Goal: Task Accomplishment & Management: Use online tool/utility

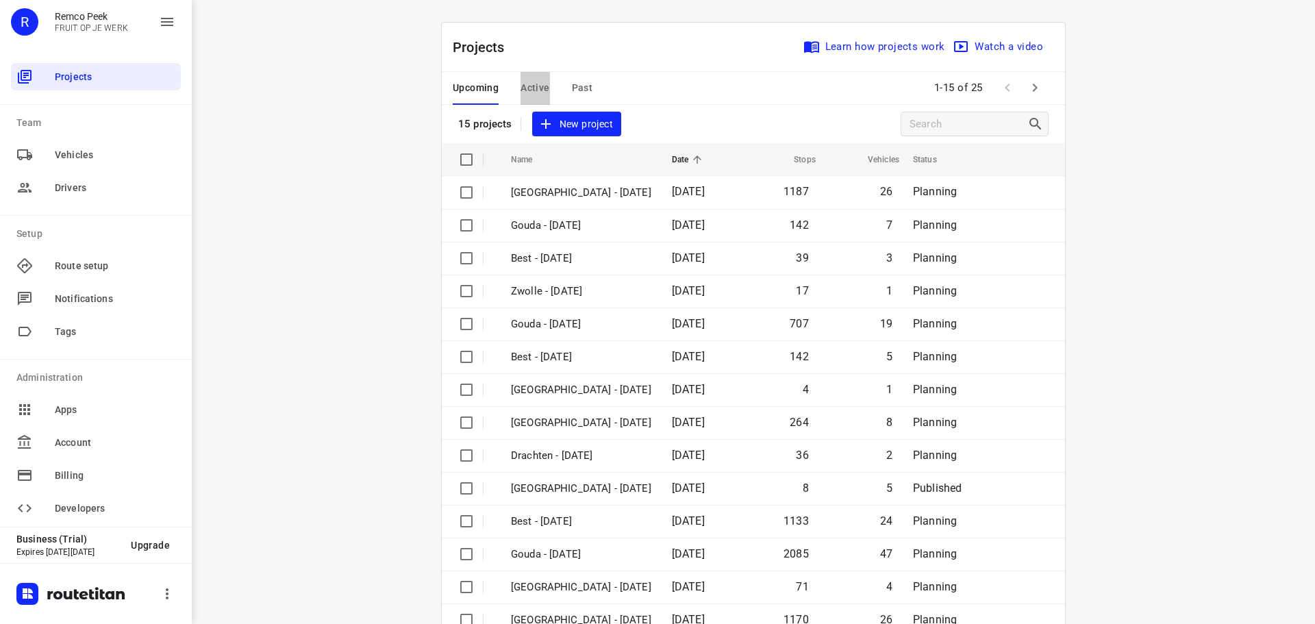
click at [544, 83] on span "Active" at bounding box center [534, 87] width 29 height 17
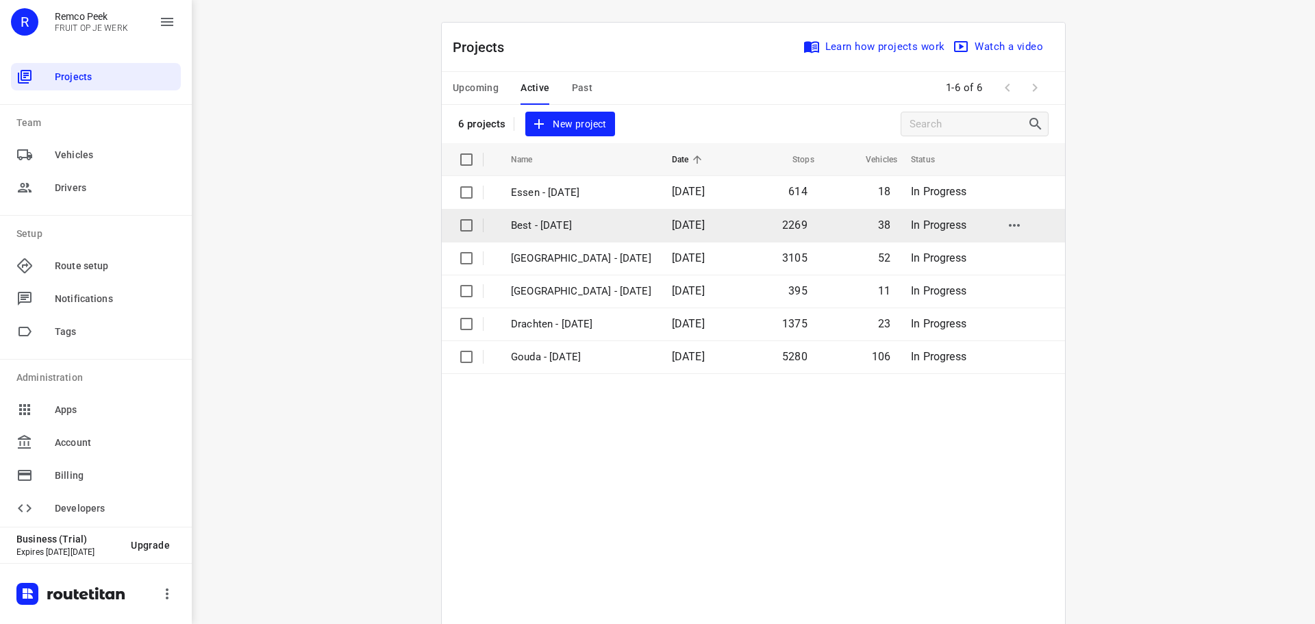
click at [551, 221] on p "Best - [DATE]" at bounding box center [581, 226] width 140 height 16
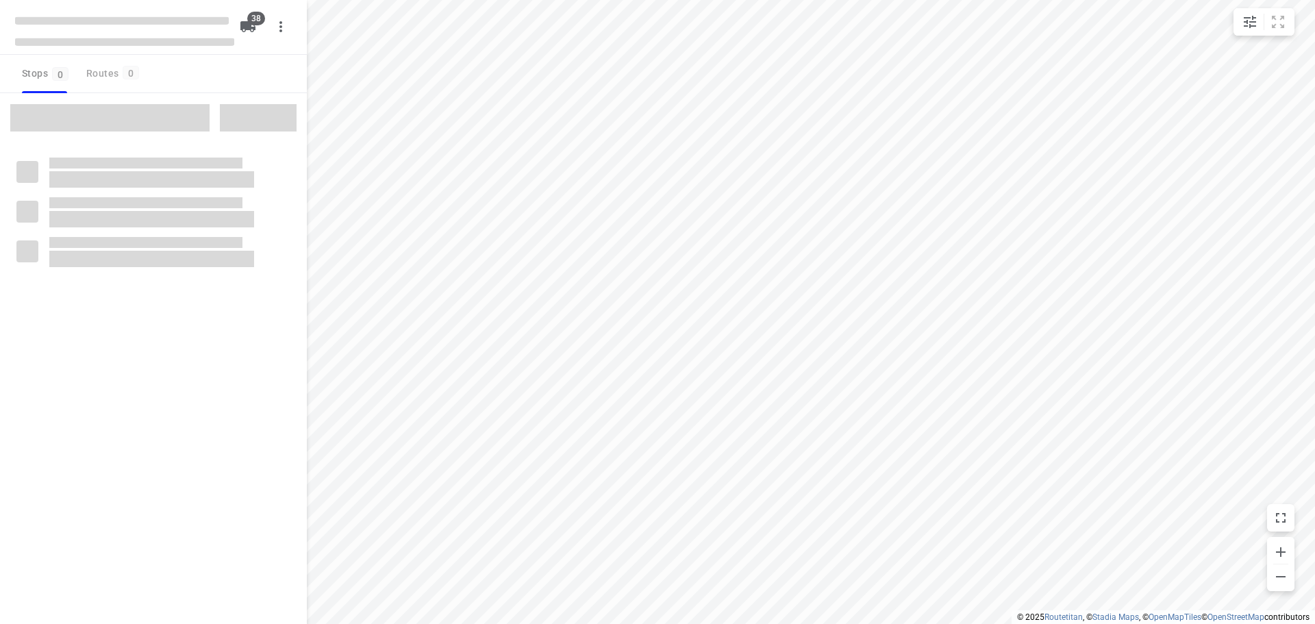
checkbox input "true"
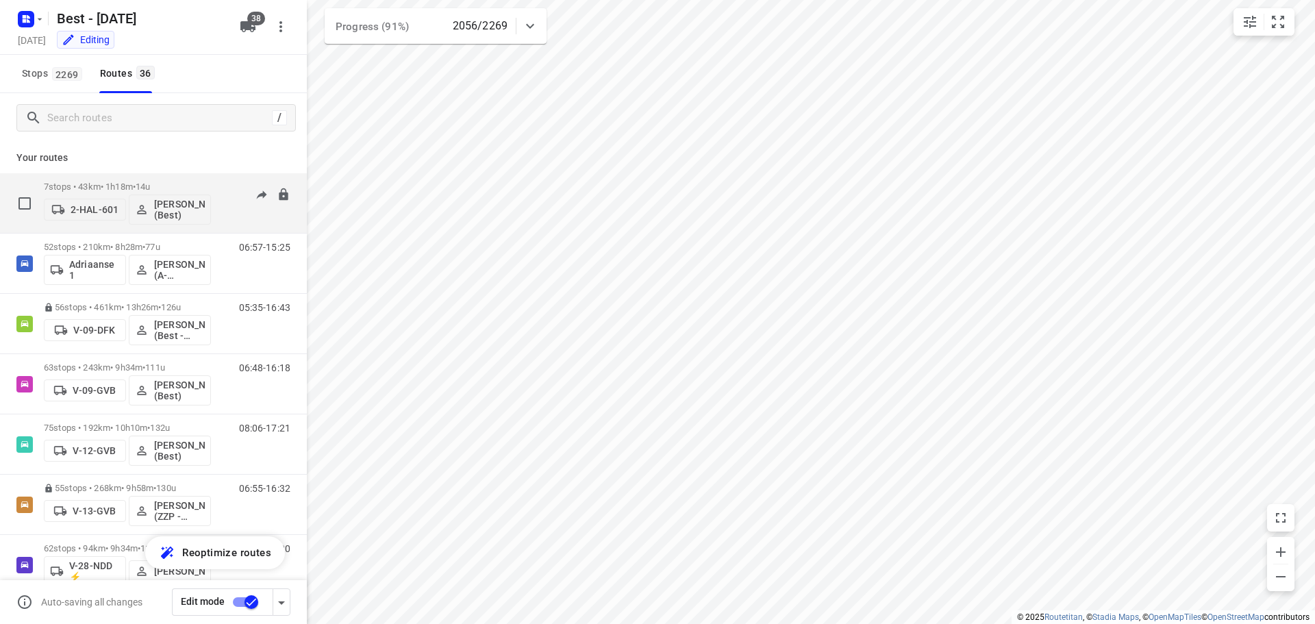
click at [156, 177] on div "7 stops • 43km • 1h18m • 14u 2-HAL-601 Merijn Janssen (Best)" at bounding box center [127, 203] width 167 height 57
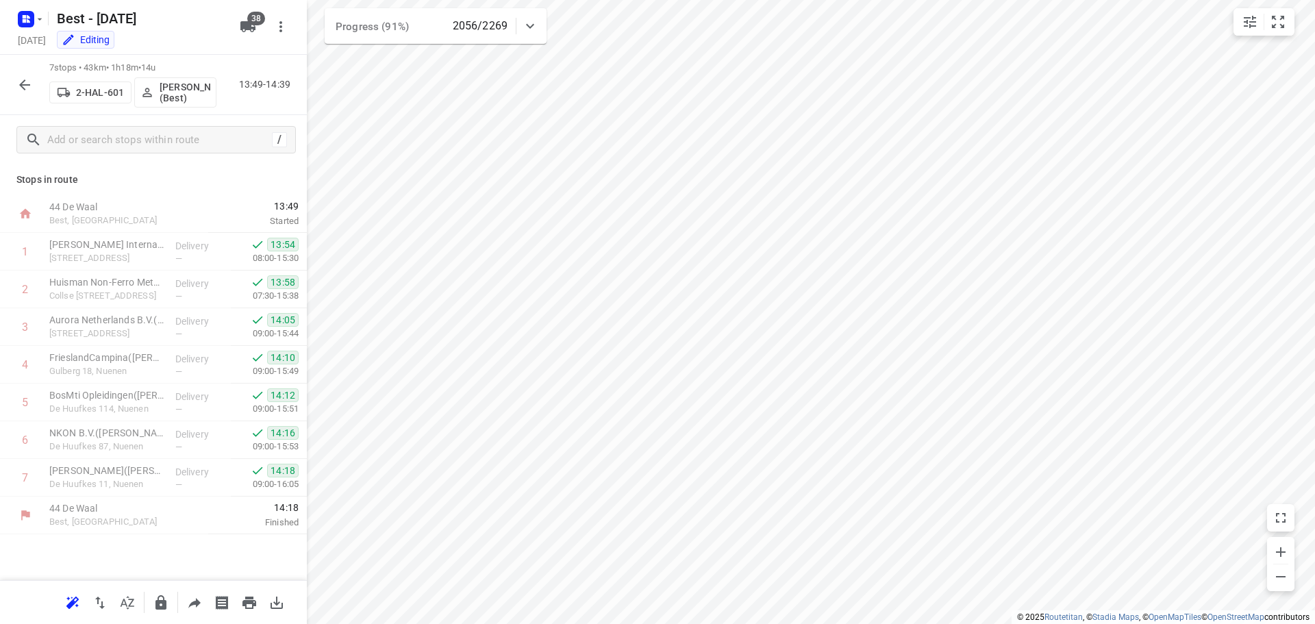
click at [23, 94] on button "button" at bounding box center [24, 84] width 27 height 27
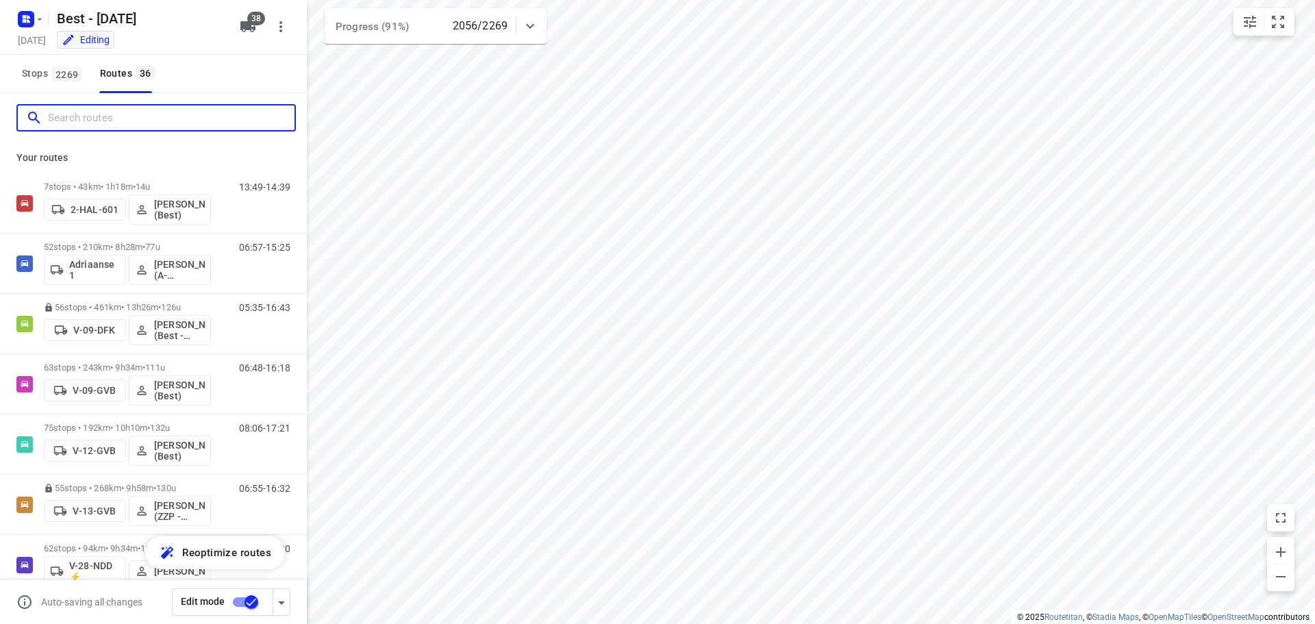
click at [165, 125] on input "Search routes" at bounding box center [171, 117] width 246 height 21
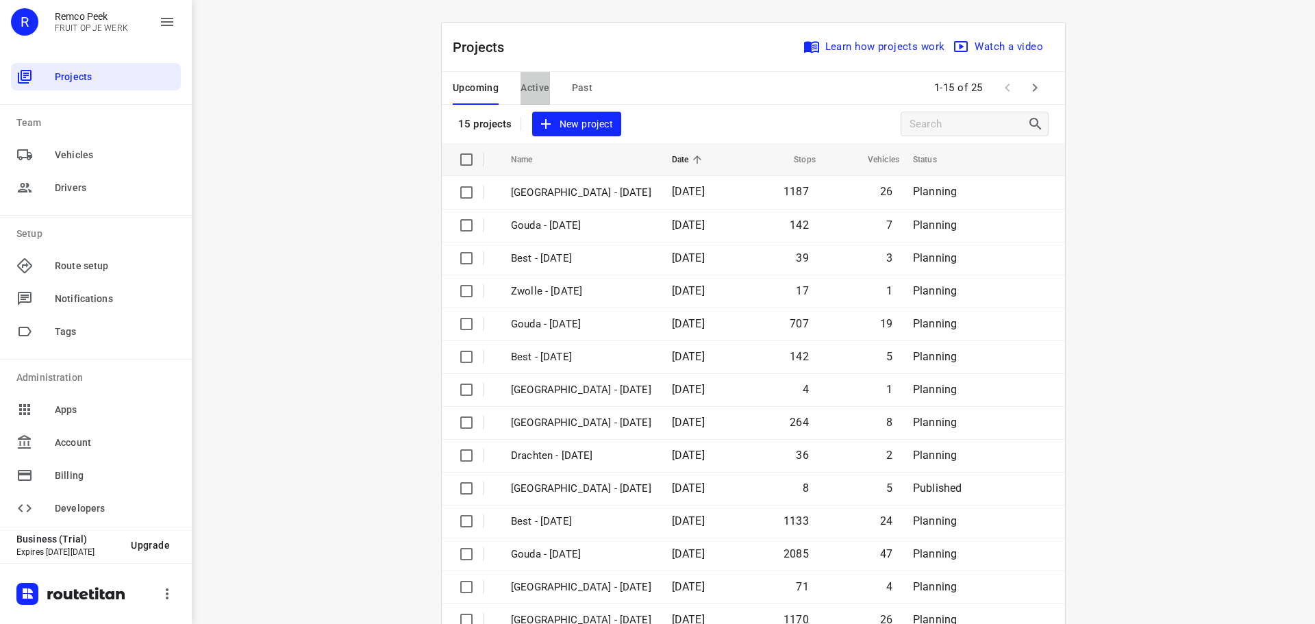
click at [525, 86] on span "Active" at bounding box center [534, 87] width 29 height 17
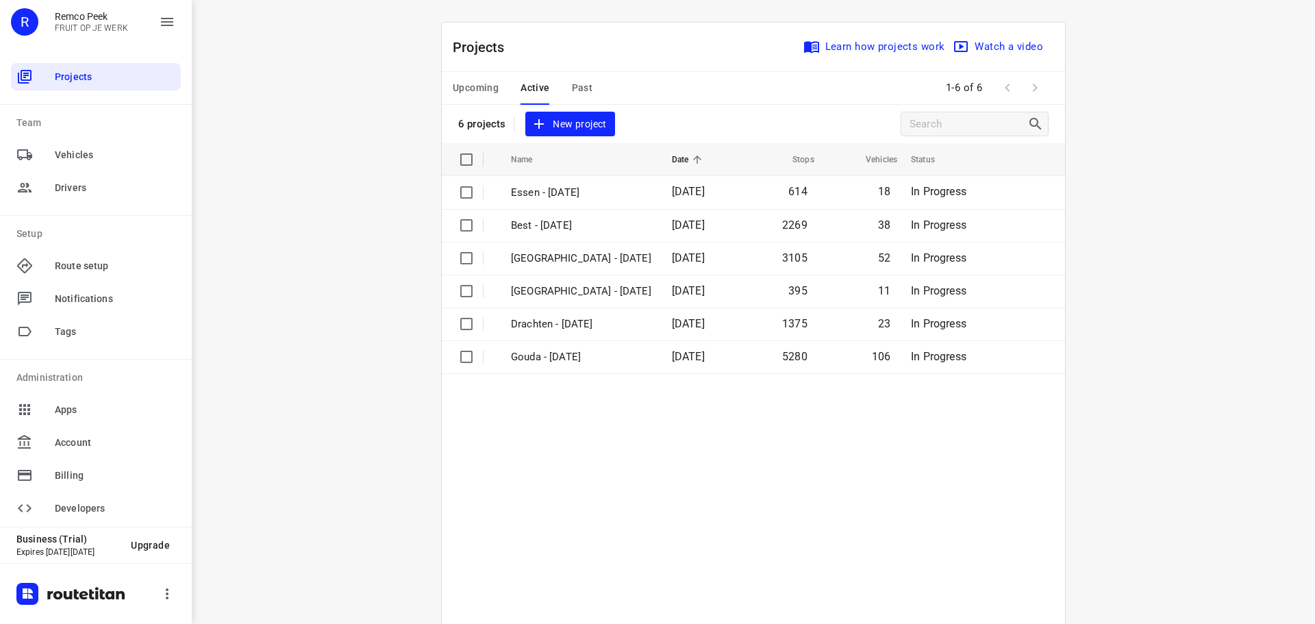
click at [453, 89] on span "Upcoming" at bounding box center [476, 87] width 46 height 17
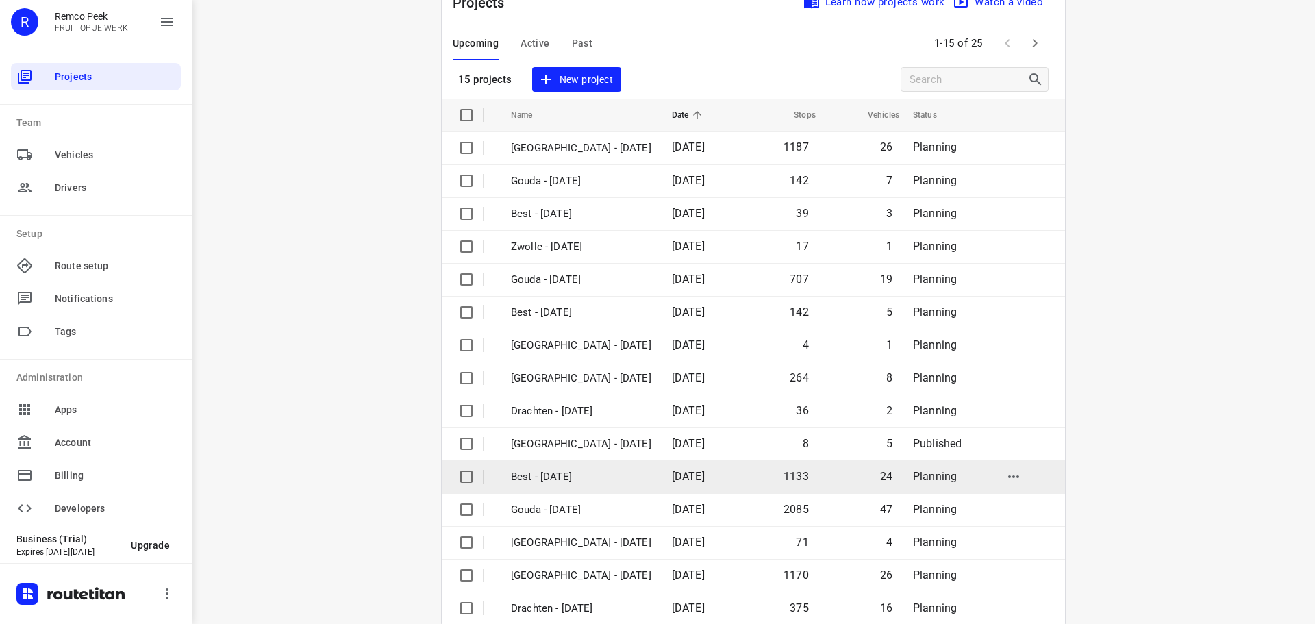
scroll to position [68, 0]
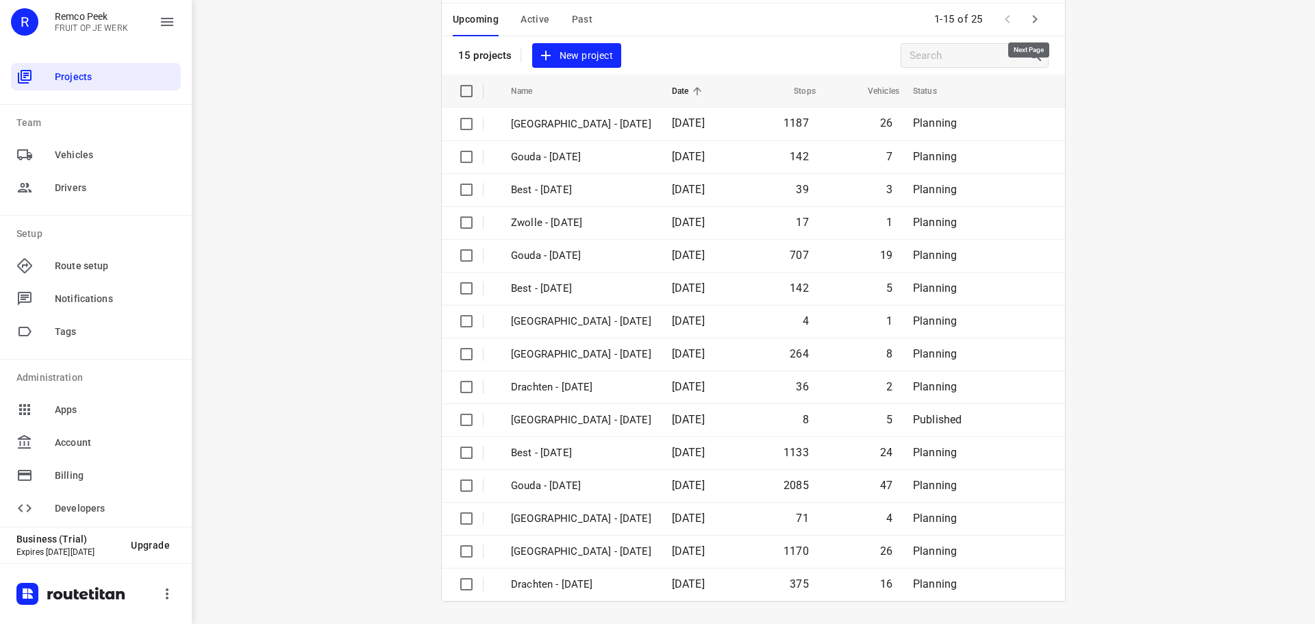
click at [1041, 14] on button "button" at bounding box center [1034, 18] width 27 height 27
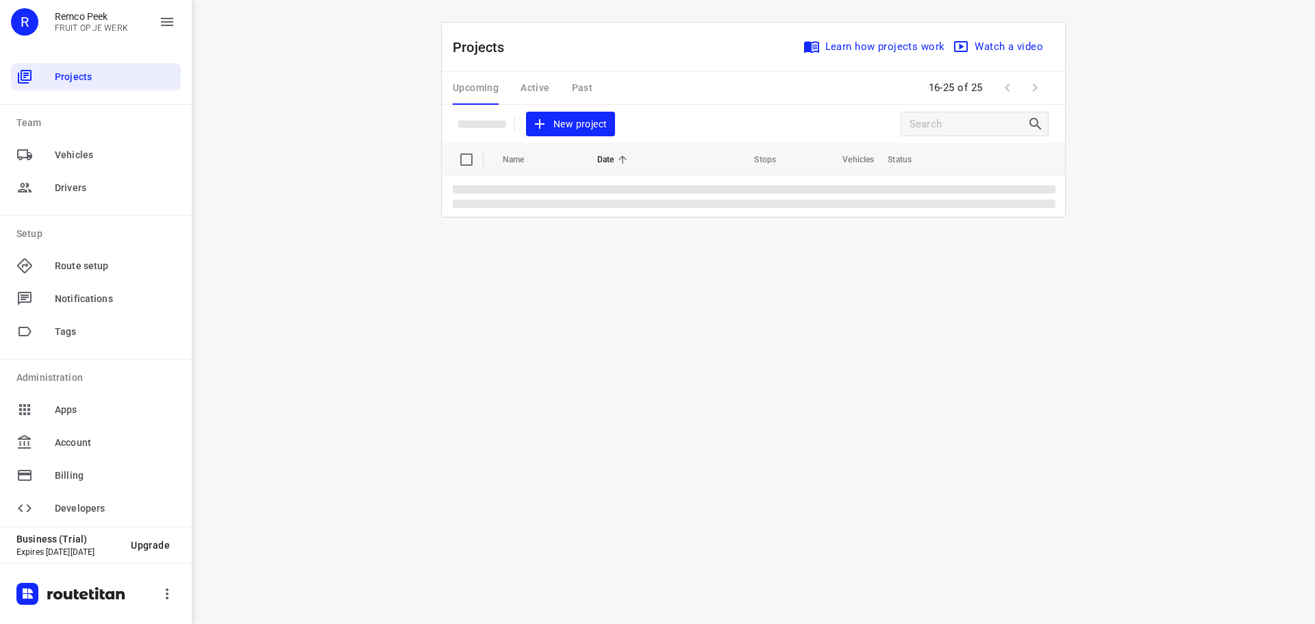
scroll to position [0, 0]
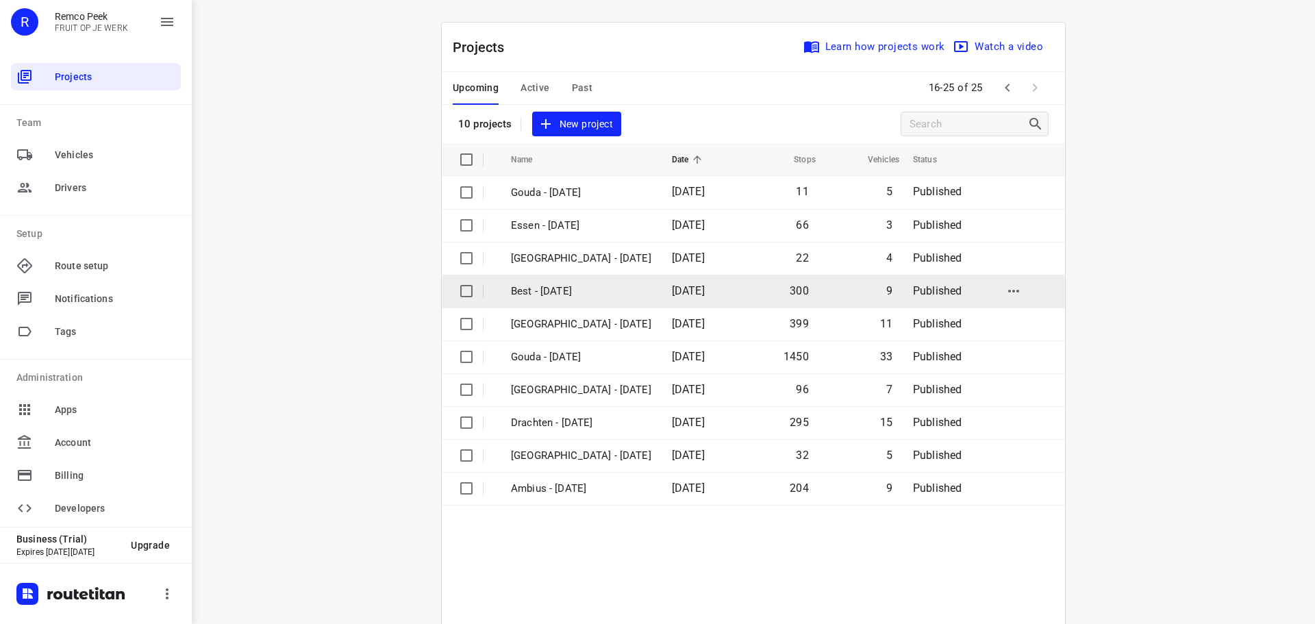
click at [548, 287] on p "Best - [DATE]" at bounding box center [581, 291] width 140 height 16
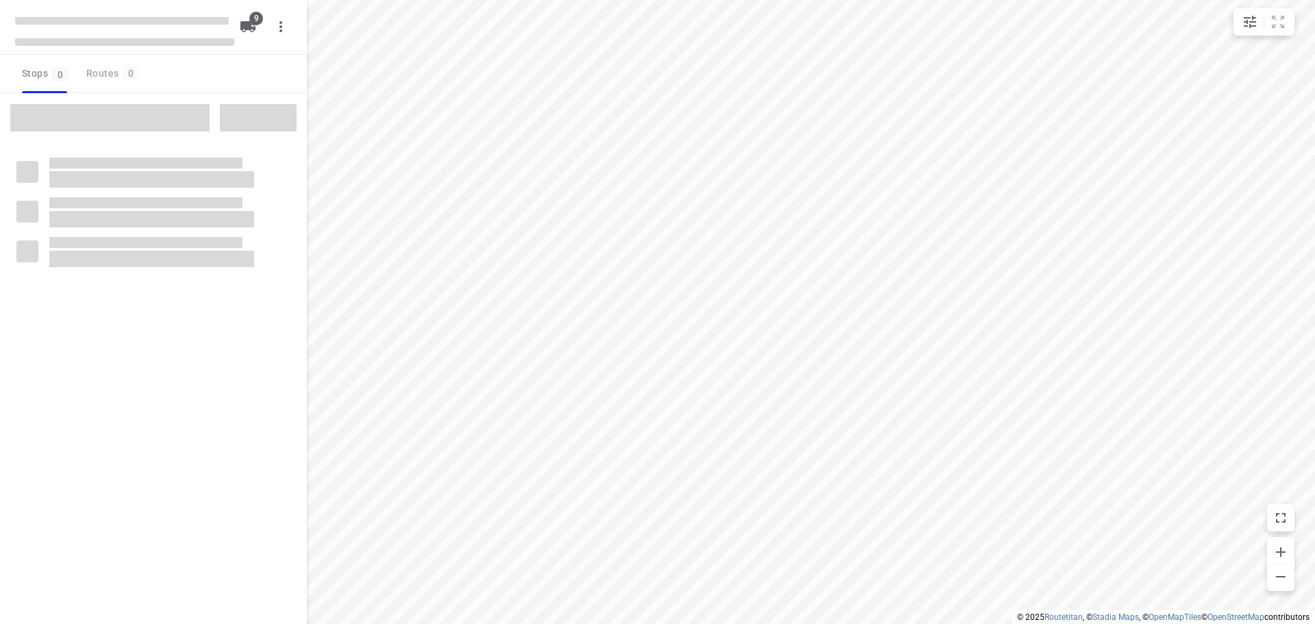
checkbox input "true"
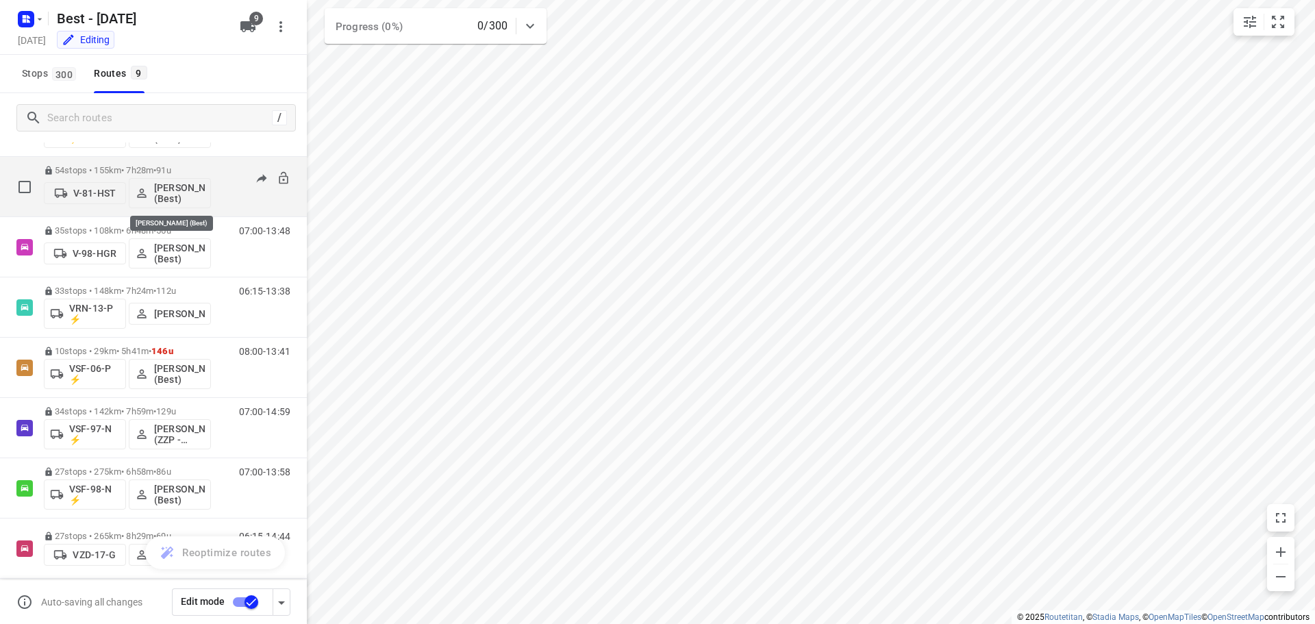
scroll to position [149, 0]
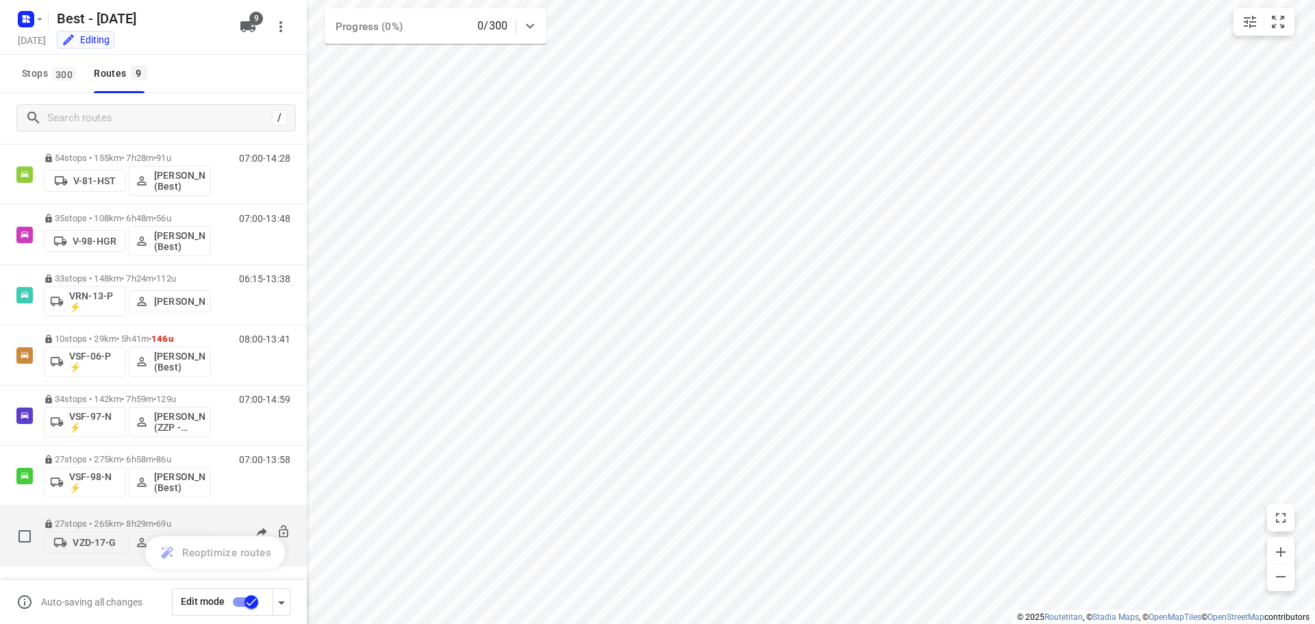
click at [98, 518] on p "27 stops • 265km • 8h29m • 69u" at bounding box center [127, 523] width 167 height 10
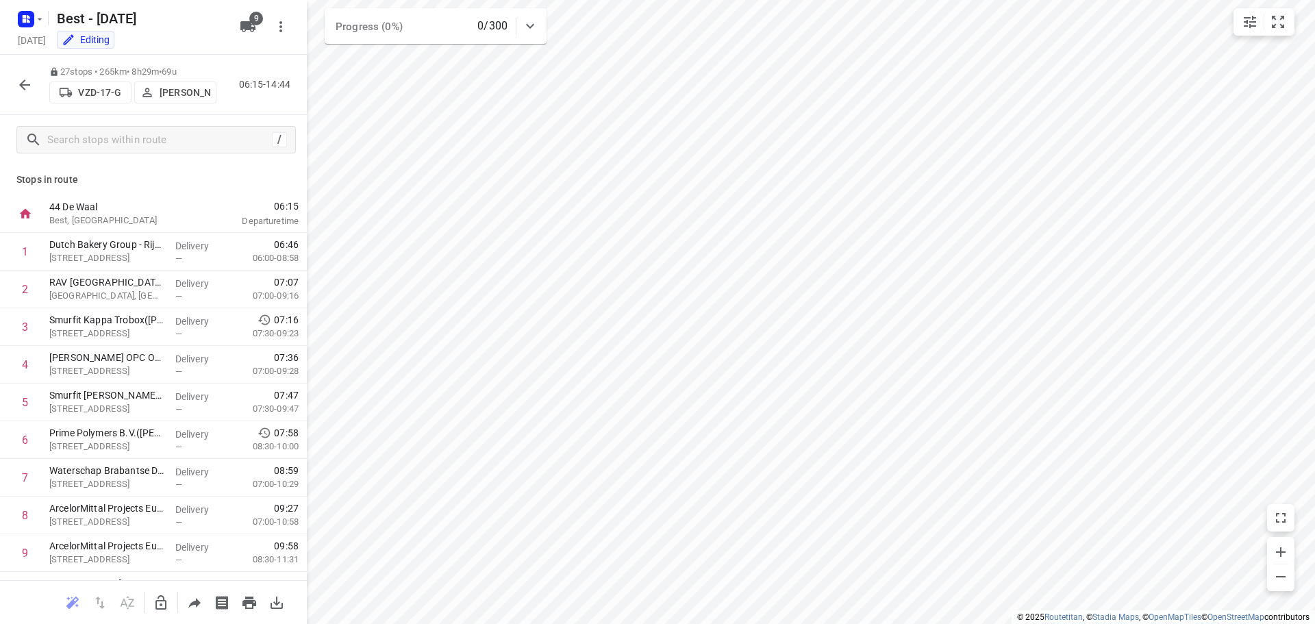
click at [25, 81] on icon "button" at bounding box center [24, 85] width 16 height 16
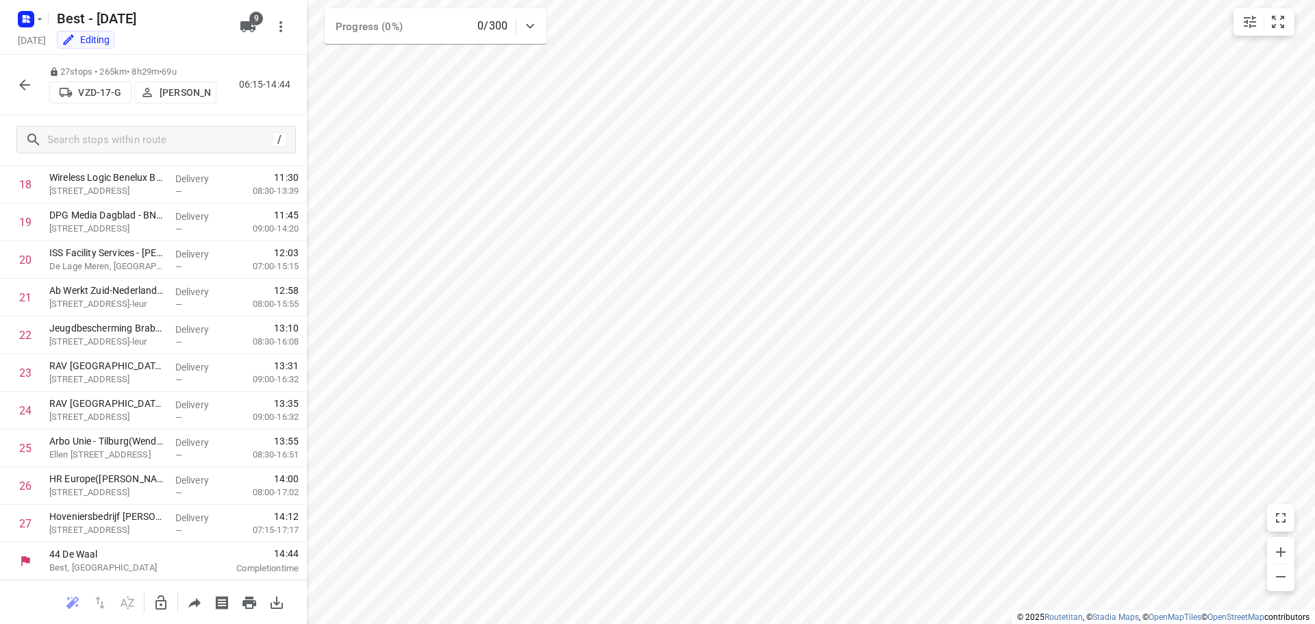
scroll to position [0, 0]
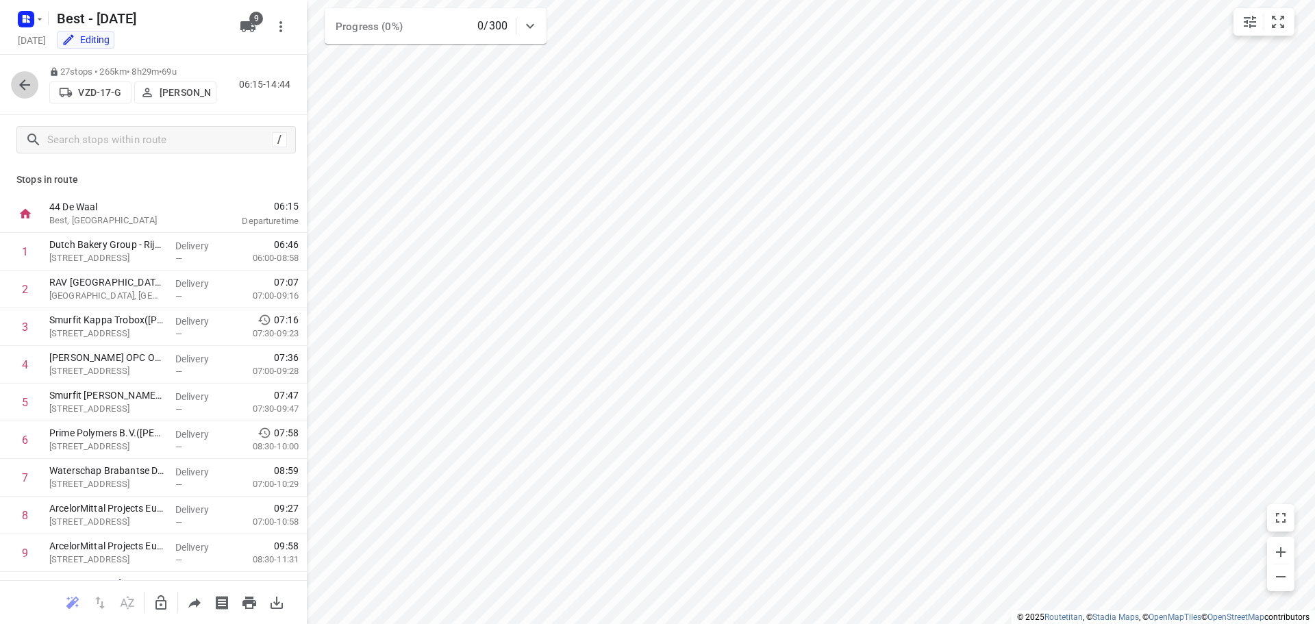
click at [25, 77] on icon "button" at bounding box center [24, 85] width 16 height 16
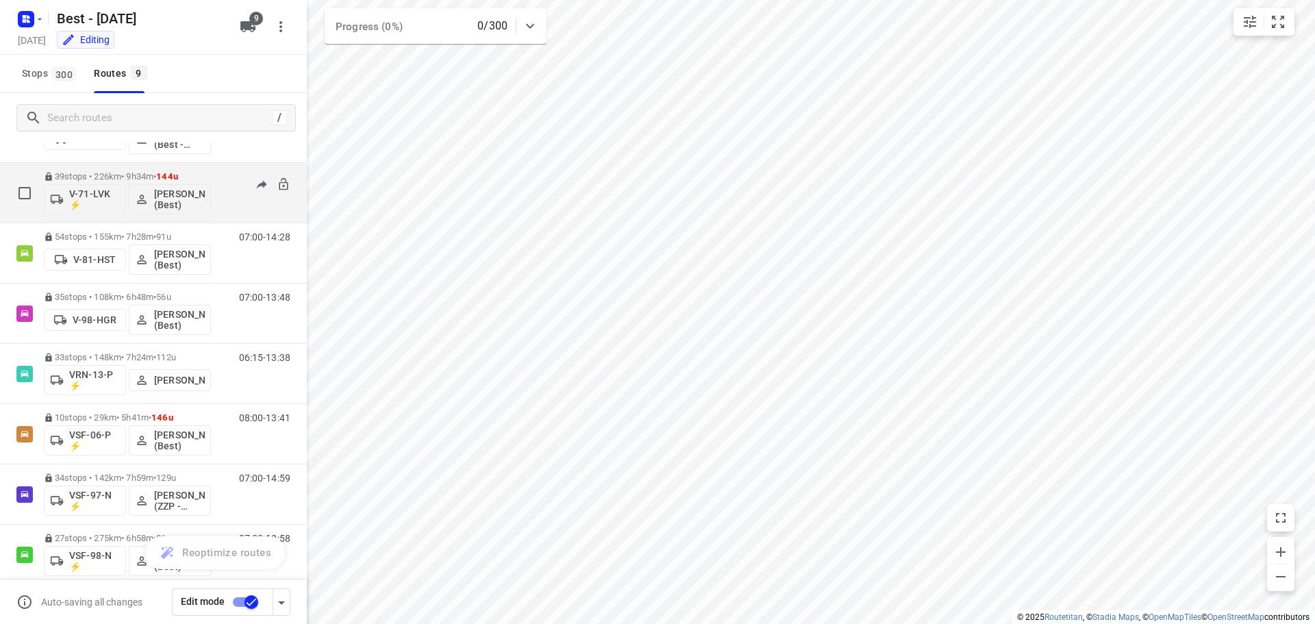
scroll to position [149, 0]
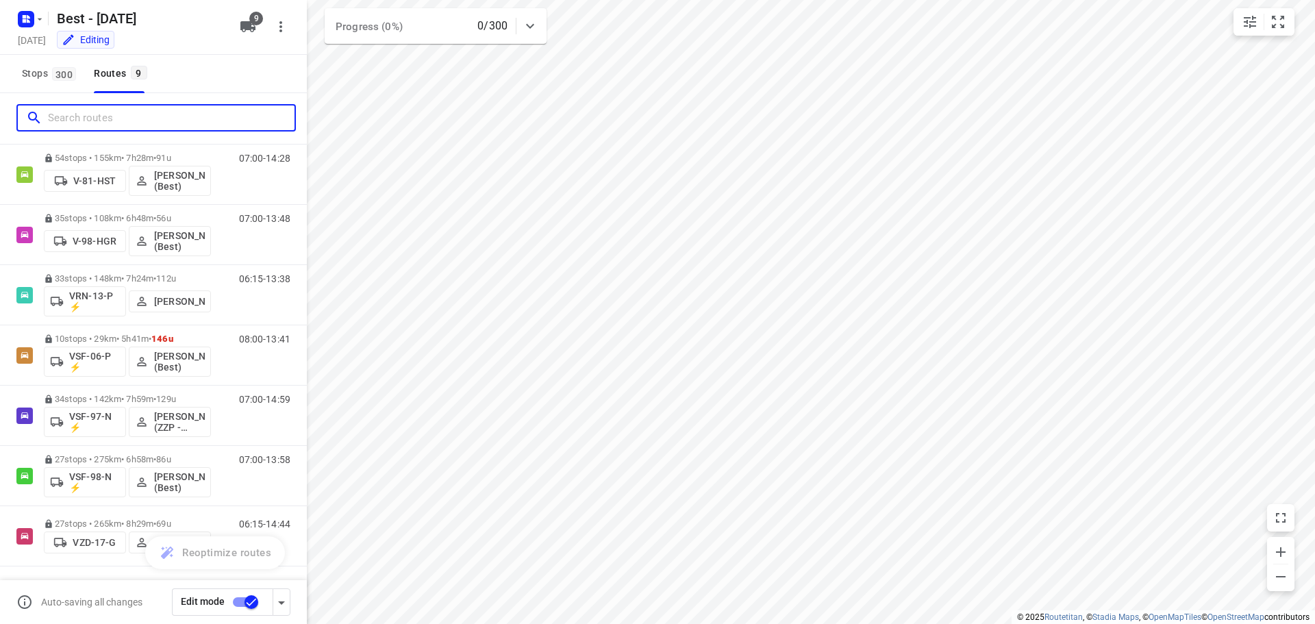
click at [210, 117] on input "Search routes" at bounding box center [171, 117] width 246 height 21
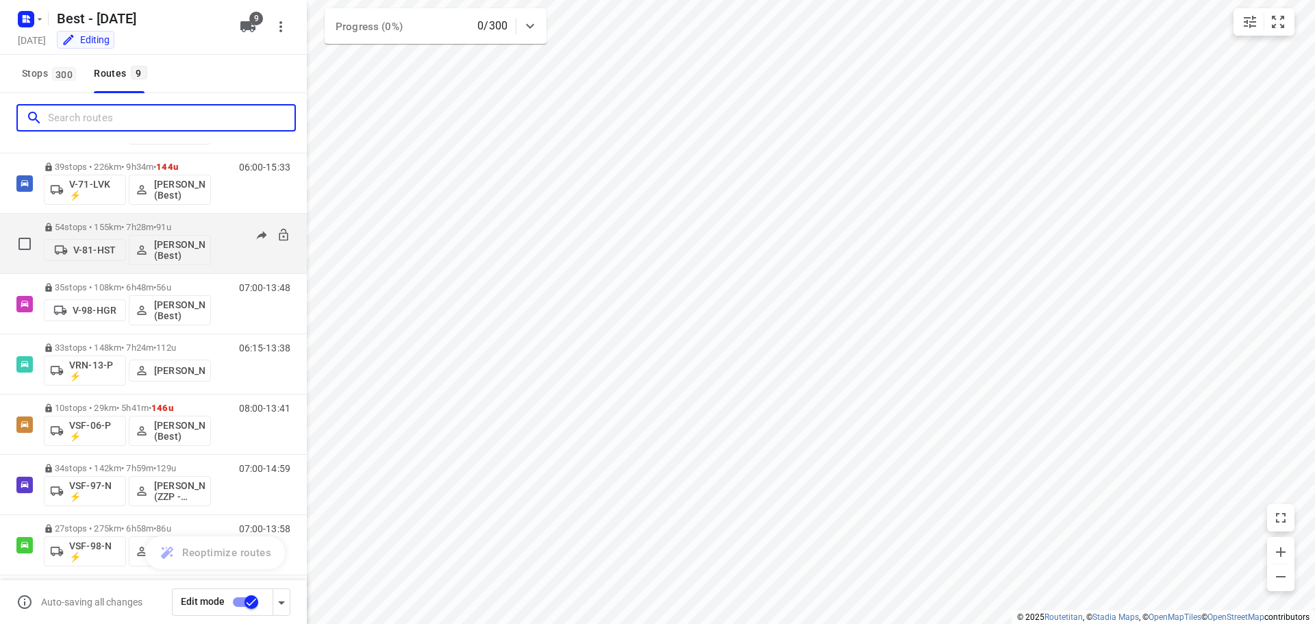
scroll to position [12, 0]
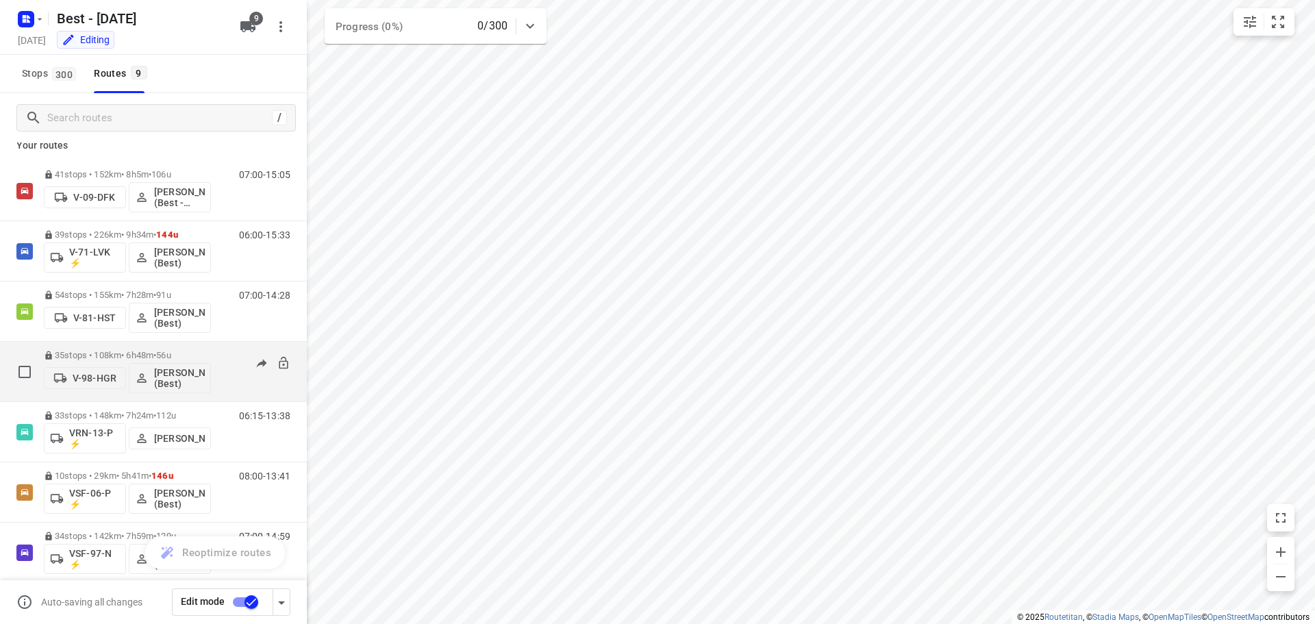
click at [116, 351] on p "35 stops • 108km • 6h48m • 56u" at bounding box center [127, 355] width 167 height 10
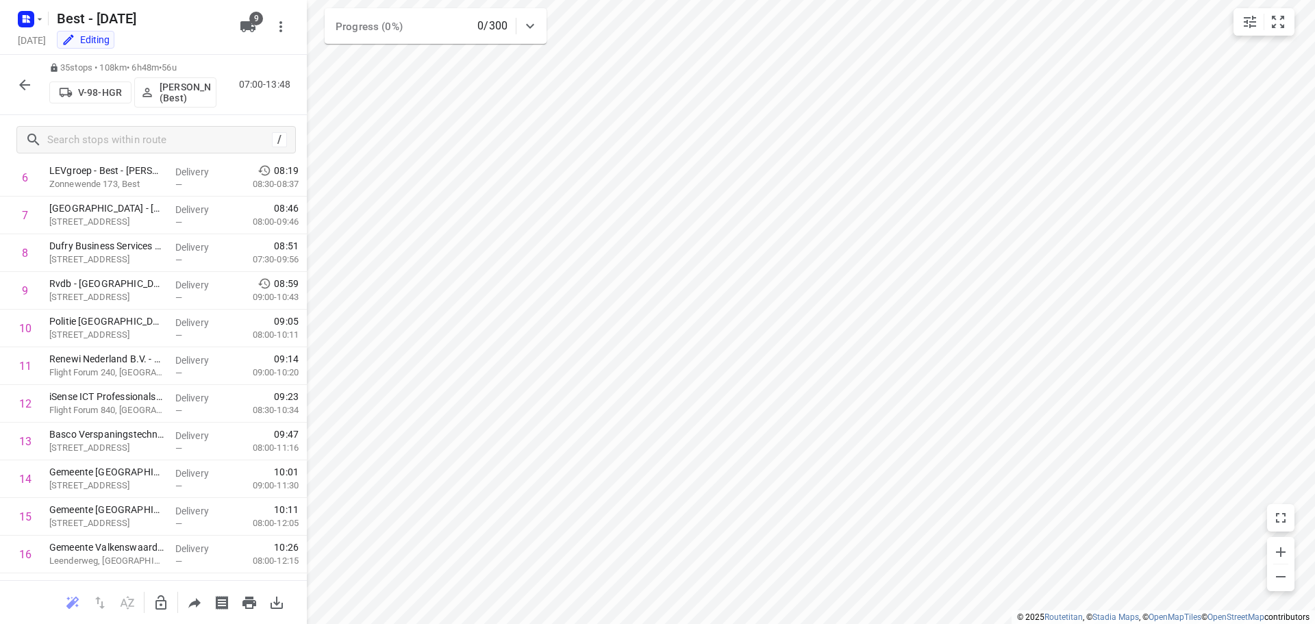
scroll to position [414, 0]
click at [21, 87] on icon "button" at bounding box center [24, 85] width 16 height 16
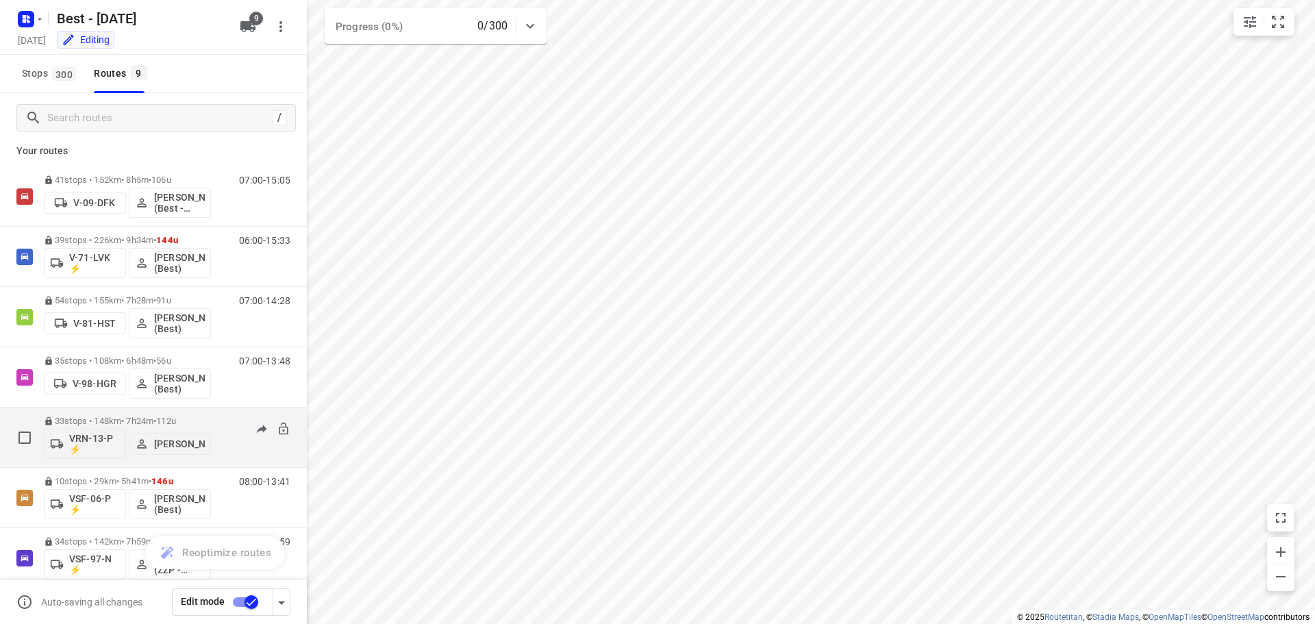
scroll to position [0, 0]
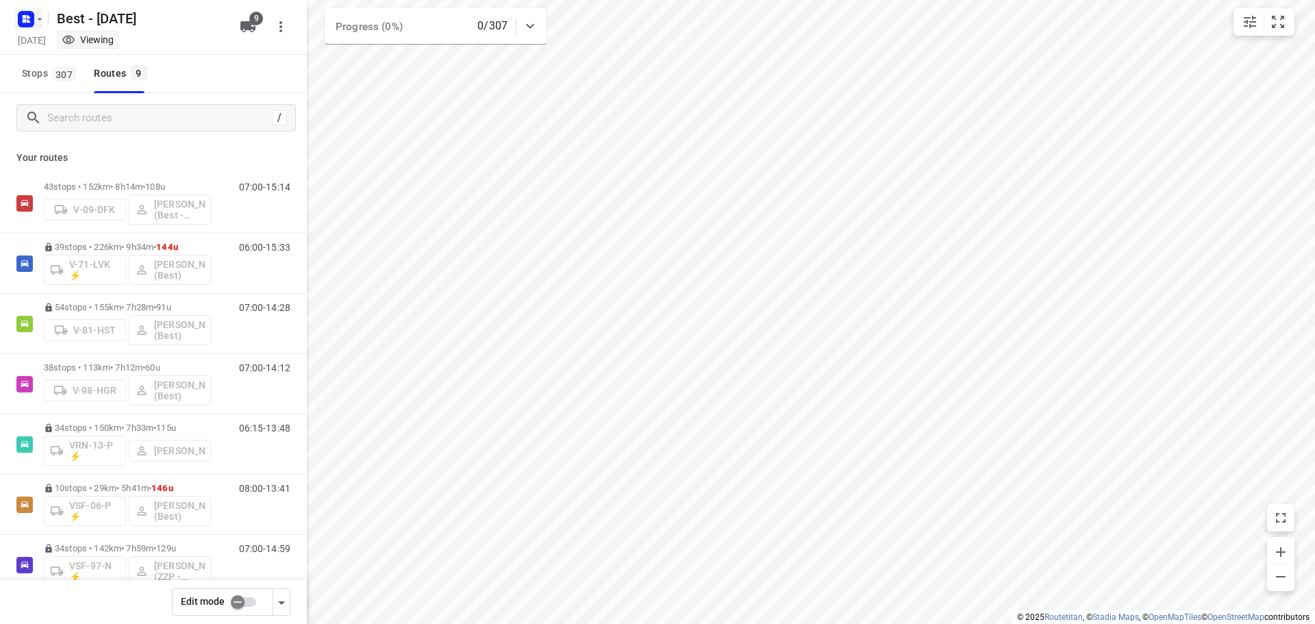
click at [18, 18] on icon "button" at bounding box center [26, 19] width 22 height 22
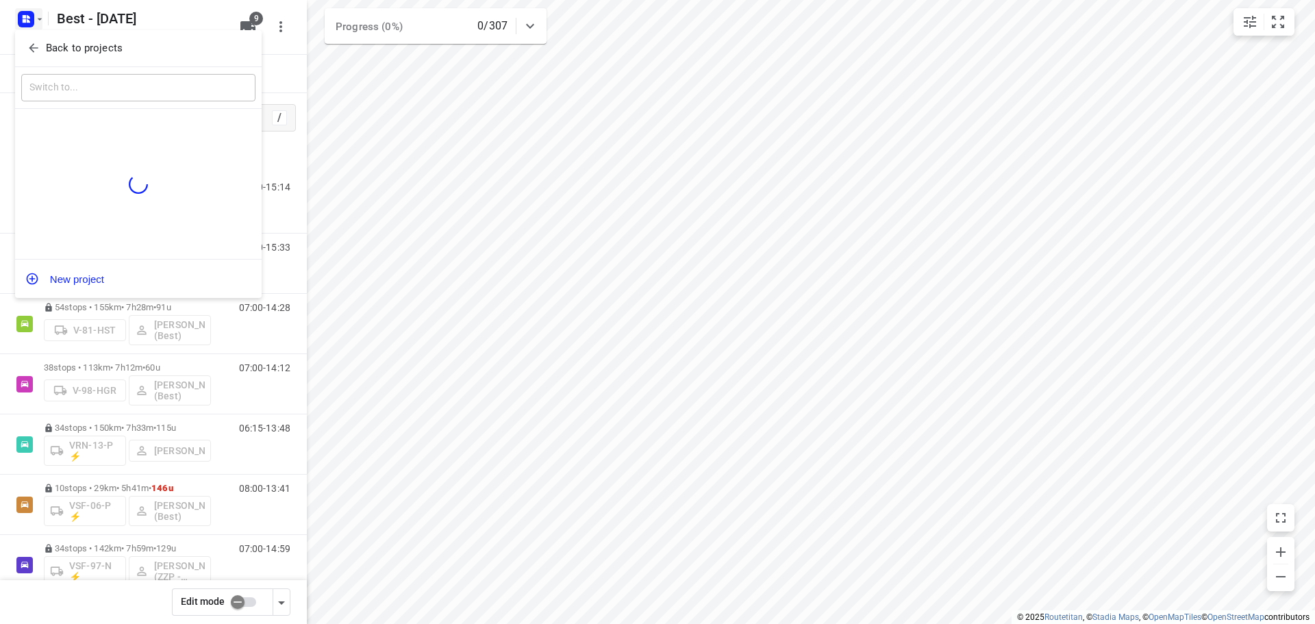
click at [25, 45] on button "Back to projects" at bounding box center [138, 48] width 234 height 23
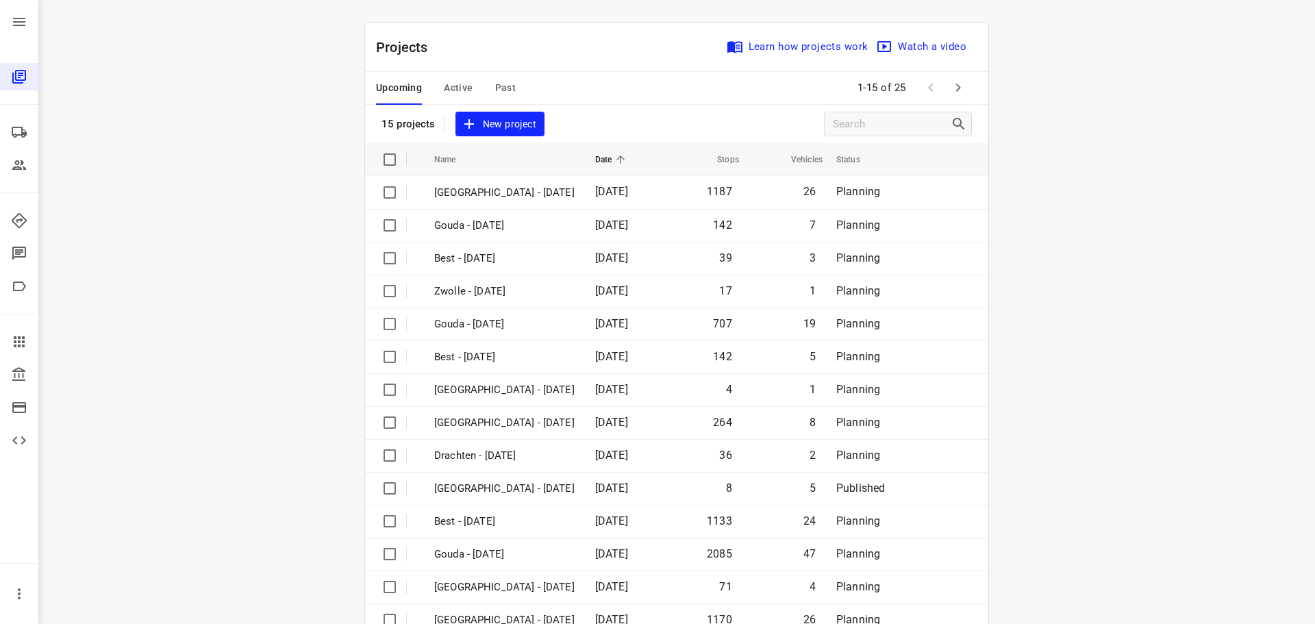
click at [462, 97] on button "Active" at bounding box center [458, 88] width 29 height 33
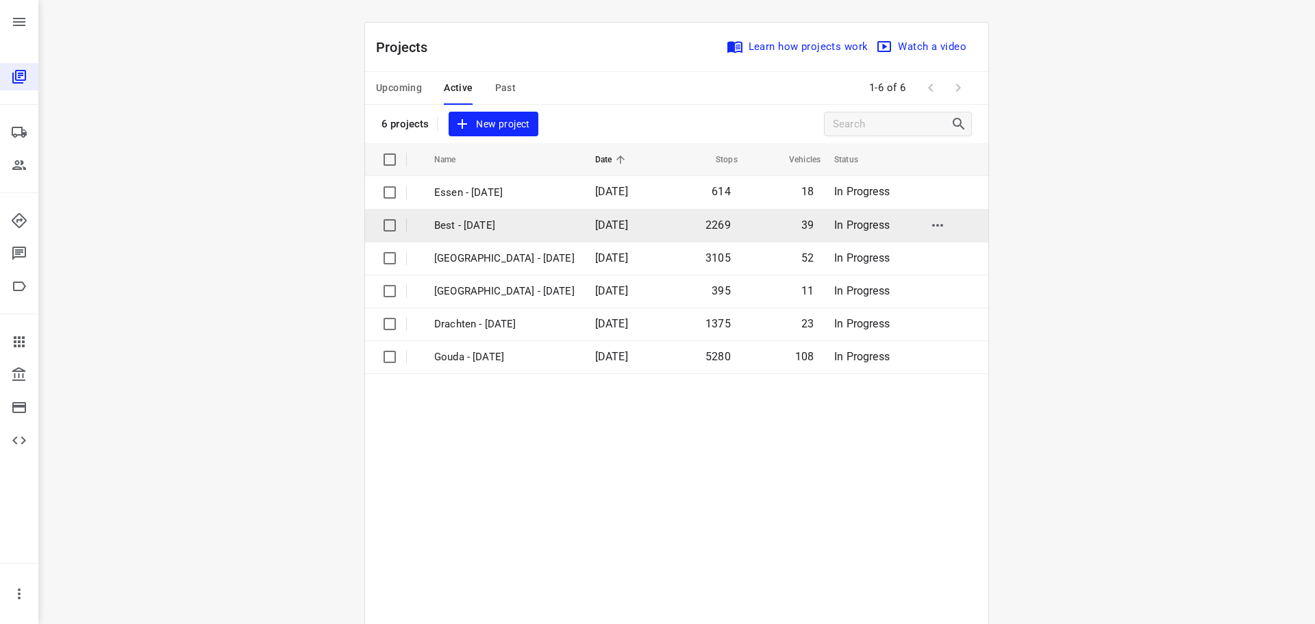
click at [478, 229] on p "Best - [DATE]" at bounding box center [504, 226] width 140 height 16
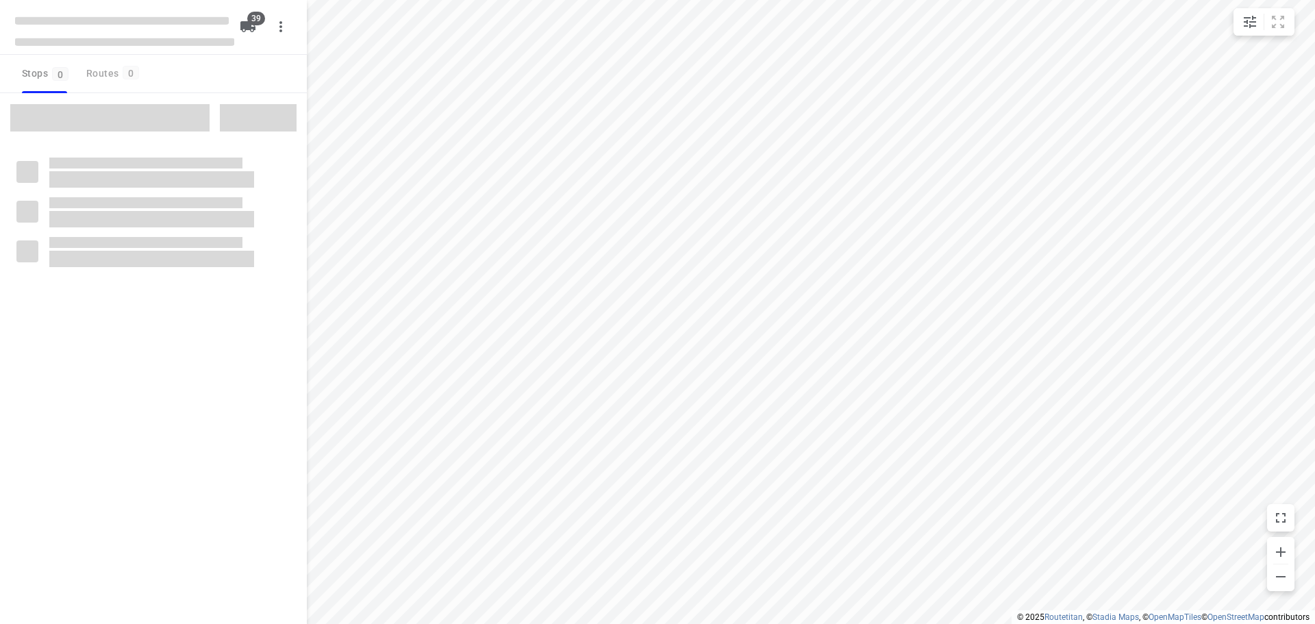
checkbox input "true"
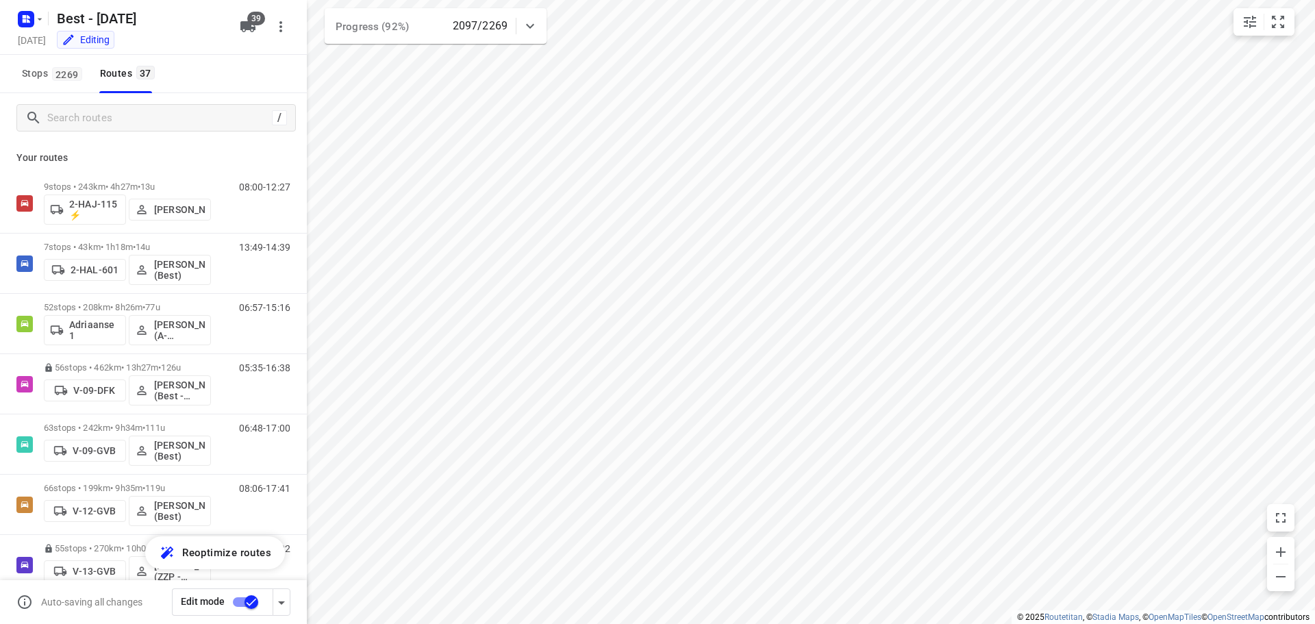
click at [136, 100] on div "/" at bounding box center [153, 117] width 307 height 49
click at [136, 107] on input "Search routes" at bounding box center [171, 117] width 246 height 21
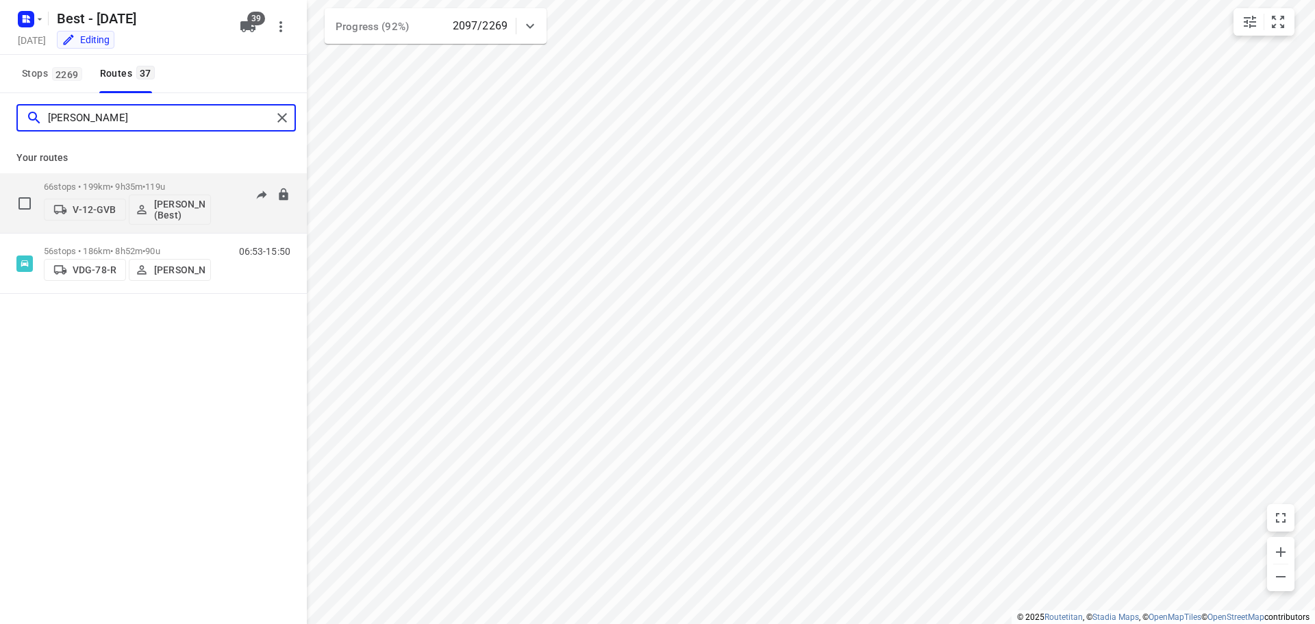
type input "lisa"
click at [142, 179] on div "66 stops • 199km • 9h35m • 119u V-12-GVB Lisa Scheepers (Best)" at bounding box center [127, 203] width 167 height 57
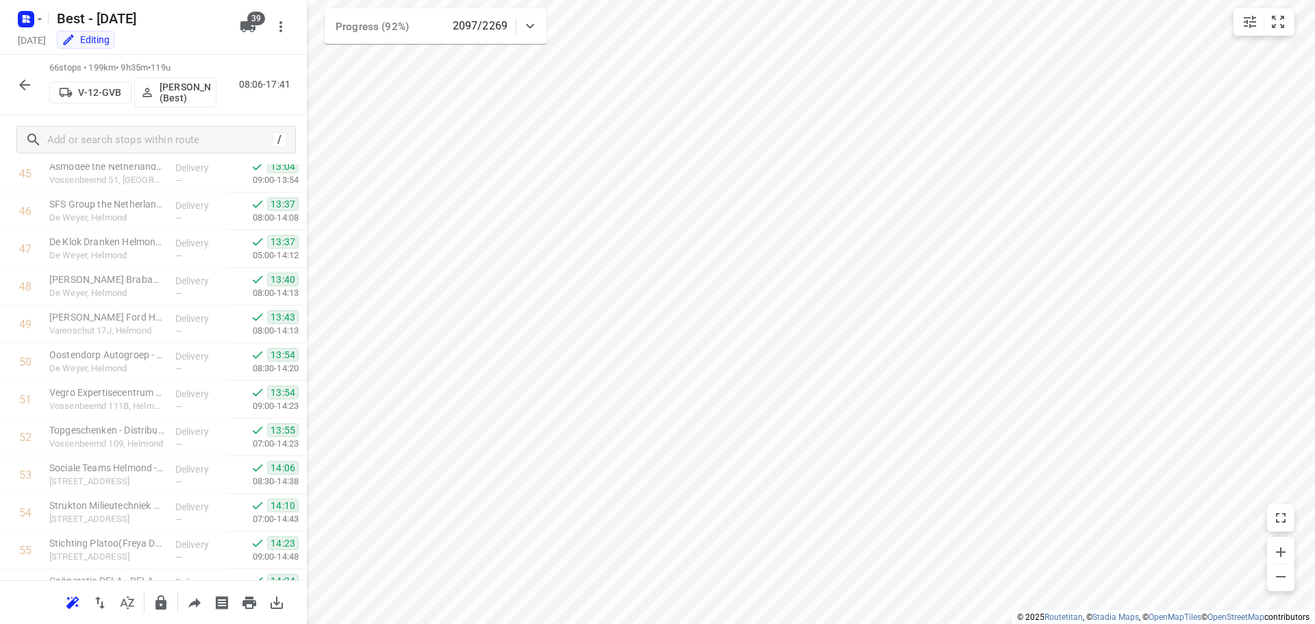
scroll to position [2176, 0]
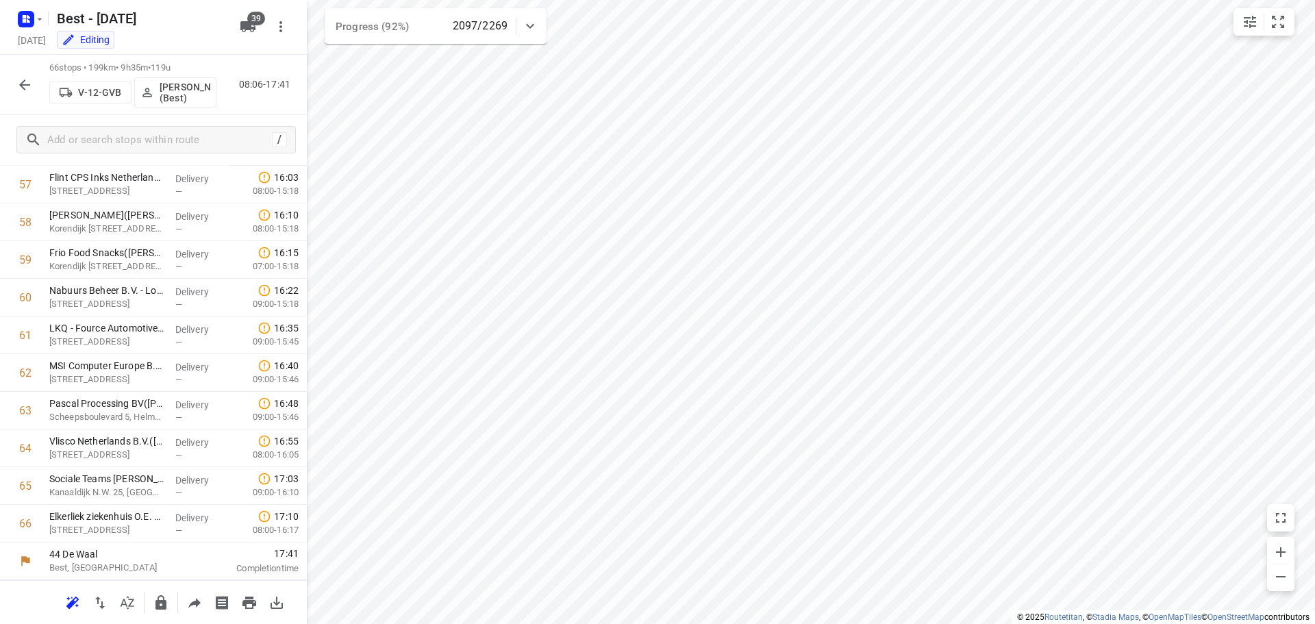
click at [20, 85] on icon "button" at bounding box center [24, 84] width 11 height 11
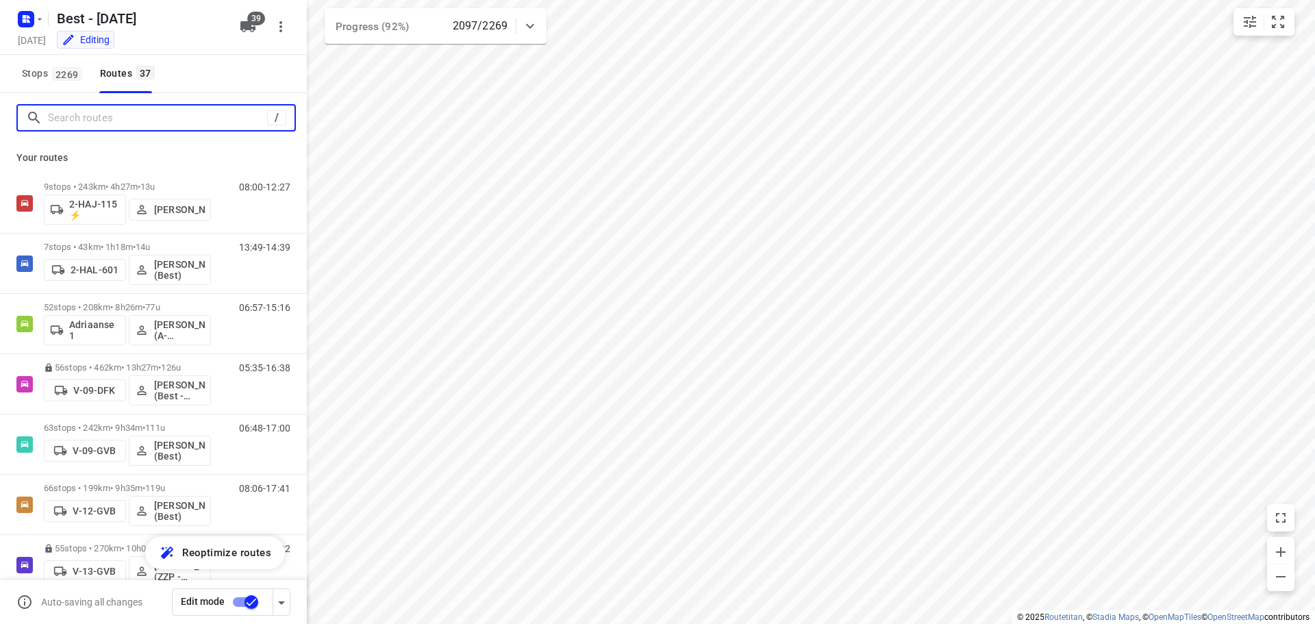
click at [73, 118] on input "Search routes" at bounding box center [157, 117] width 219 height 21
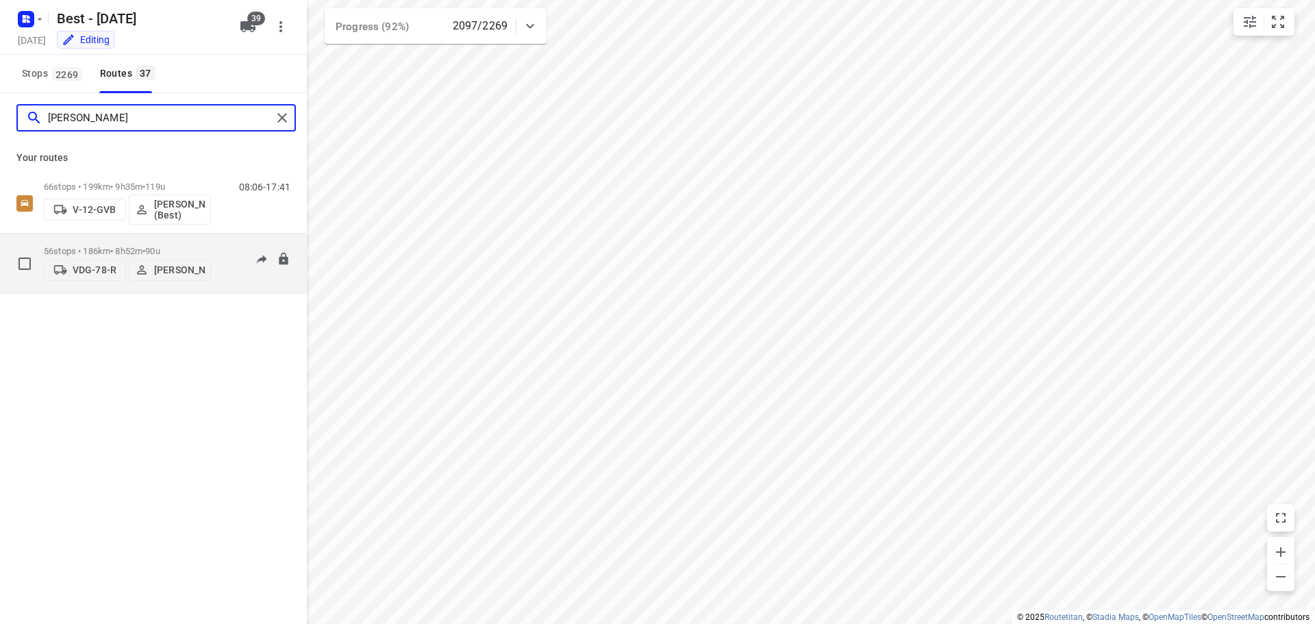
type input "lisa"
click at [109, 240] on div "56 stops • 186km • 8h52m • 90u VDG-78-R Lisa van Rosmalen" at bounding box center [127, 263] width 167 height 49
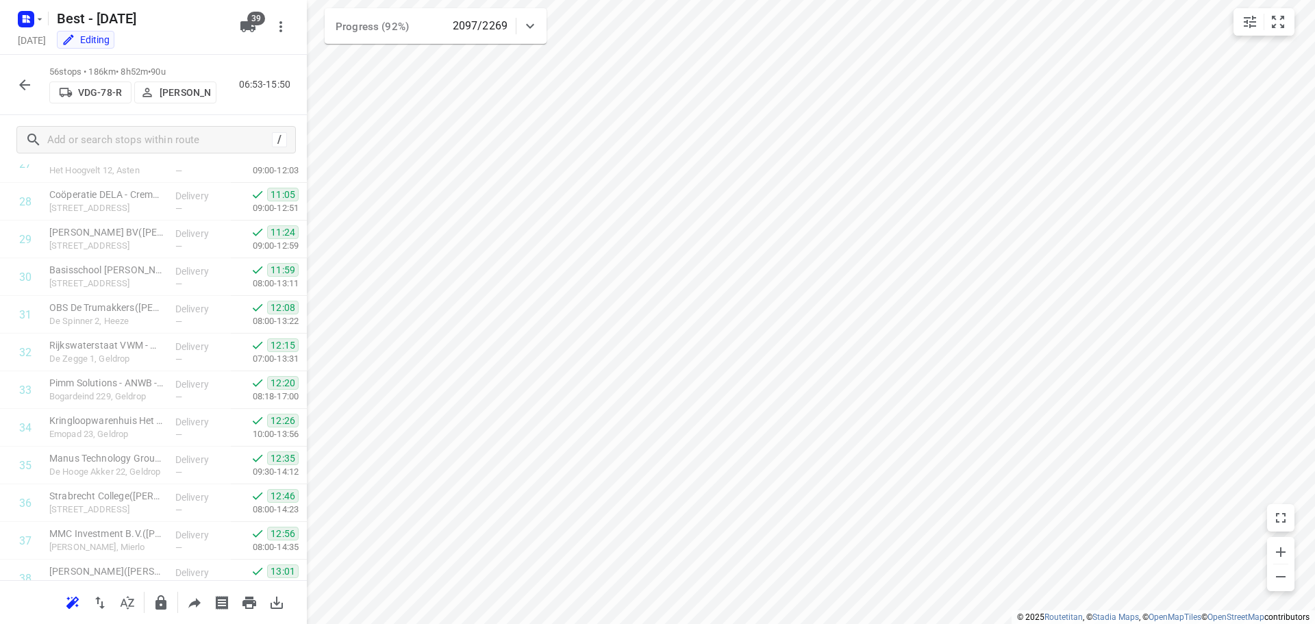
scroll to position [1799, 0]
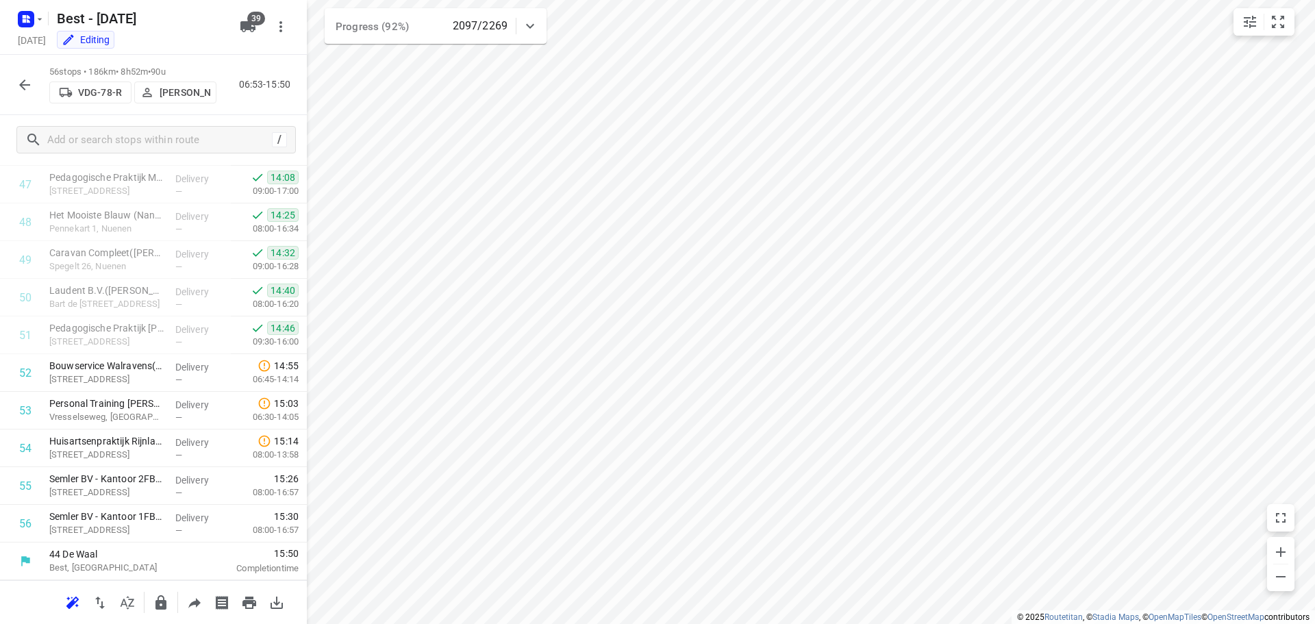
click at [33, 90] on button "button" at bounding box center [24, 84] width 27 height 27
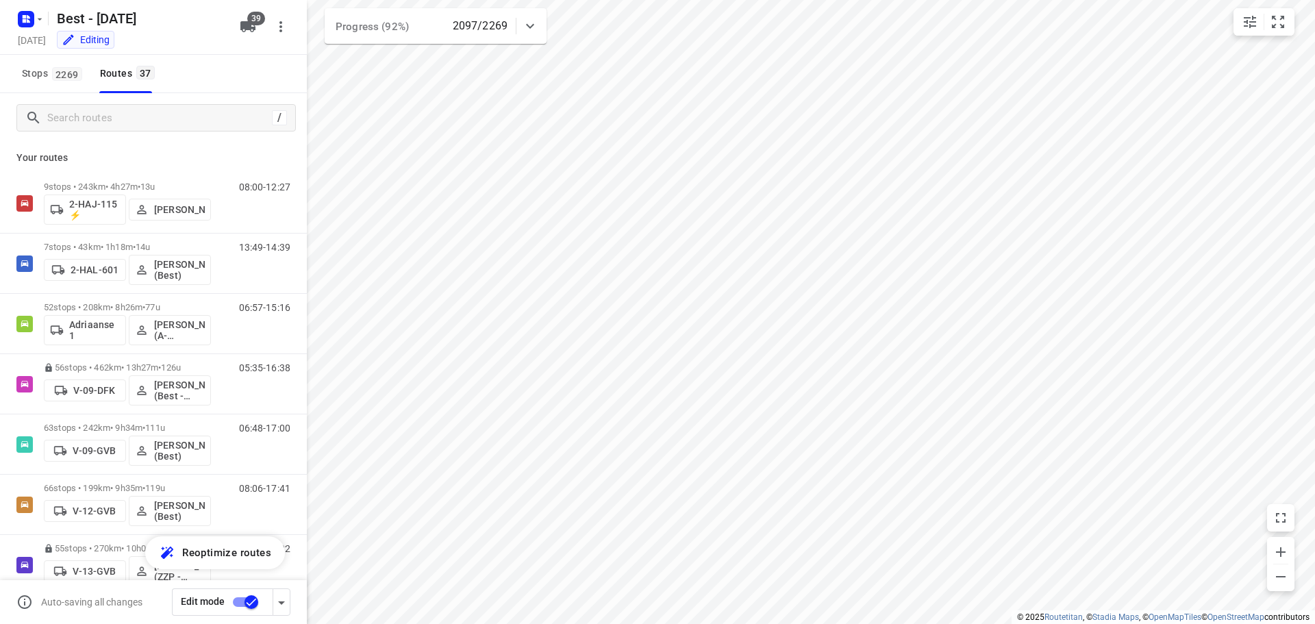
click at [86, 141] on div "/" at bounding box center [153, 117] width 307 height 49
click at [90, 125] on input "Search routes" at bounding box center [157, 117] width 219 height 21
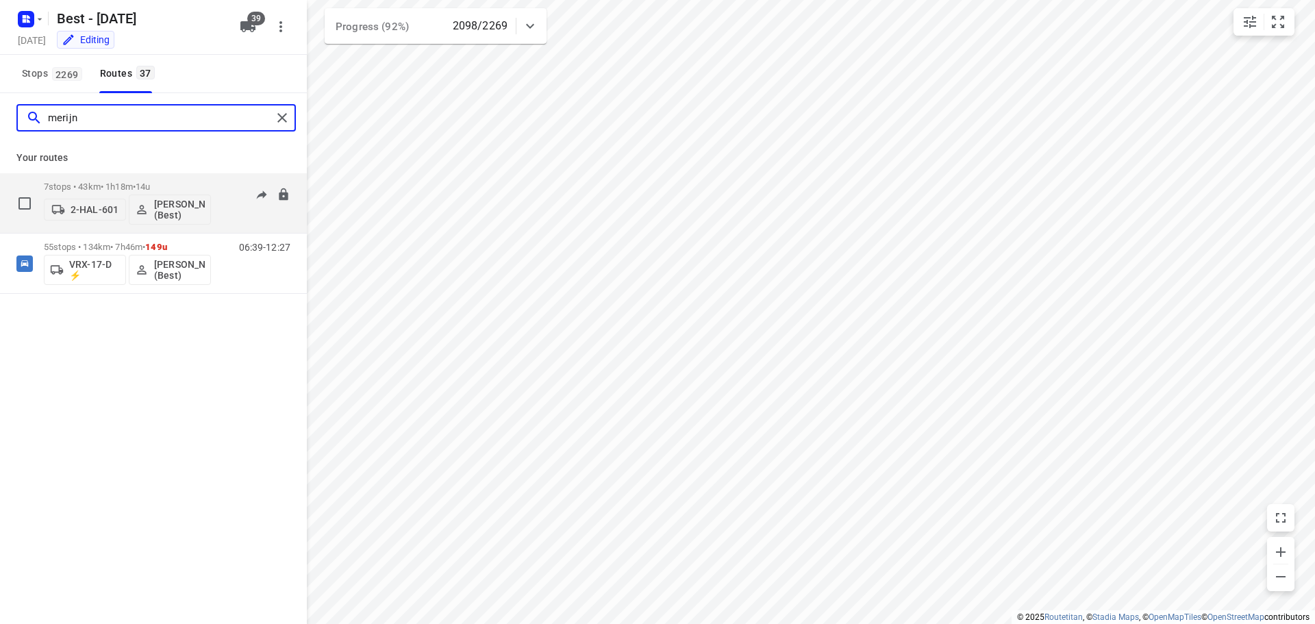
type input "merijn"
click at [100, 190] on p "7 stops • 43km • 1h18m • 14u" at bounding box center [127, 186] width 167 height 10
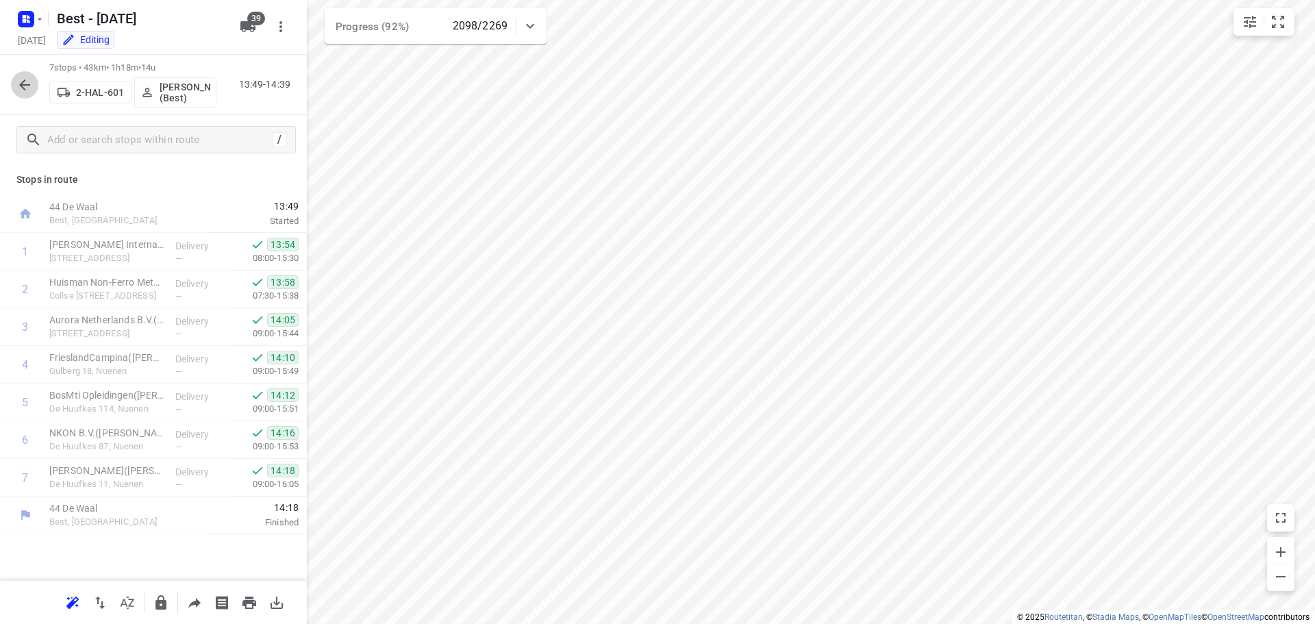
click at [29, 88] on icon "button" at bounding box center [24, 85] width 16 height 16
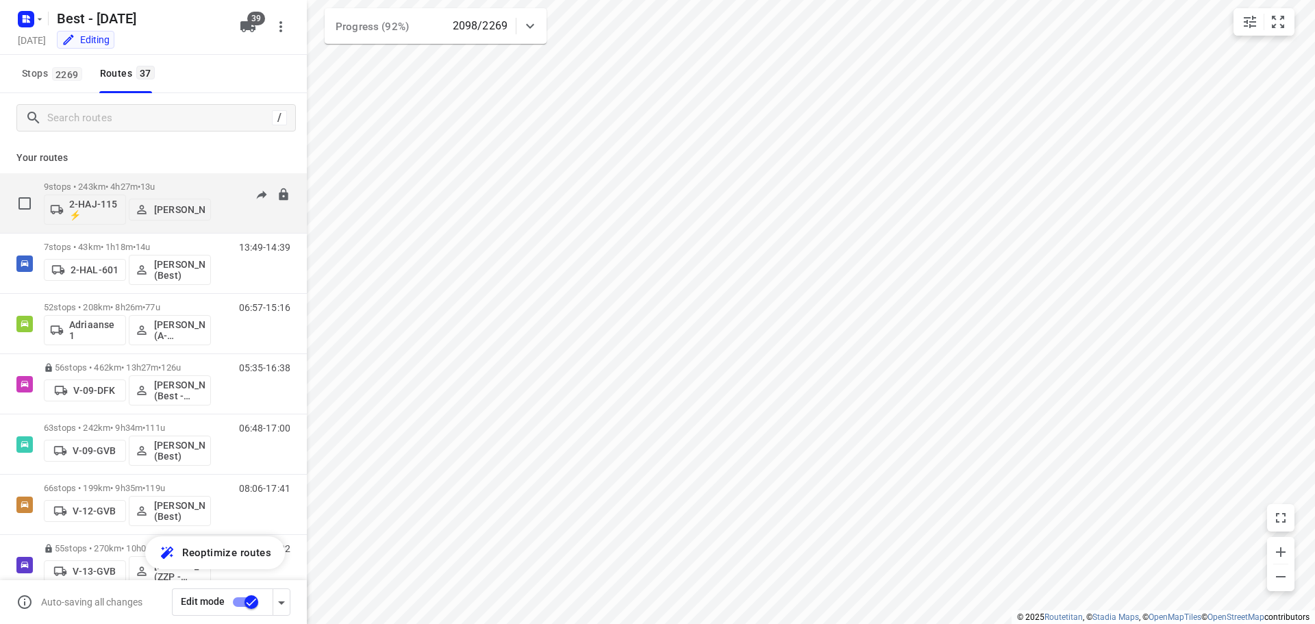
click at [112, 181] on div "9 stops • 243km • 4h27m • 13u 2-HAJ-115 ⚡ Jacob Peters" at bounding box center [127, 203] width 167 height 57
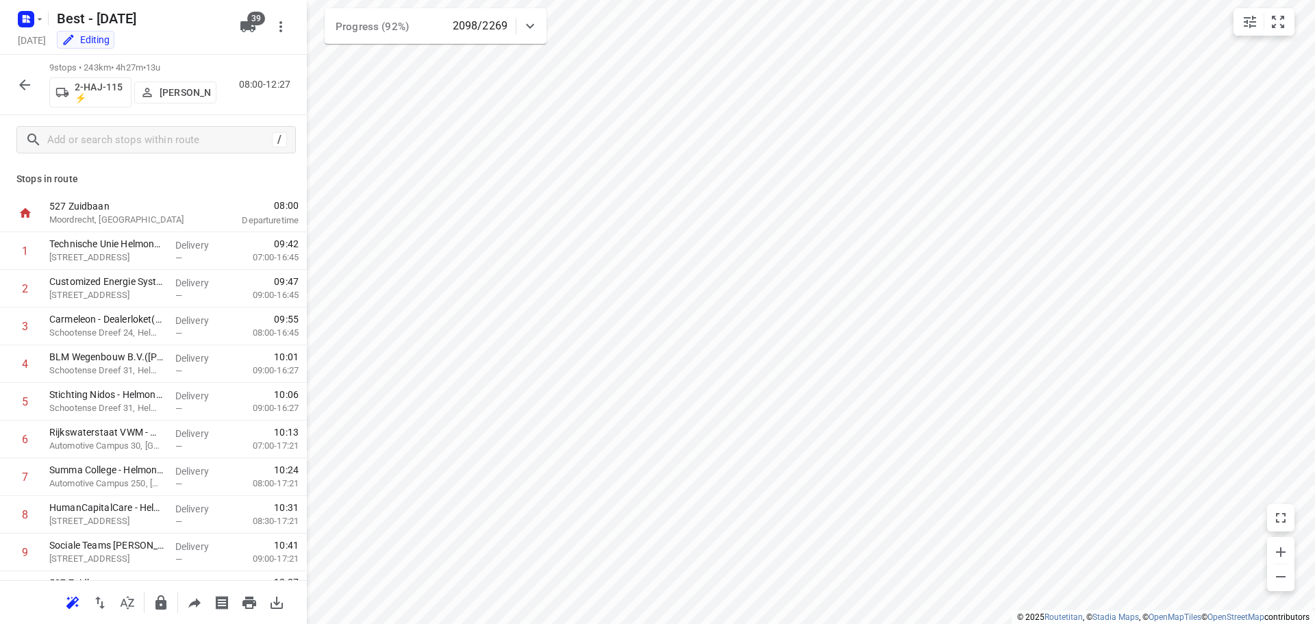
scroll to position [0, 0]
click at [15, 78] on button "button" at bounding box center [24, 84] width 27 height 27
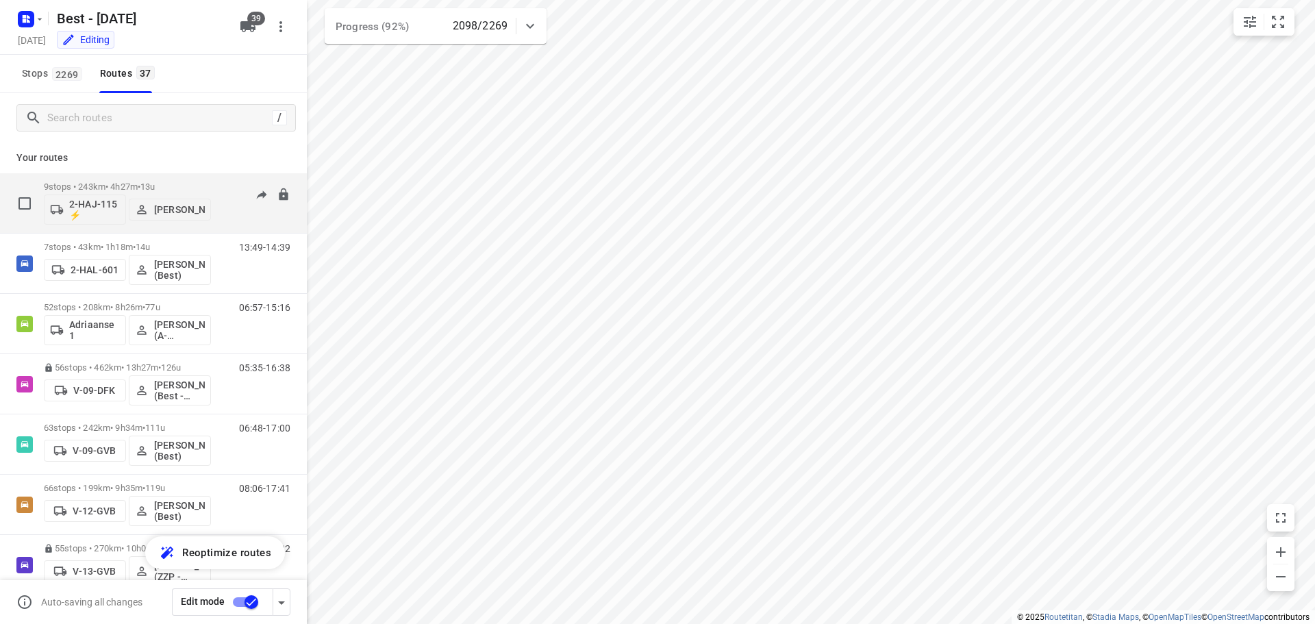
click at [112, 182] on p "9 stops • 243km • 4h27m • 13u" at bounding box center [127, 186] width 167 height 10
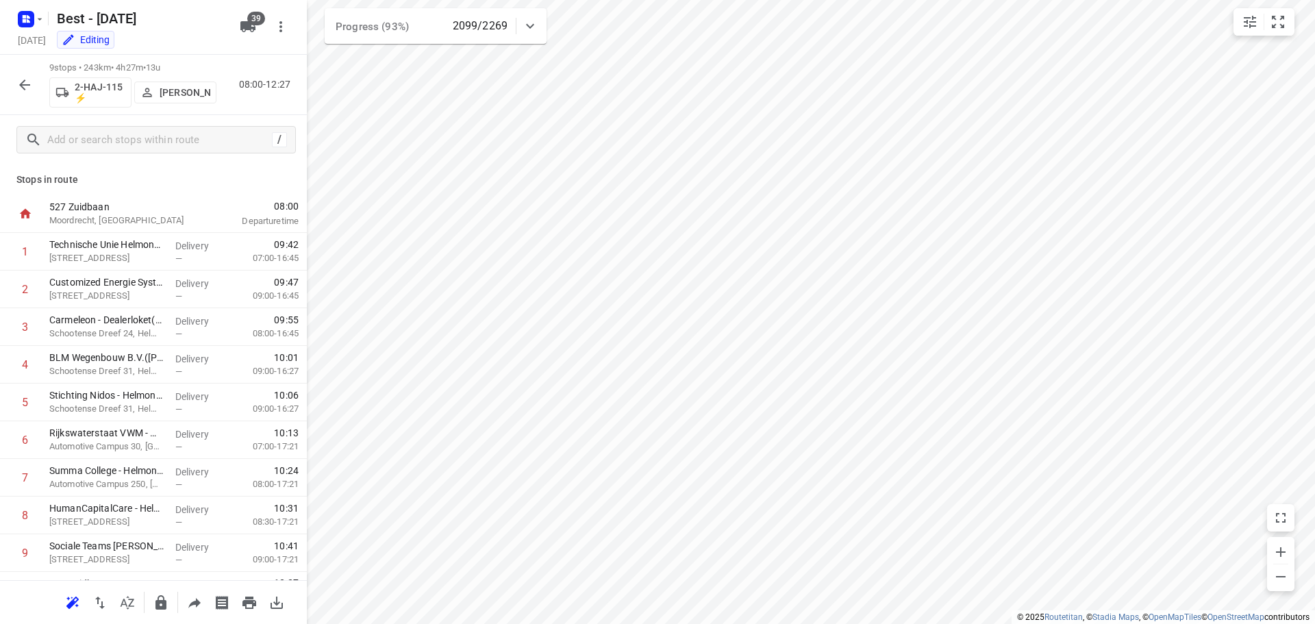
click at [27, 84] on icon "button" at bounding box center [24, 84] width 11 height 11
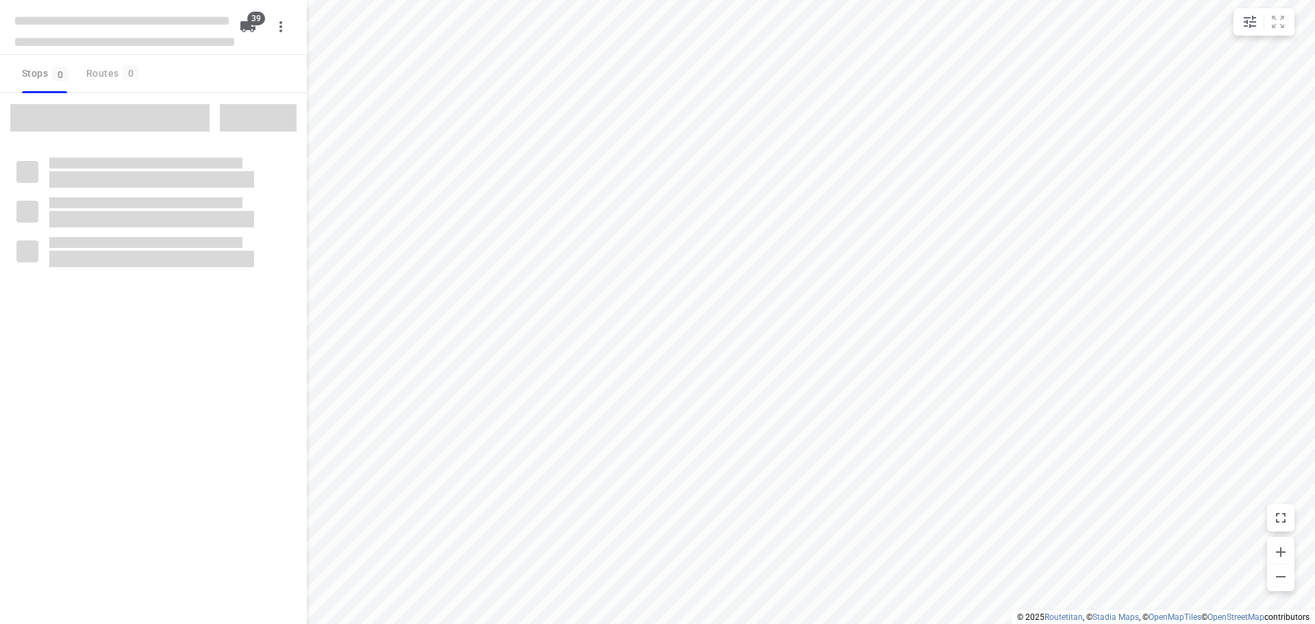
checkbox input "true"
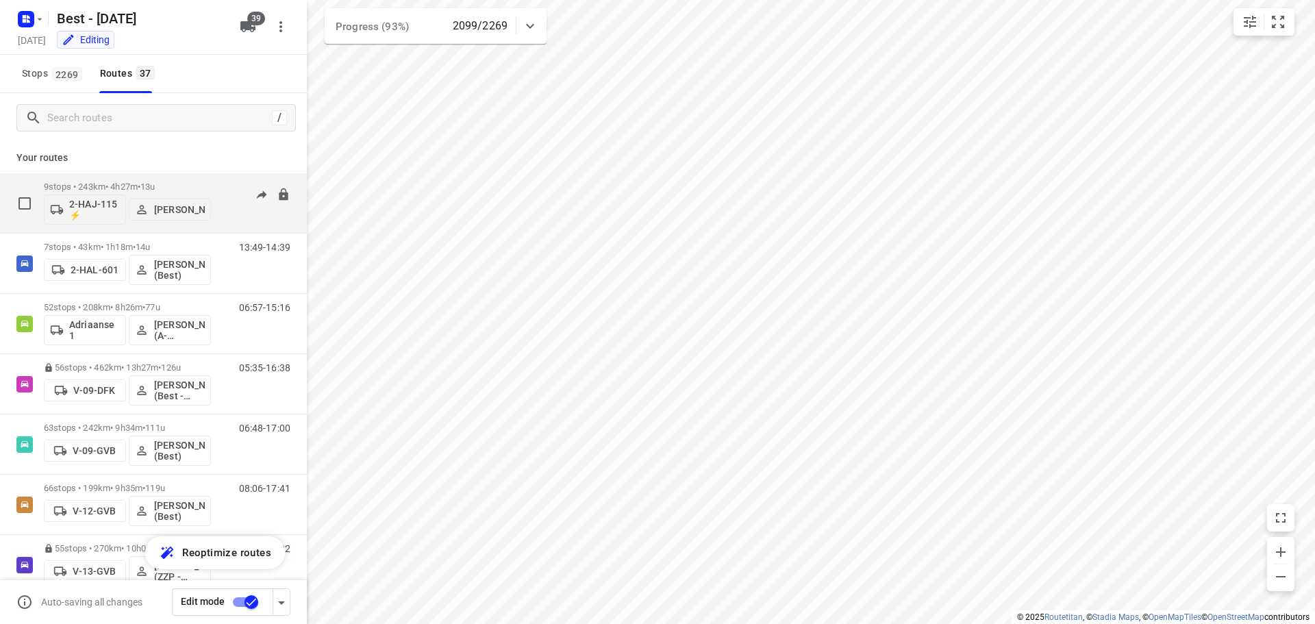
click at [142, 186] on p "9 stops • 243km • 4h27m • 13u" at bounding box center [127, 186] width 167 height 10
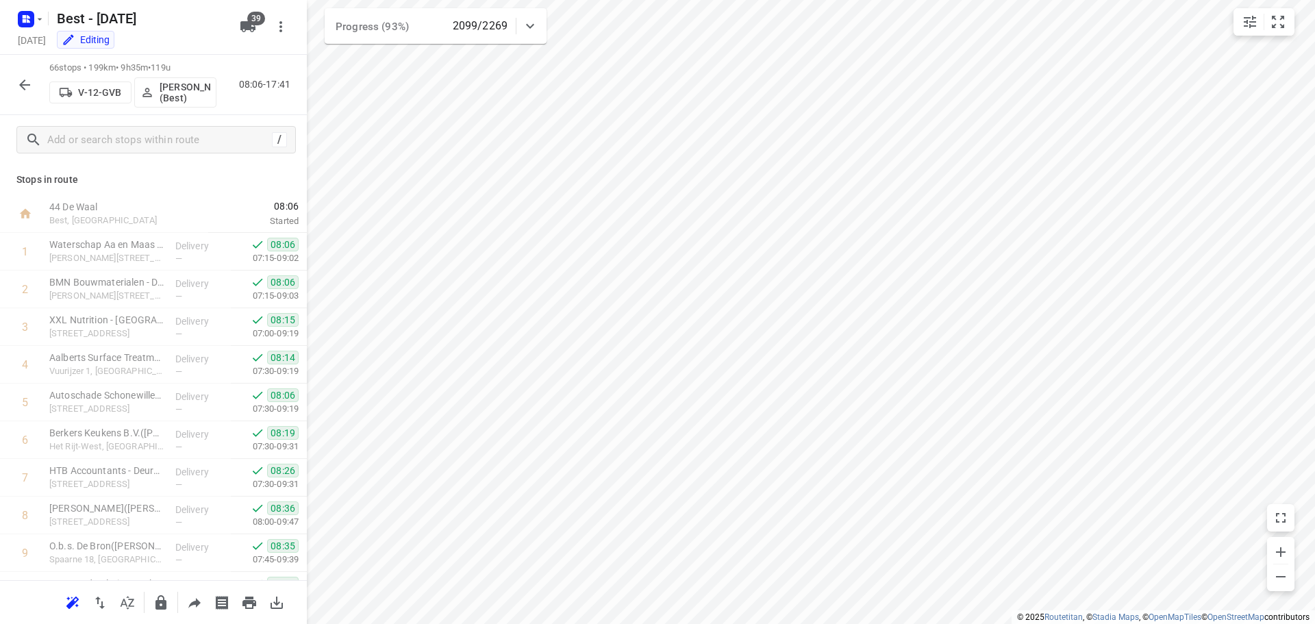
click at [38, 82] on div "66 stops • 199km • 9h35m • 119u V-12-GVB Lisa Scheepers (Best) 08:06-17:41" at bounding box center [153, 85] width 307 height 60
click at [29, 82] on icon "button" at bounding box center [24, 85] width 16 height 16
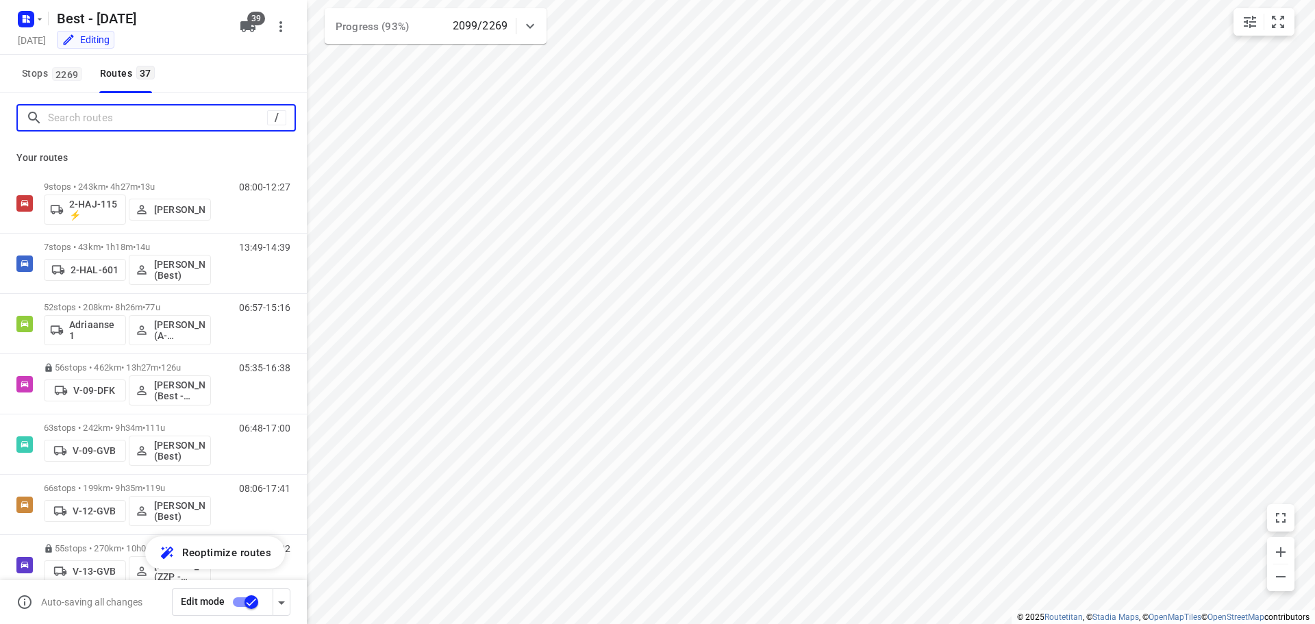
click at [88, 114] on input "Search routes" at bounding box center [157, 117] width 219 height 21
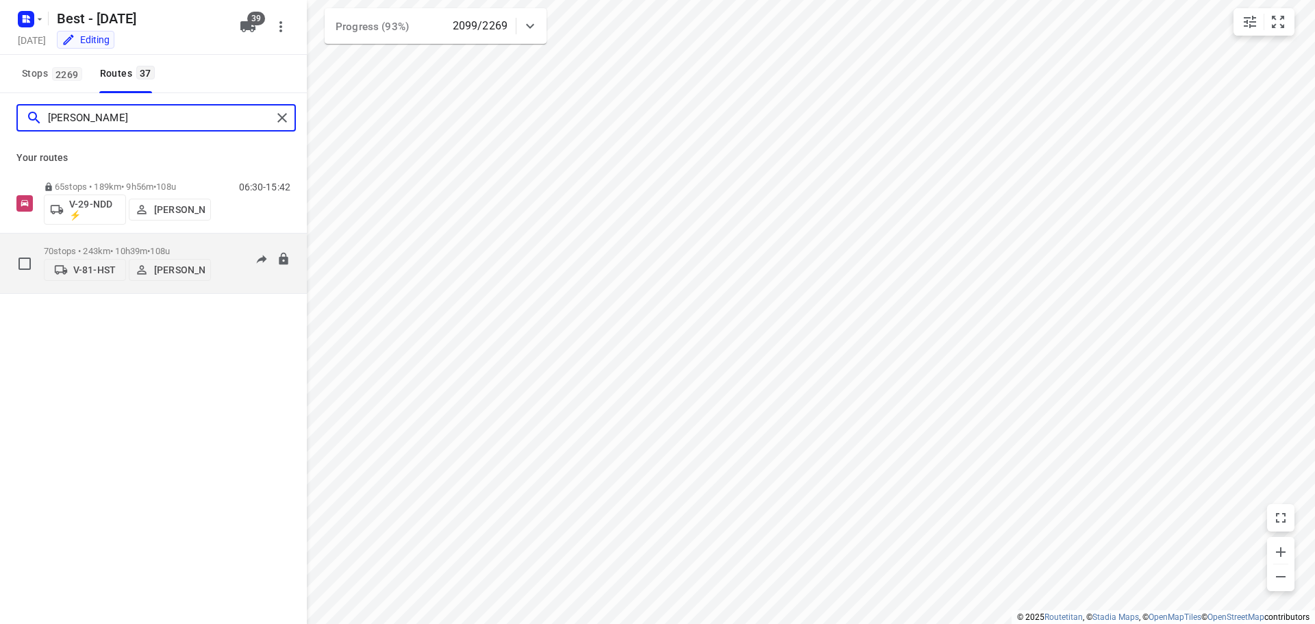
type input "rick"
click at [140, 239] on div "70 stops • 243km • 10h39m • 108u V-81-HST Rick Jansen" at bounding box center [127, 263] width 167 height 49
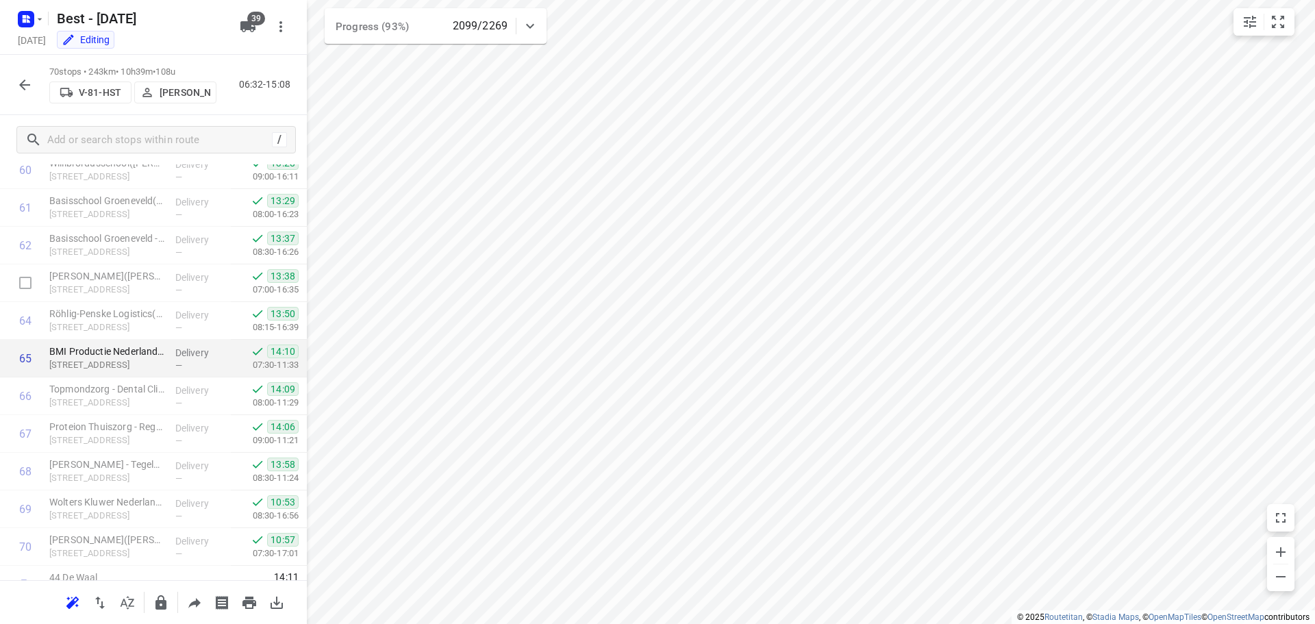
scroll to position [2326, 0]
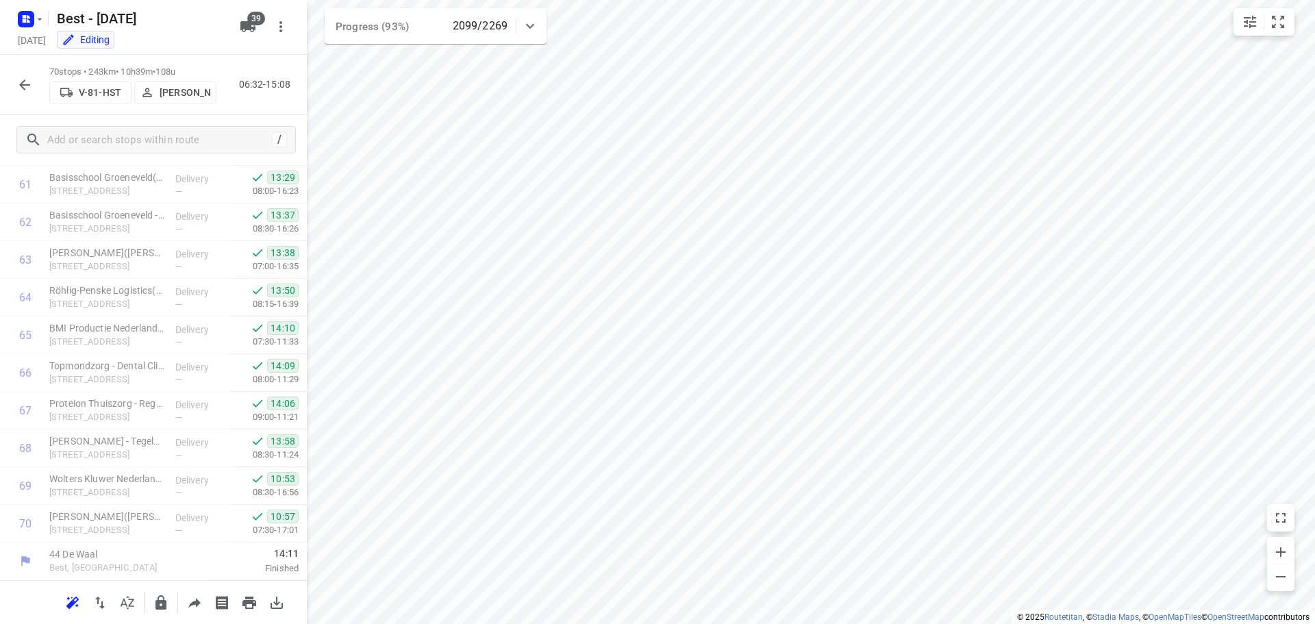
click at [27, 88] on icon "button" at bounding box center [24, 85] width 16 height 16
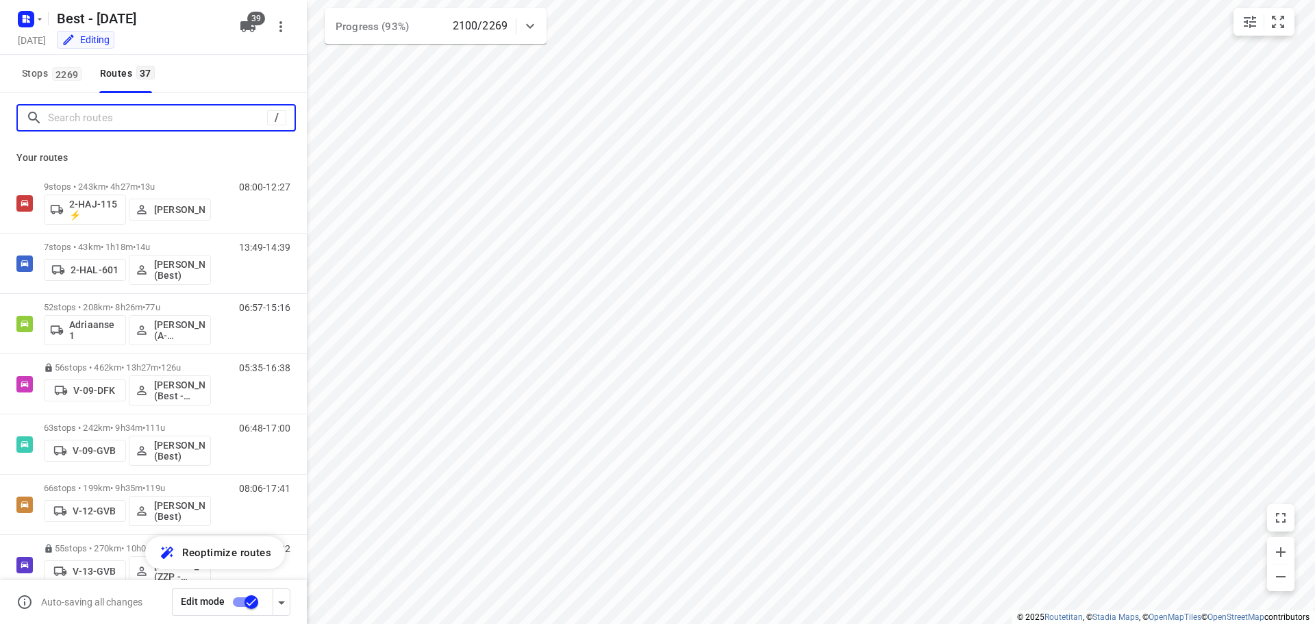
click at [95, 116] on input "Search routes" at bounding box center [157, 117] width 219 height 21
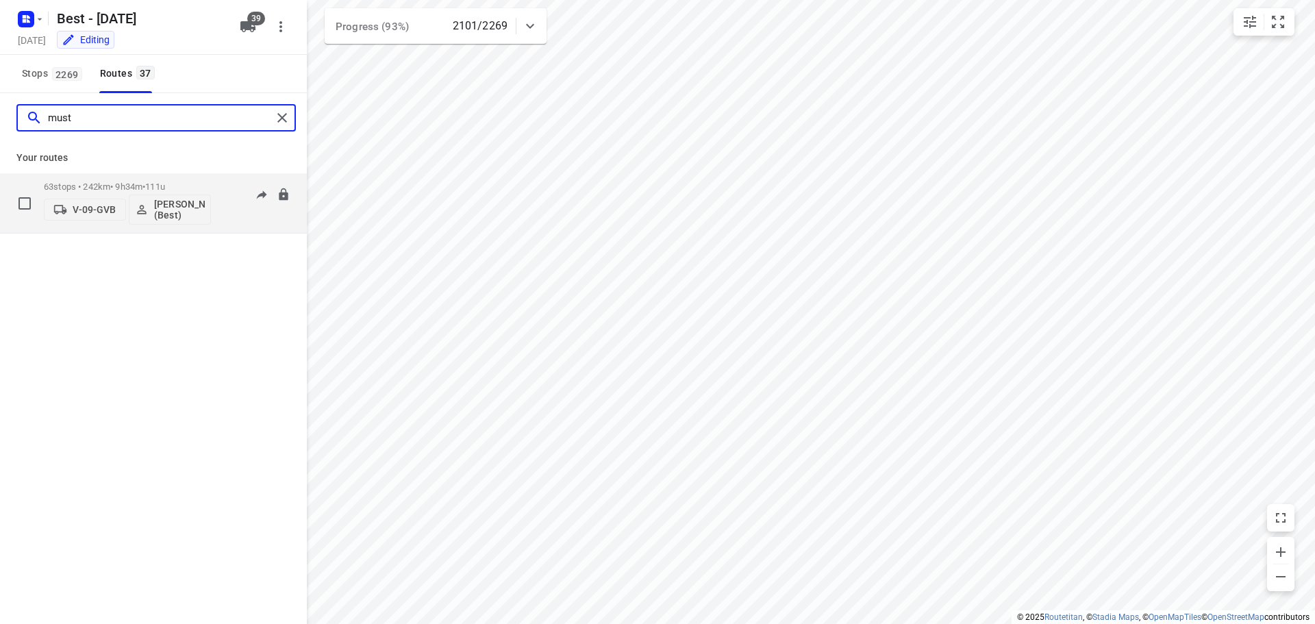
type input "must"
click at [131, 190] on p "63 stops • 242km • 9h34m • 111u" at bounding box center [127, 186] width 167 height 10
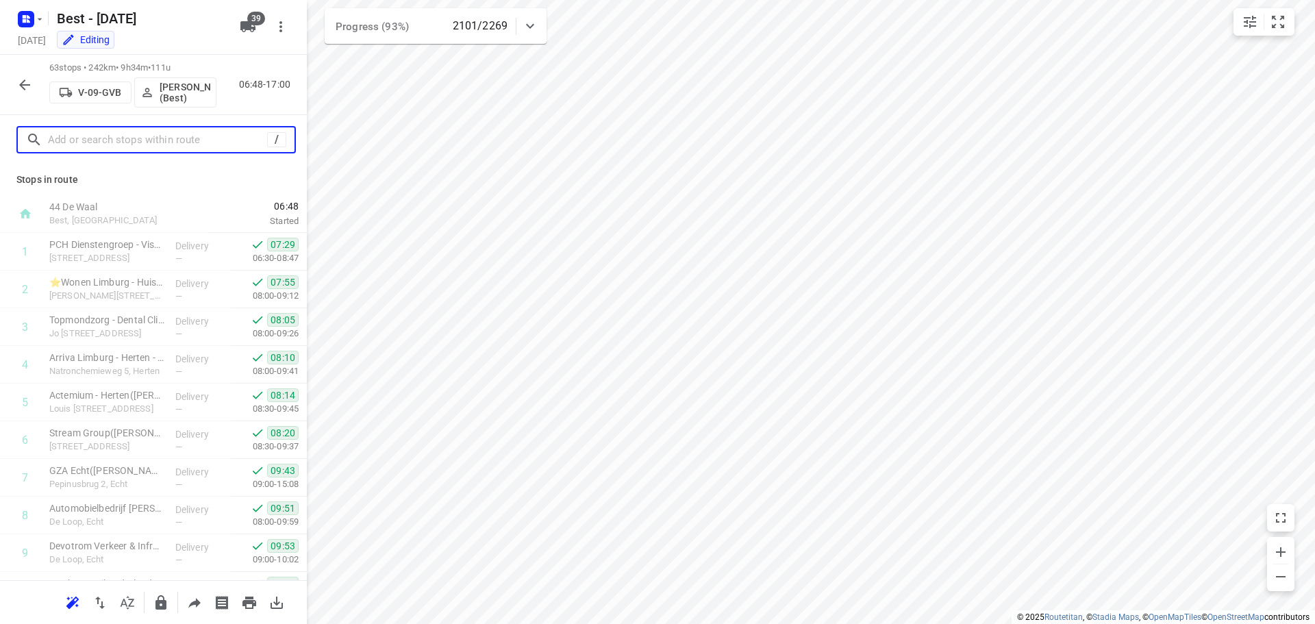
click at [130, 138] on input "text" at bounding box center [157, 139] width 219 height 21
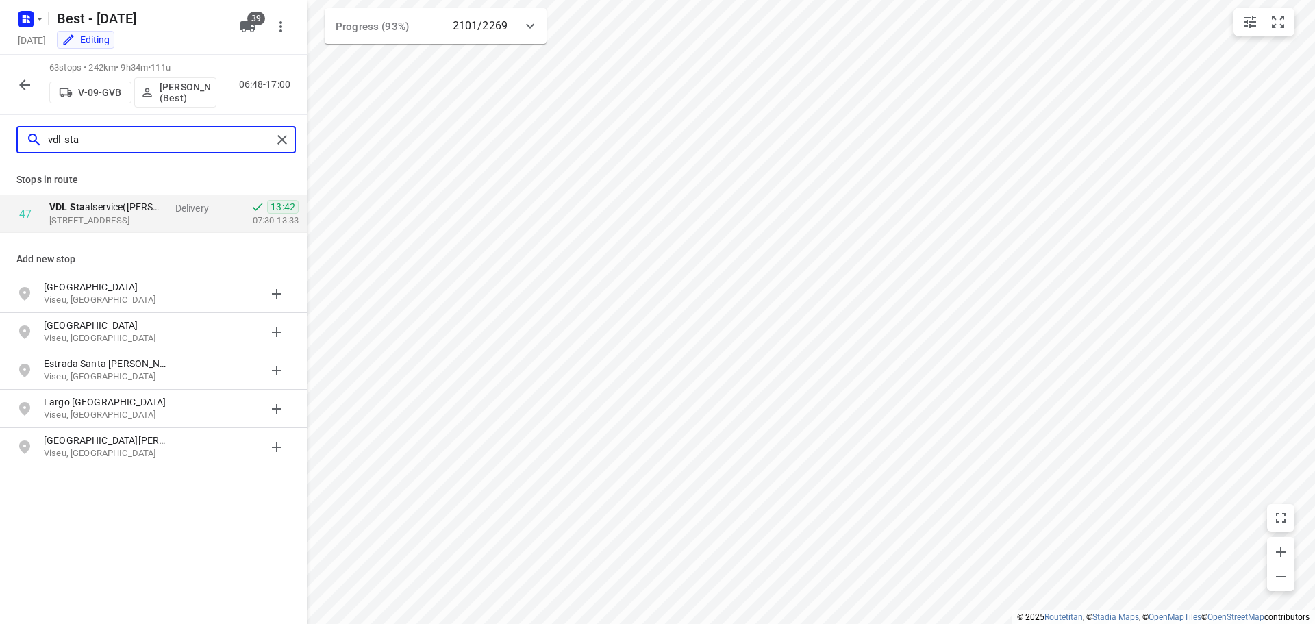
type input "vdl sta"
click at [153, 199] on div "VDL Sta alservice(Sandy Thijssen) Celsiusstraat 13, 6003DG, Weert, NL" at bounding box center [107, 214] width 126 height 38
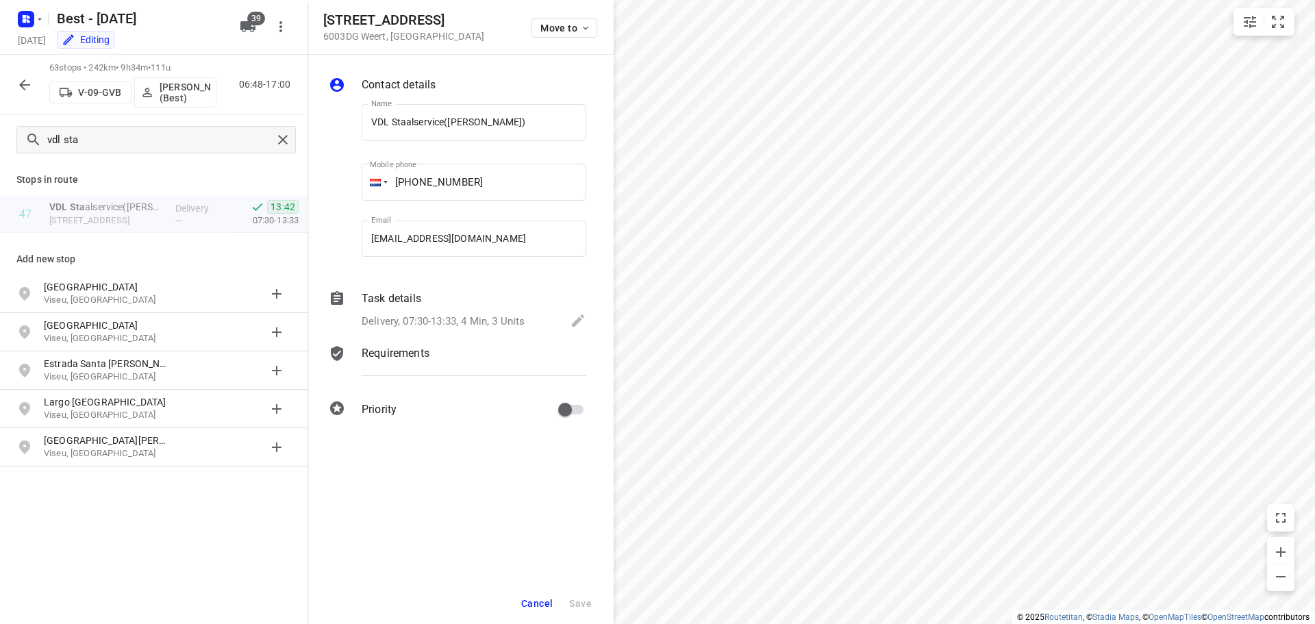
click at [417, 337] on div "Contact details Name VDL Staalservice(Sandy Thijssen) Name Mobile phone +04 956…" at bounding box center [460, 250] width 307 height 390
click at [469, 326] on p "Delivery, 07:30-13:33, 4 Min, 3 Units" at bounding box center [442, 322] width 163 height 16
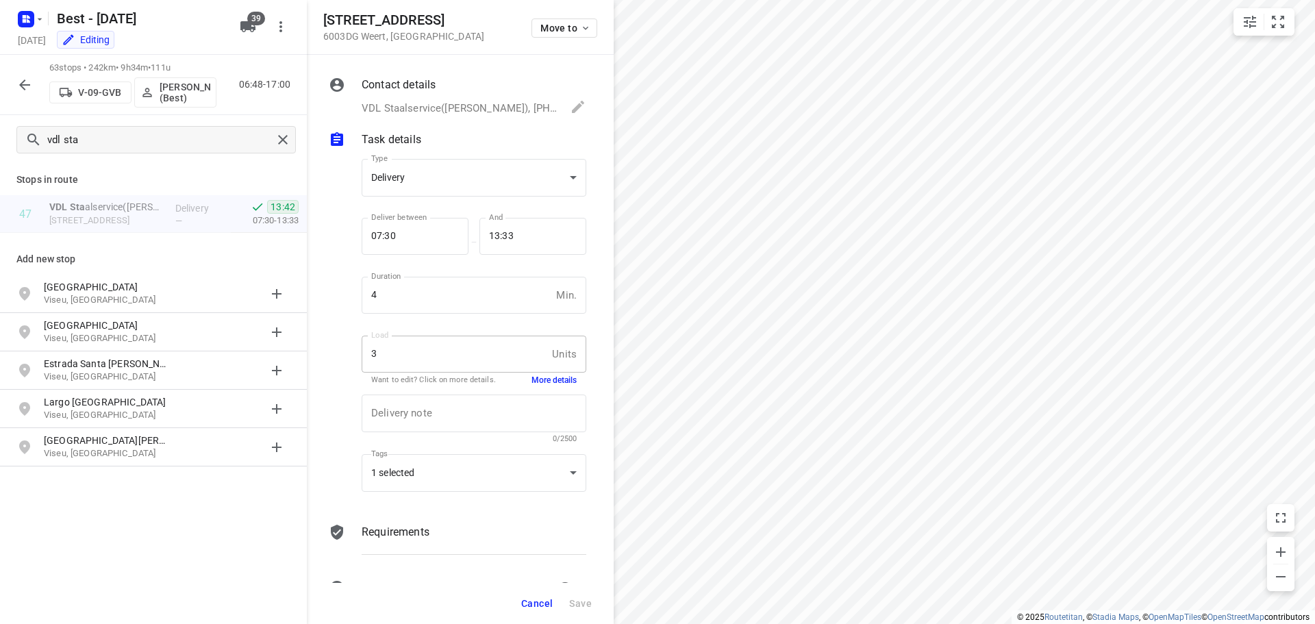
click at [538, 375] on button "More details" at bounding box center [553, 381] width 45 height 12
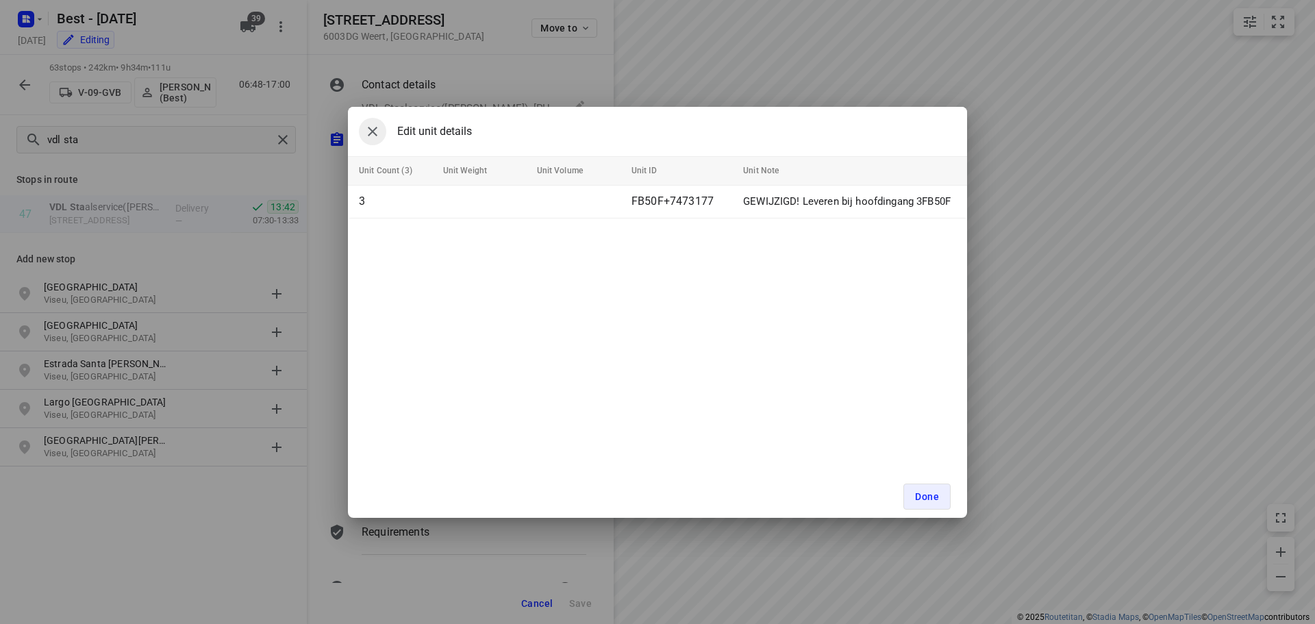
click at [379, 129] on icon "button" at bounding box center [372, 131] width 16 height 16
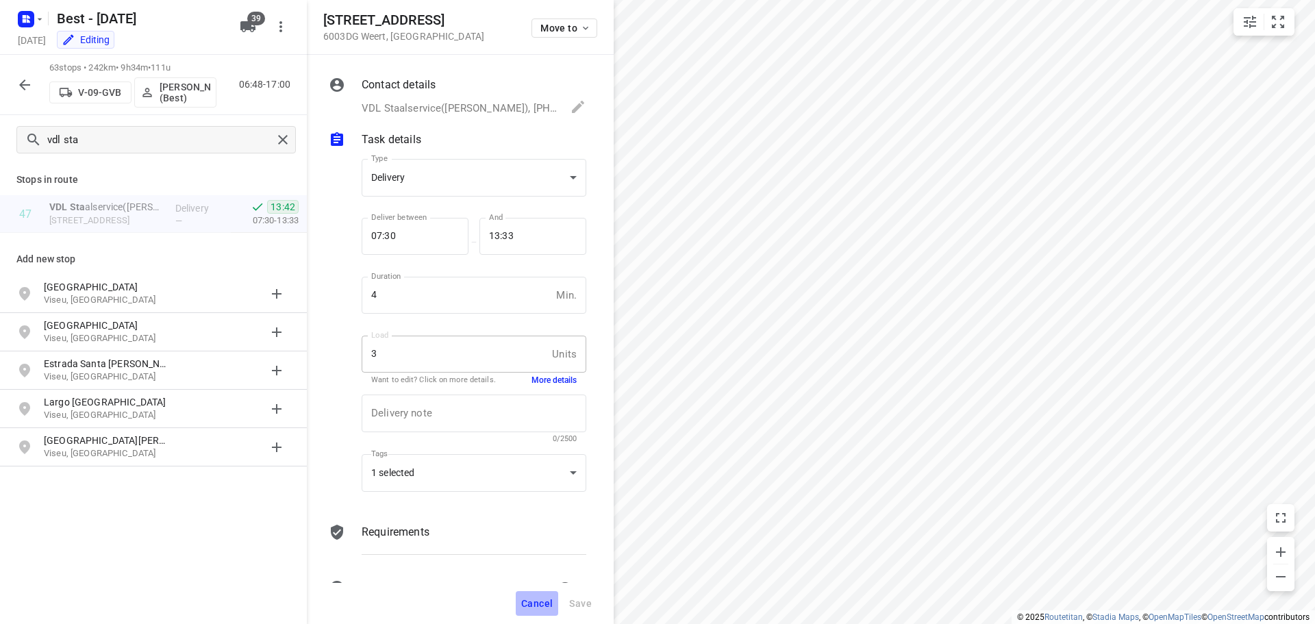
click at [521, 600] on button "Cancel" at bounding box center [537, 603] width 42 height 25
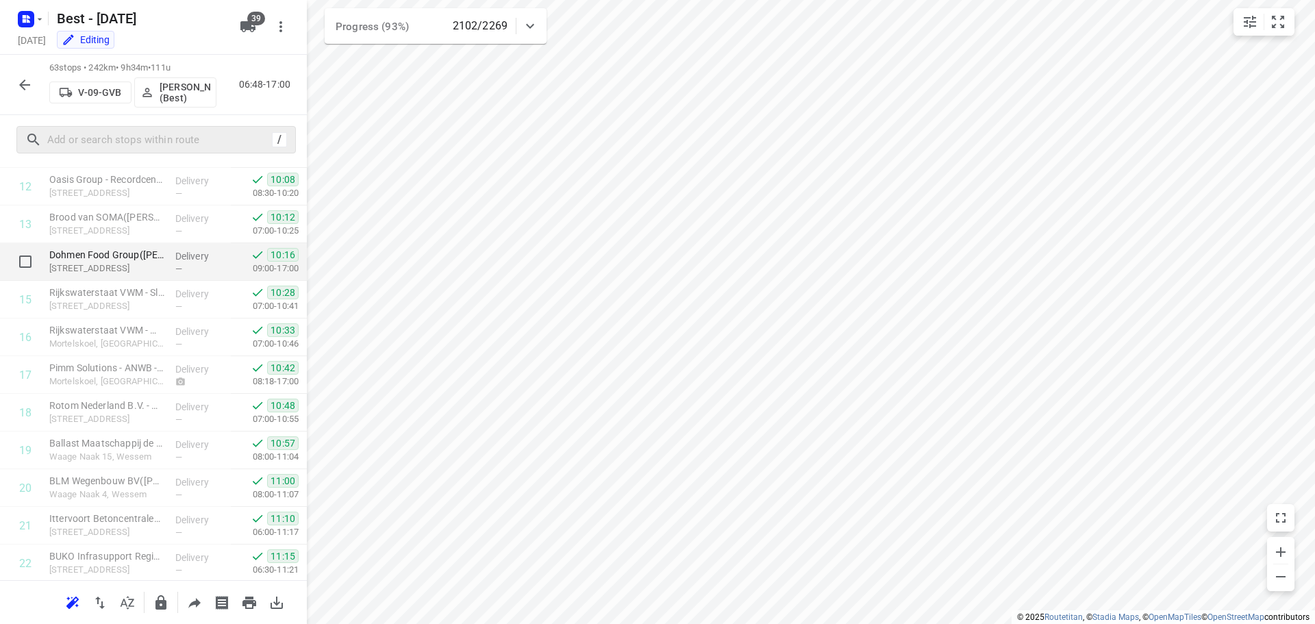
scroll to position [616, 0]
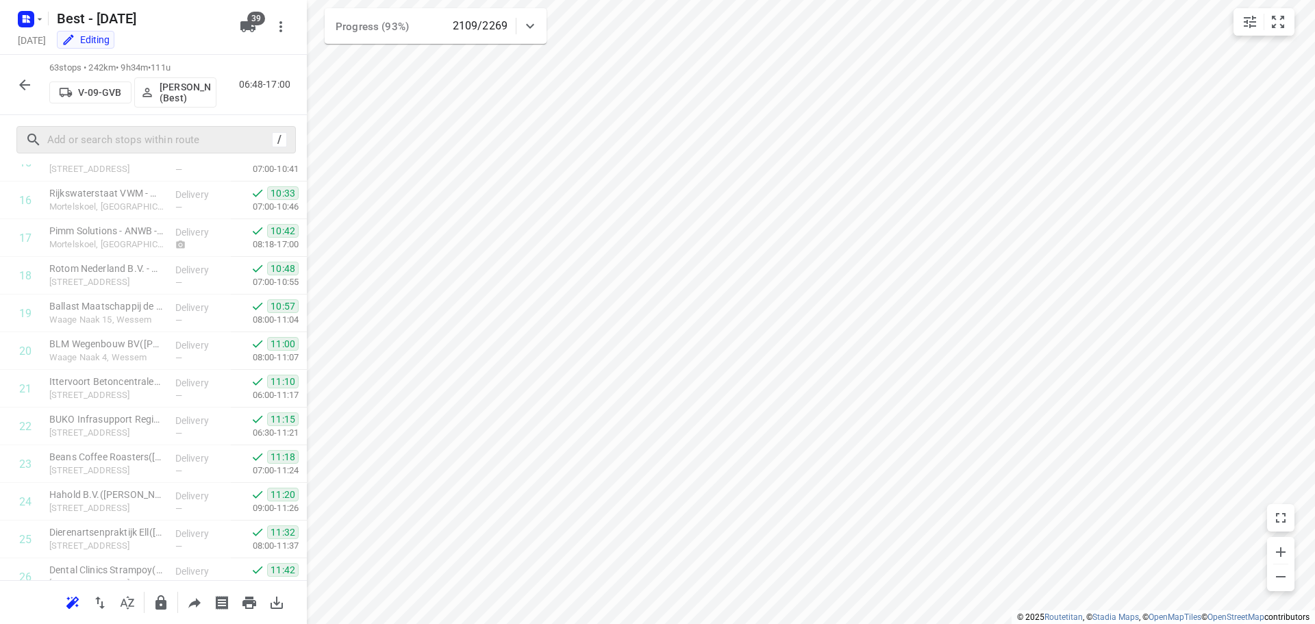
click at [7, 88] on div "63 stops • 242km • 9h34m • 111u V-09-GVB Mustafa Omar (Best) 06:48-17:00" at bounding box center [153, 85] width 307 height 60
click at [16, 81] on button "button" at bounding box center [24, 84] width 27 height 27
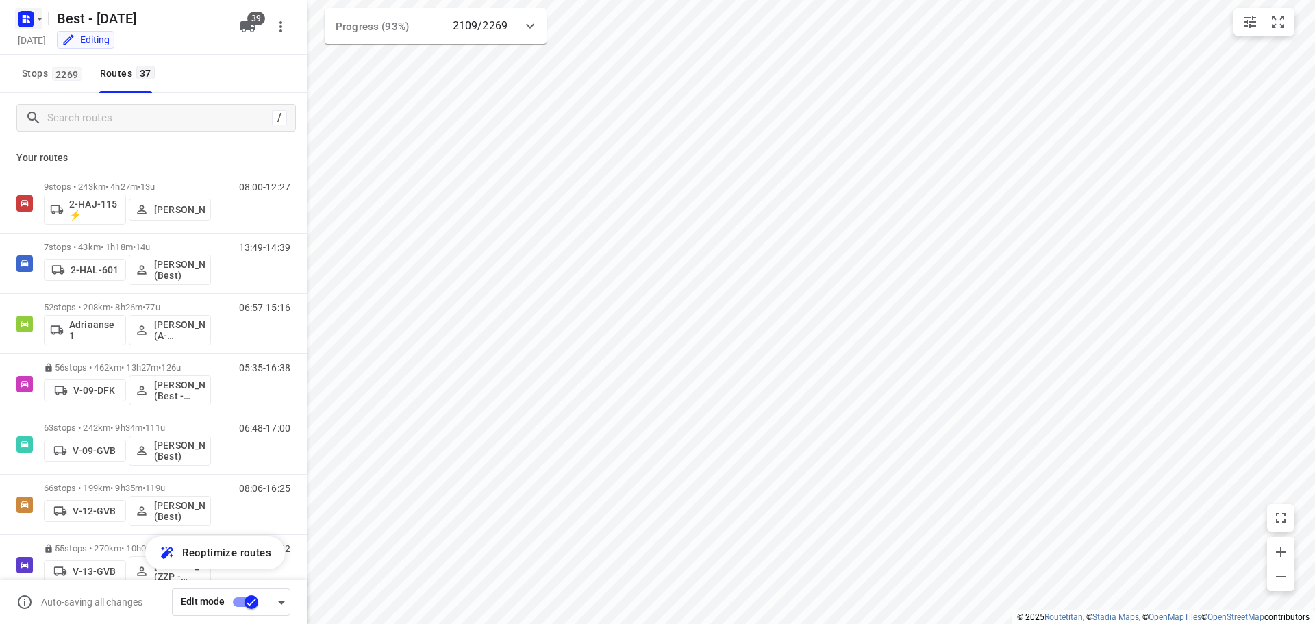
click at [39, 18] on icon "button" at bounding box center [39, 19] width 11 height 11
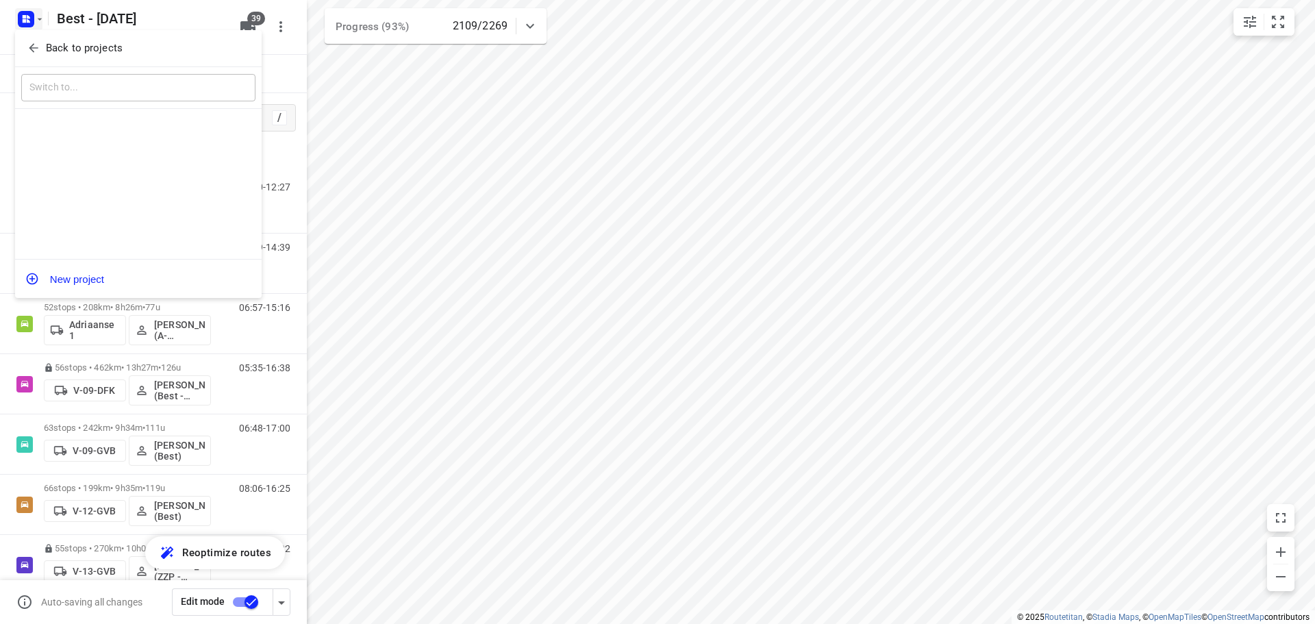
click at [64, 57] on button "Back to projects" at bounding box center [138, 48] width 234 height 23
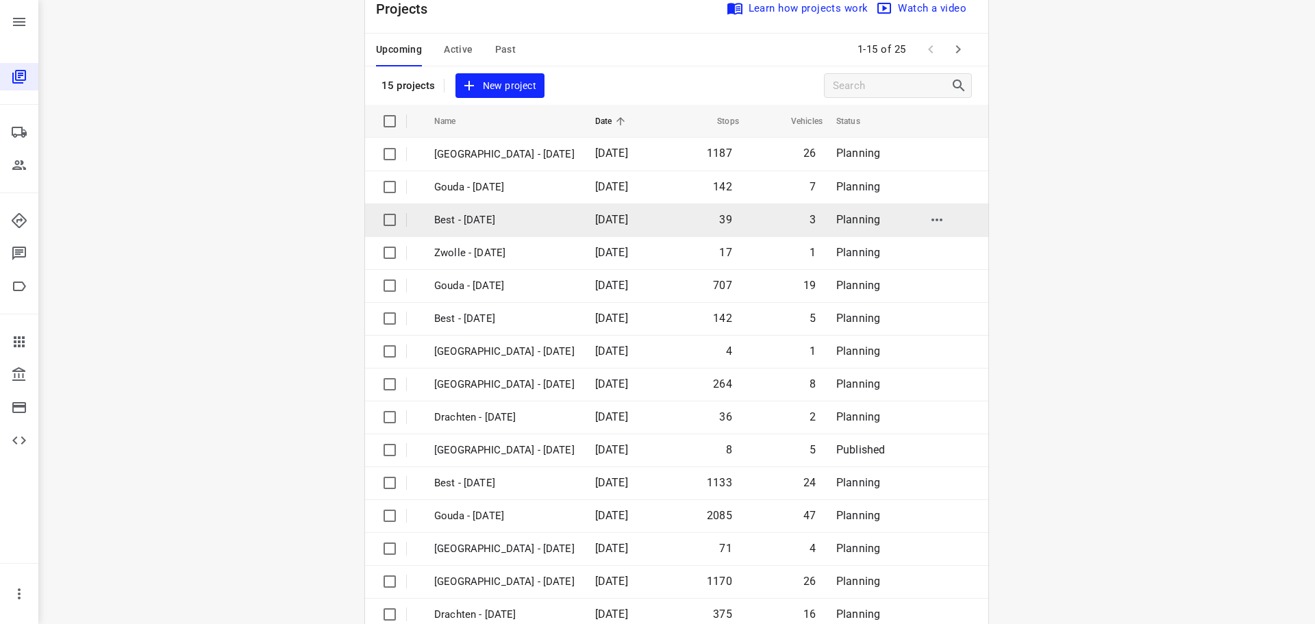
scroll to position [68, 0]
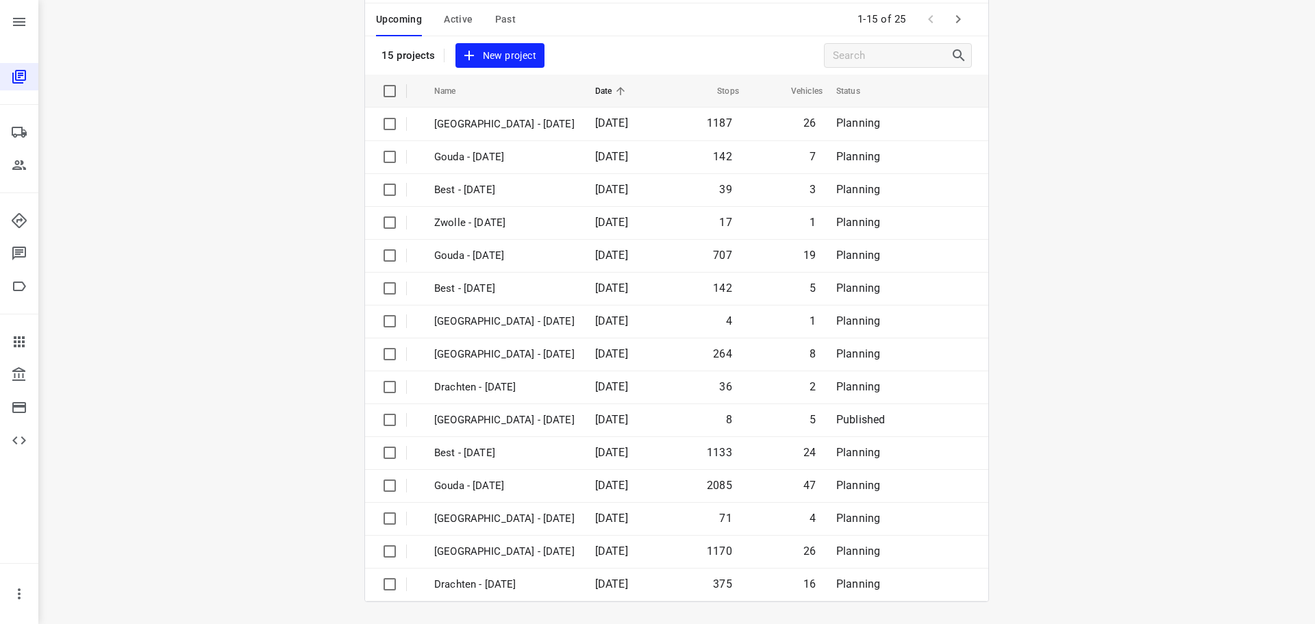
click at [520, 13] on div "Upcoming Active Past" at bounding box center [457, 19] width 162 height 33
click at [510, 17] on div "Upcoming Active Past" at bounding box center [457, 19] width 162 height 33
click at [507, 15] on span "Past" at bounding box center [505, 19] width 21 height 17
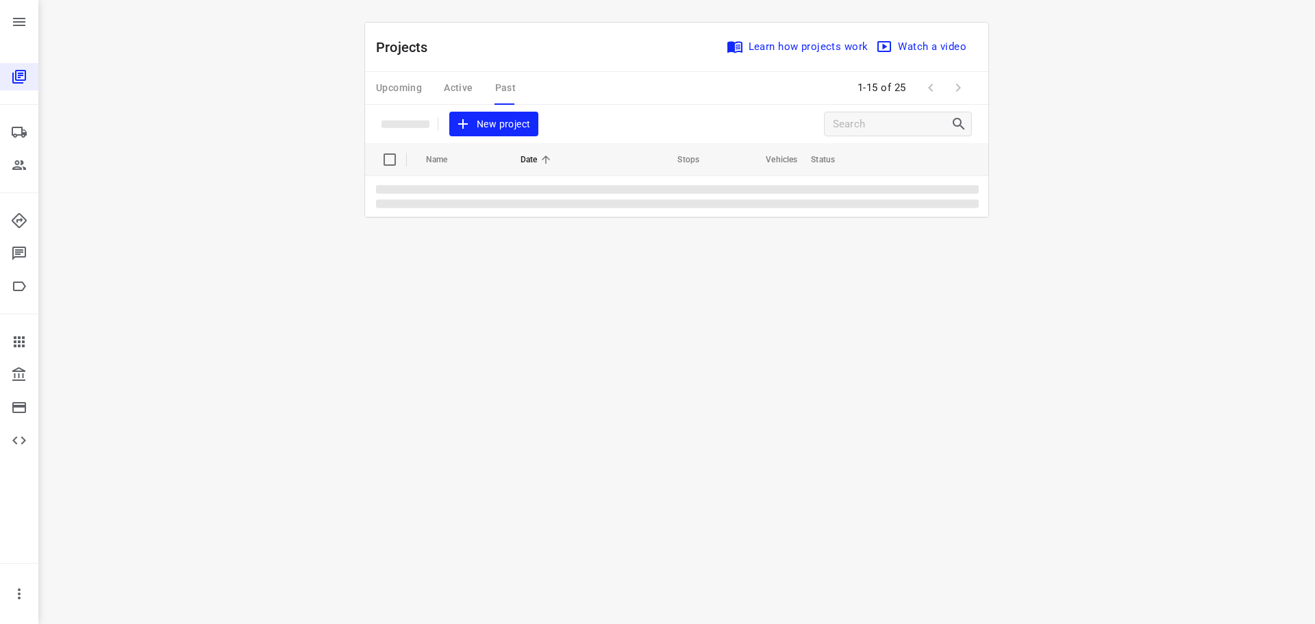
scroll to position [0, 0]
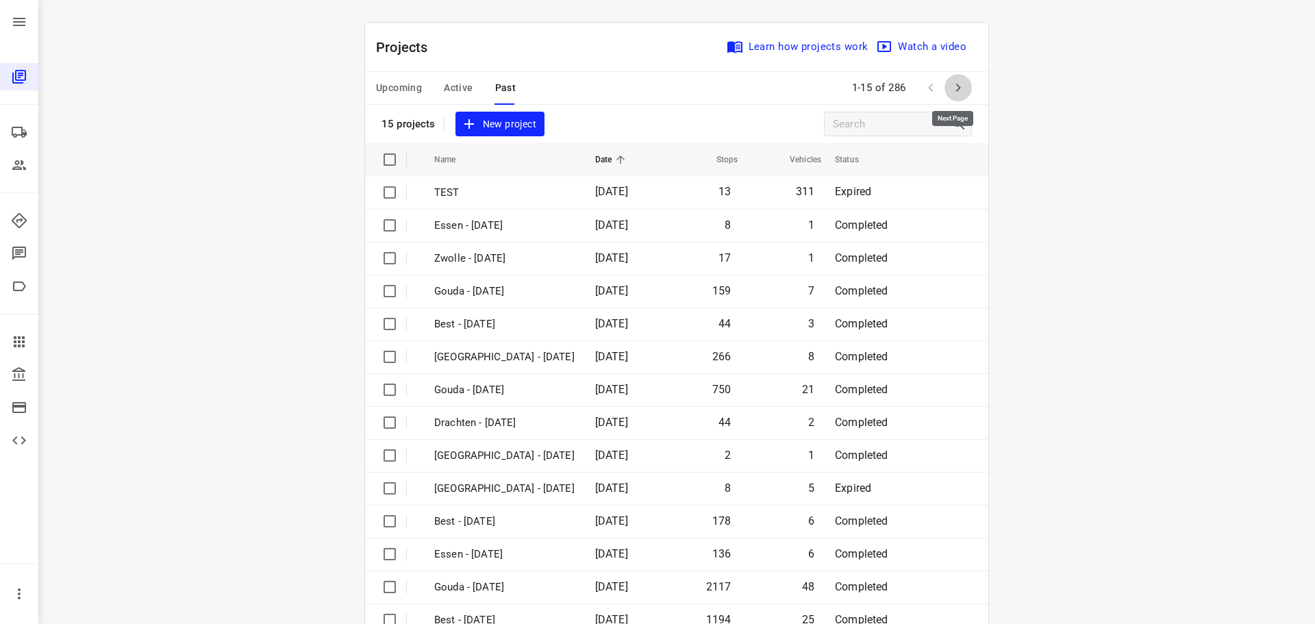
click at [962, 92] on button "button" at bounding box center [957, 87] width 27 height 27
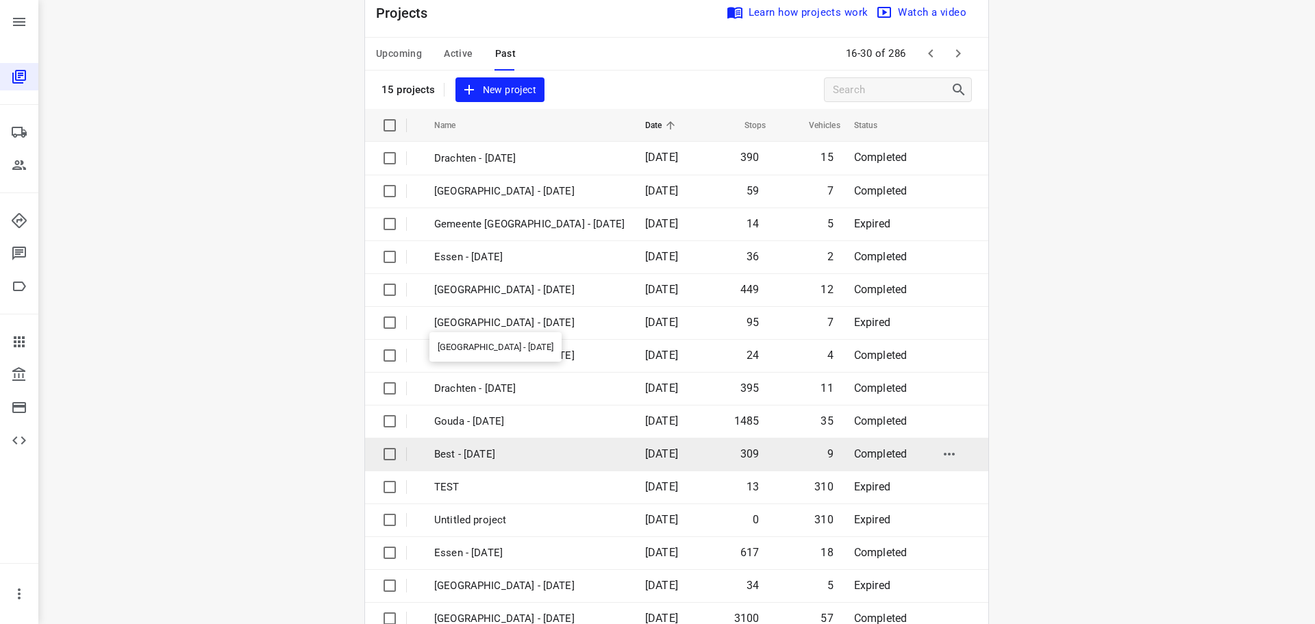
scroll to position [68, 0]
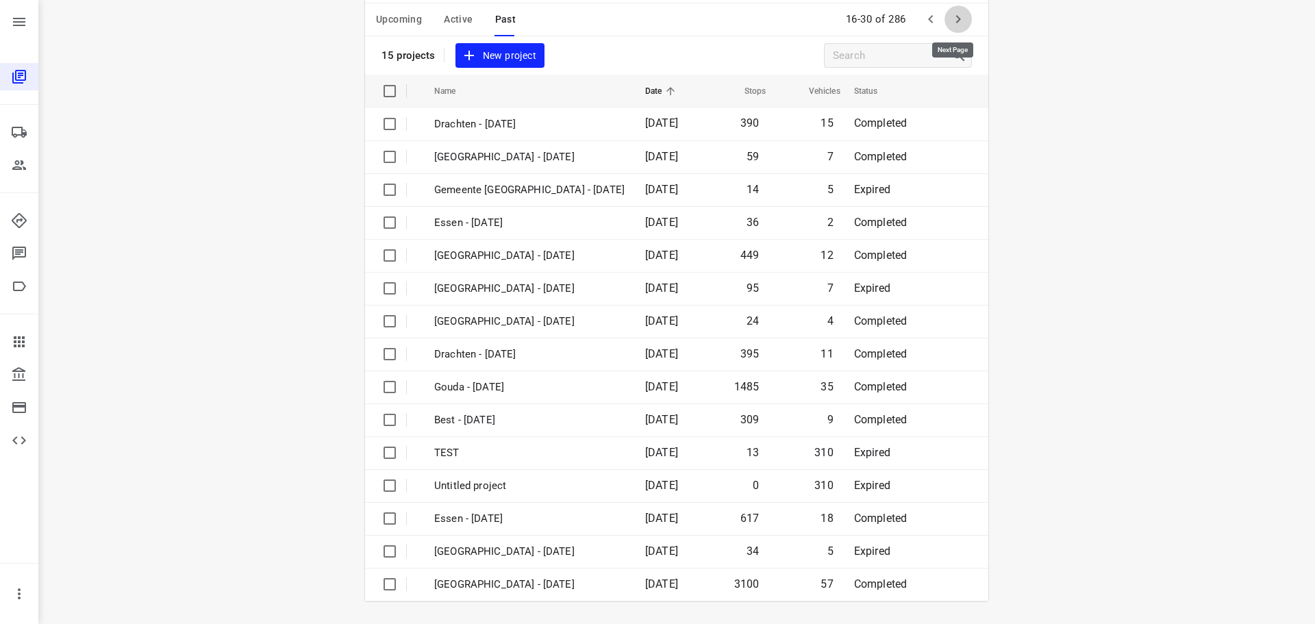
click at [954, 22] on icon "button" at bounding box center [958, 19] width 16 height 16
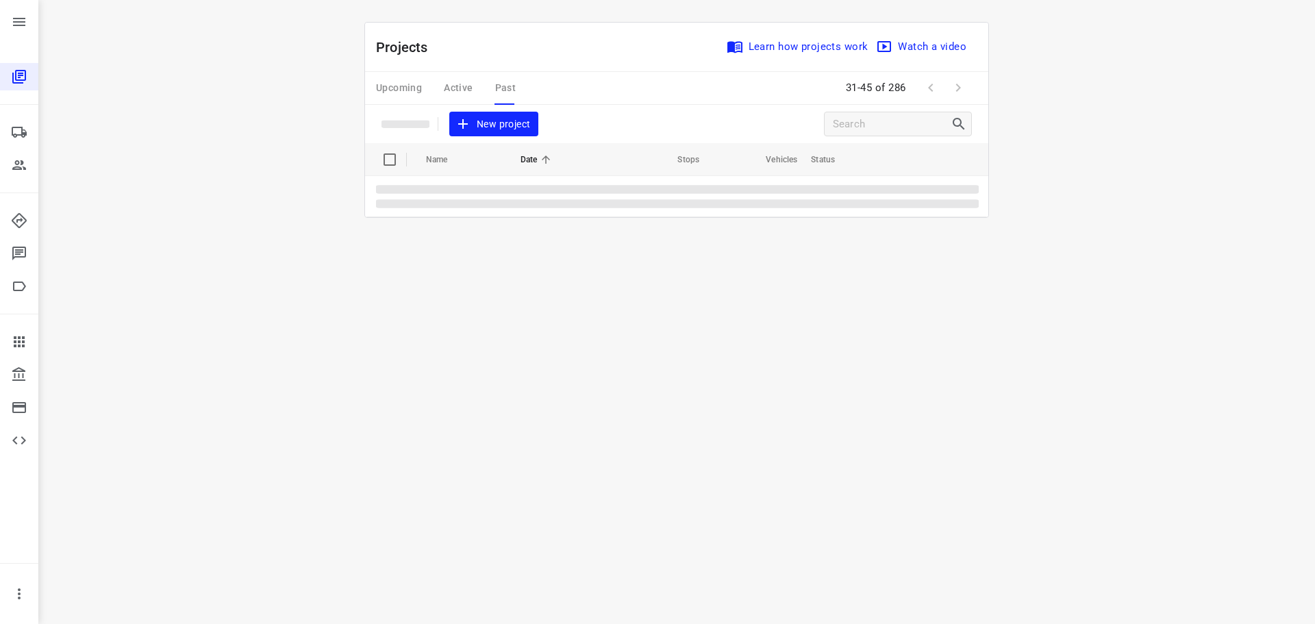
scroll to position [0, 0]
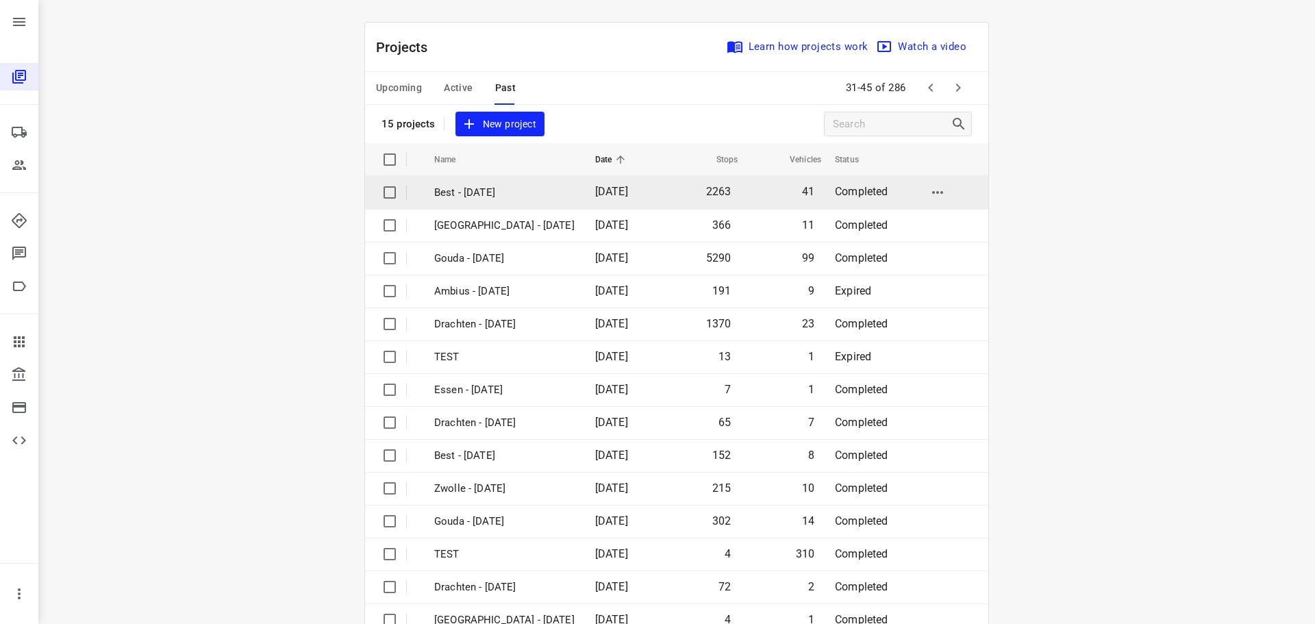
click at [501, 203] on td "Best - [DATE]" at bounding box center [502, 192] width 164 height 33
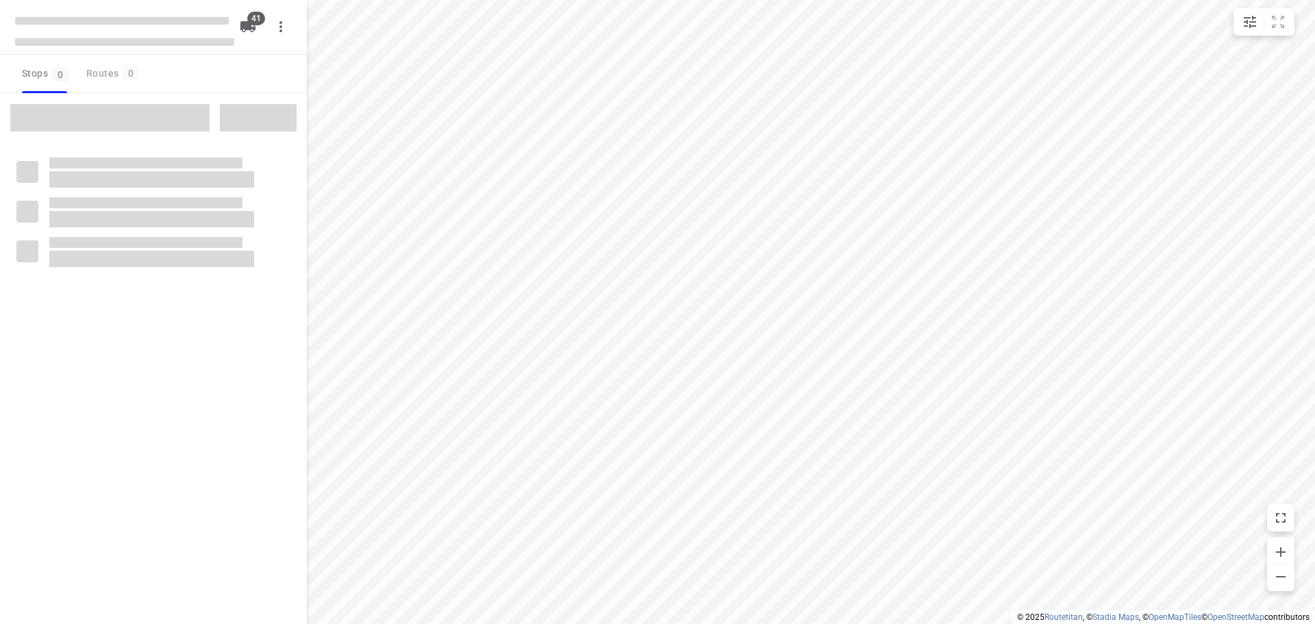
checkbox input "true"
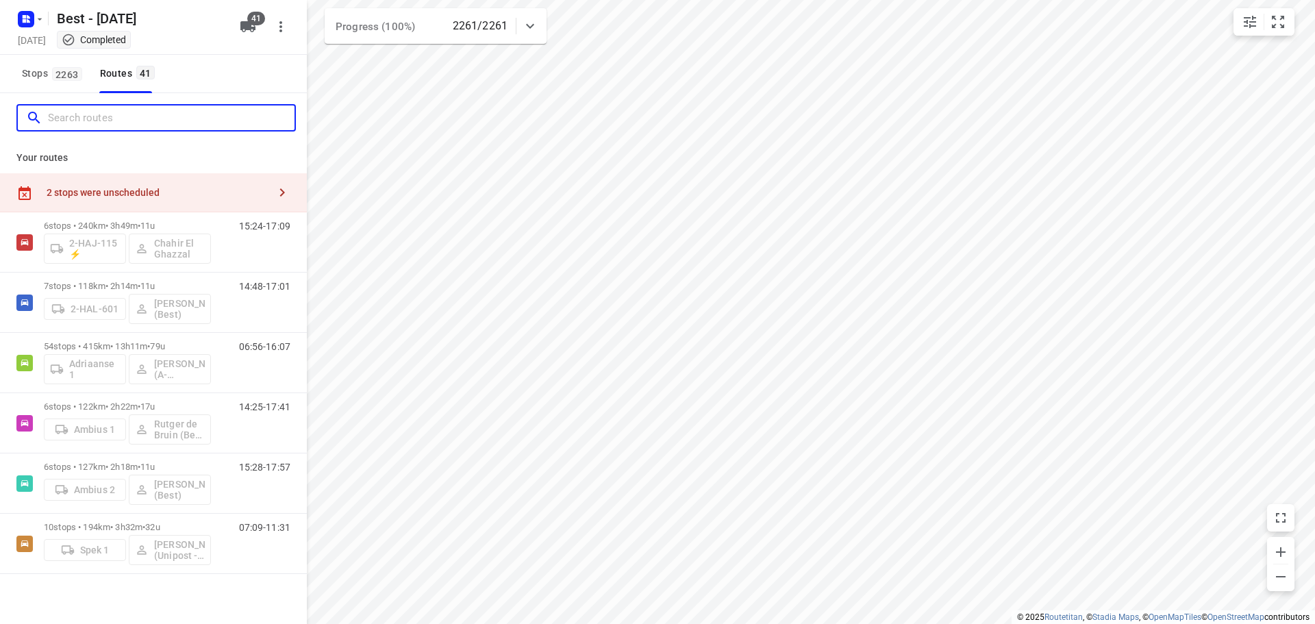
click at [105, 111] on input "Search routes" at bounding box center [171, 117] width 246 height 21
click at [143, 123] on input "Search routes" at bounding box center [157, 117] width 219 height 21
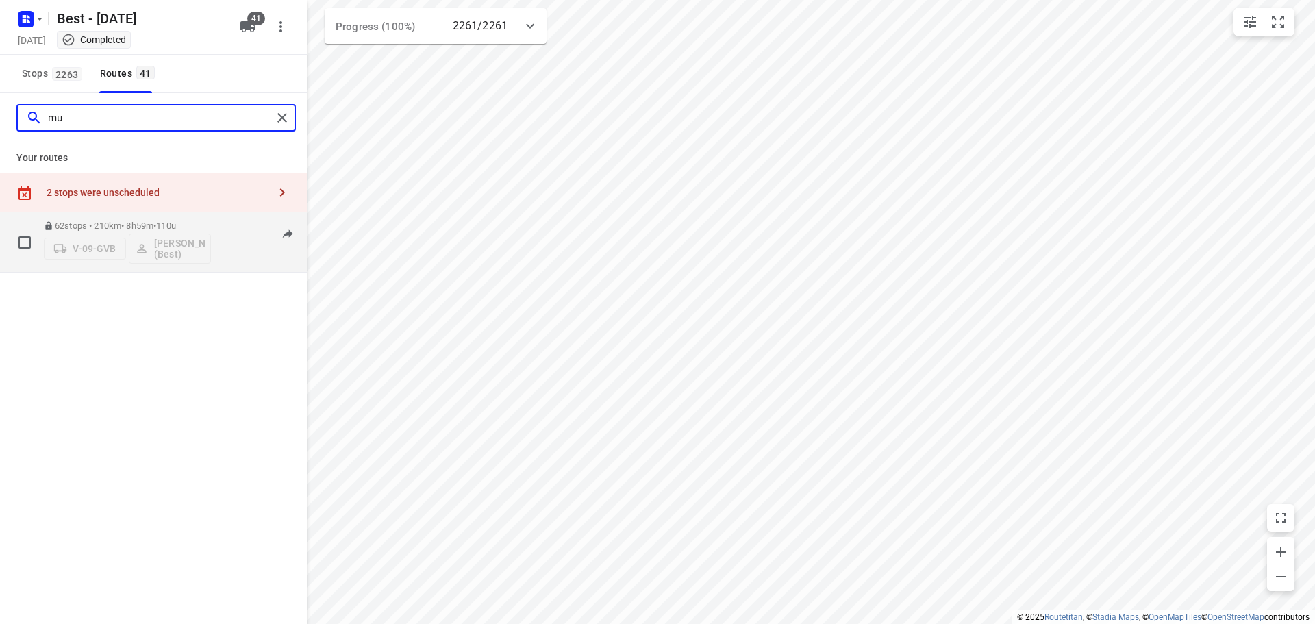
type input "mu"
click at [135, 218] on div "62 stops • 210km • 8h59m • 110u V-09-GVB Mustafa Omar (Best)" at bounding box center [127, 242] width 167 height 57
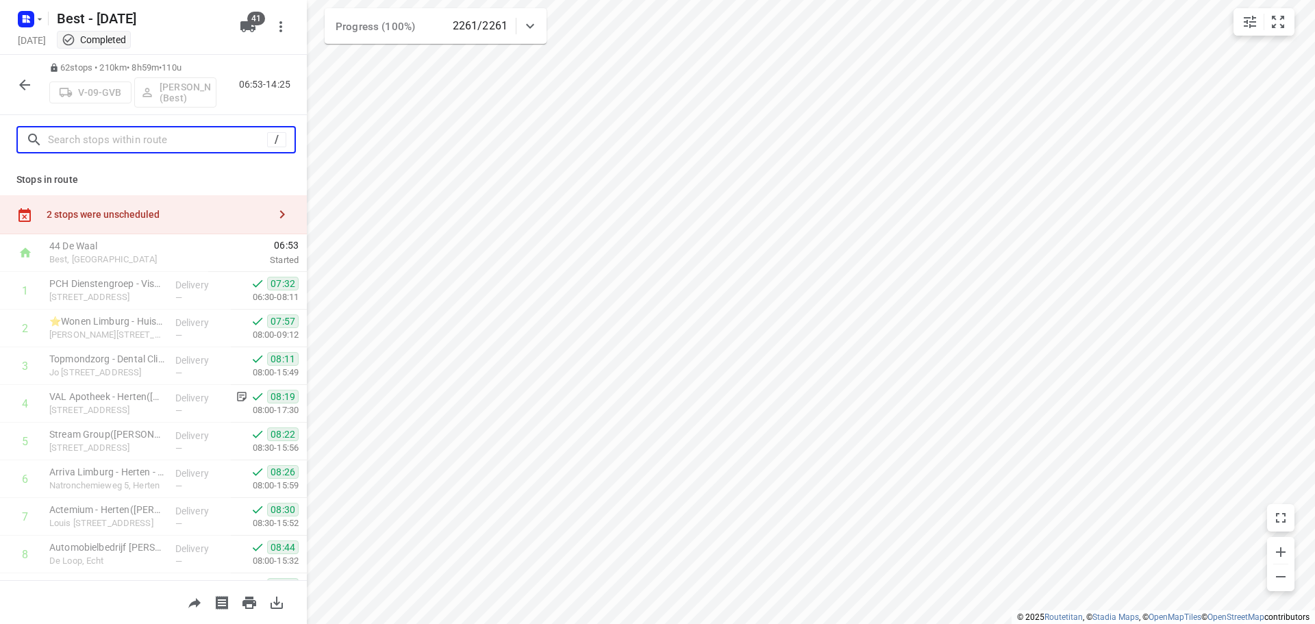
click at [138, 136] on input "text" at bounding box center [157, 139] width 219 height 21
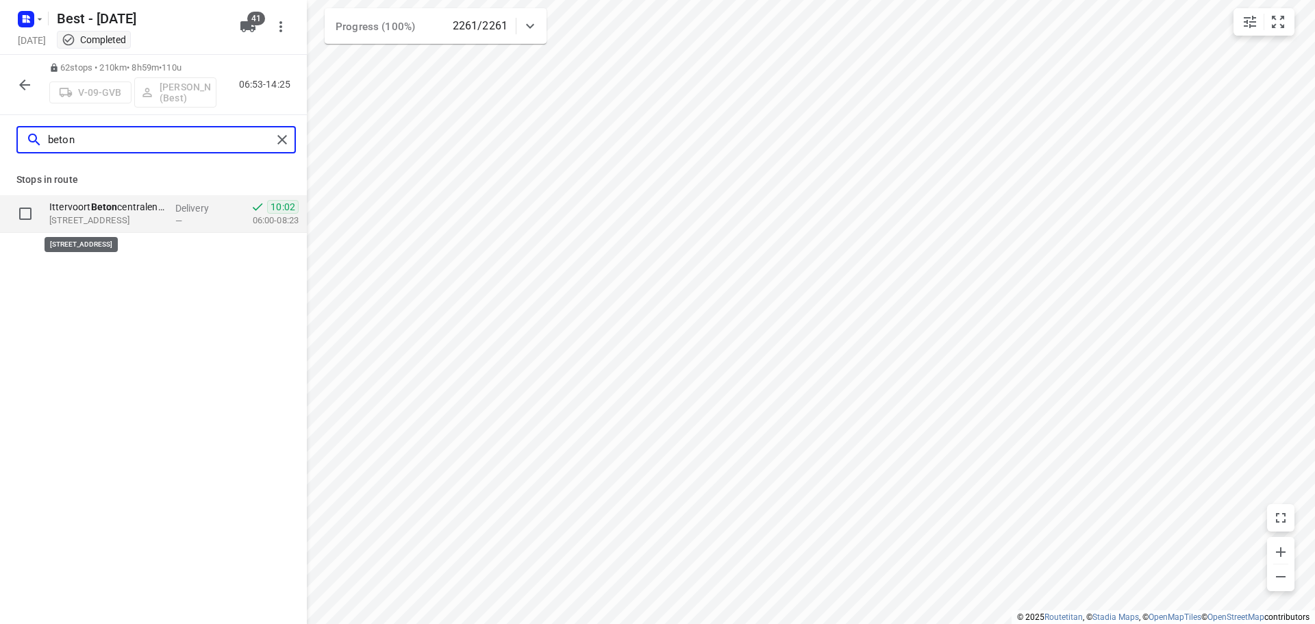
type input "beton"
click at [143, 214] on p "Afrikastraat 2, 6014CG, Ittervoort, NL" at bounding box center [106, 221] width 115 height 14
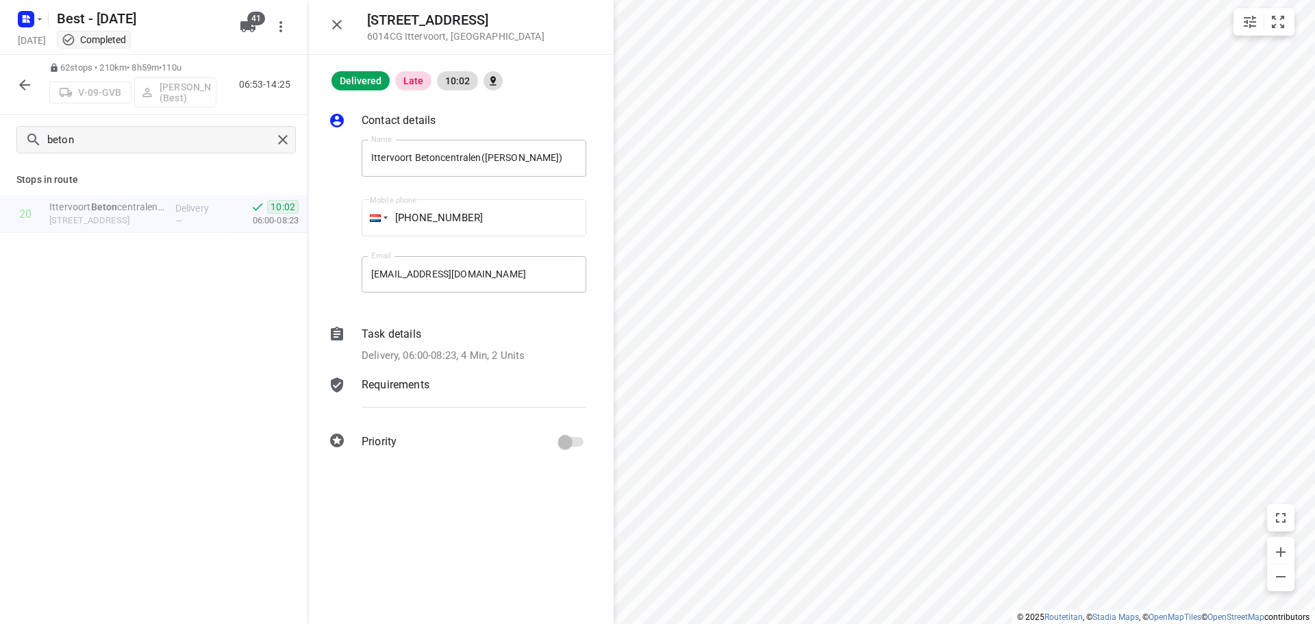
click at [420, 346] on div "Task details Delivery, 06:00-08:23, 4 Min, 2 Units" at bounding box center [474, 344] width 230 height 43
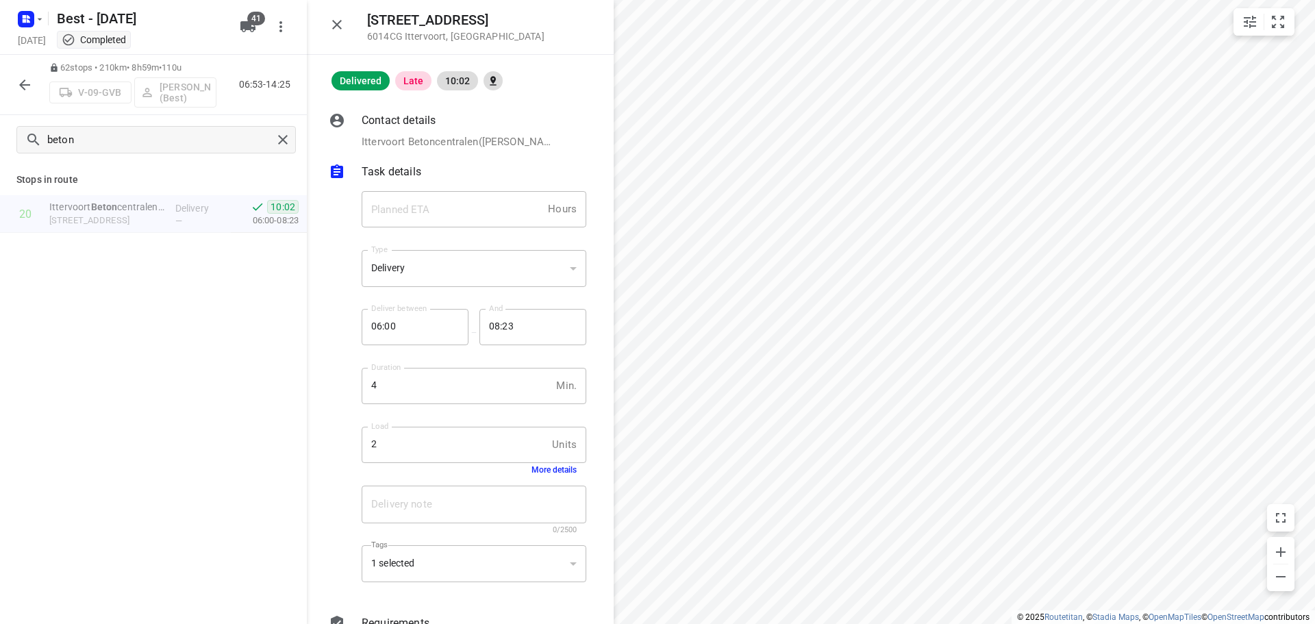
click at [531, 467] on button "More details" at bounding box center [553, 470] width 45 height 10
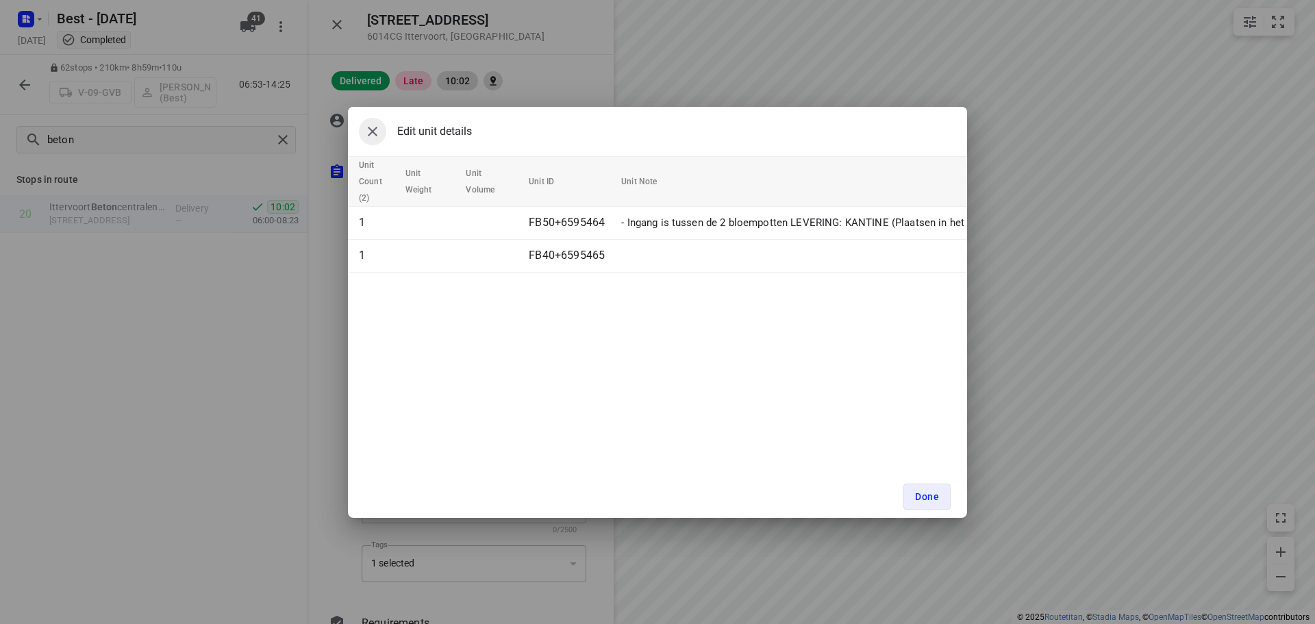
click at [364, 126] on icon "button" at bounding box center [372, 131] width 16 height 16
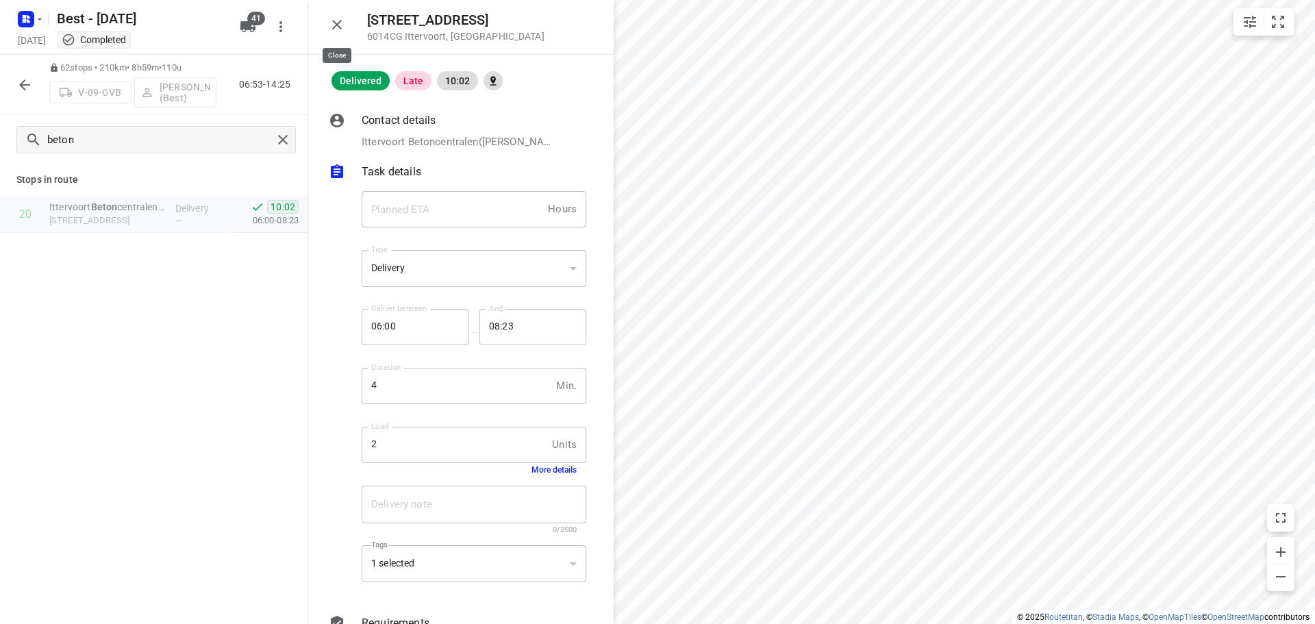
click at [340, 35] on button "button" at bounding box center [336, 24] width 27 height 27
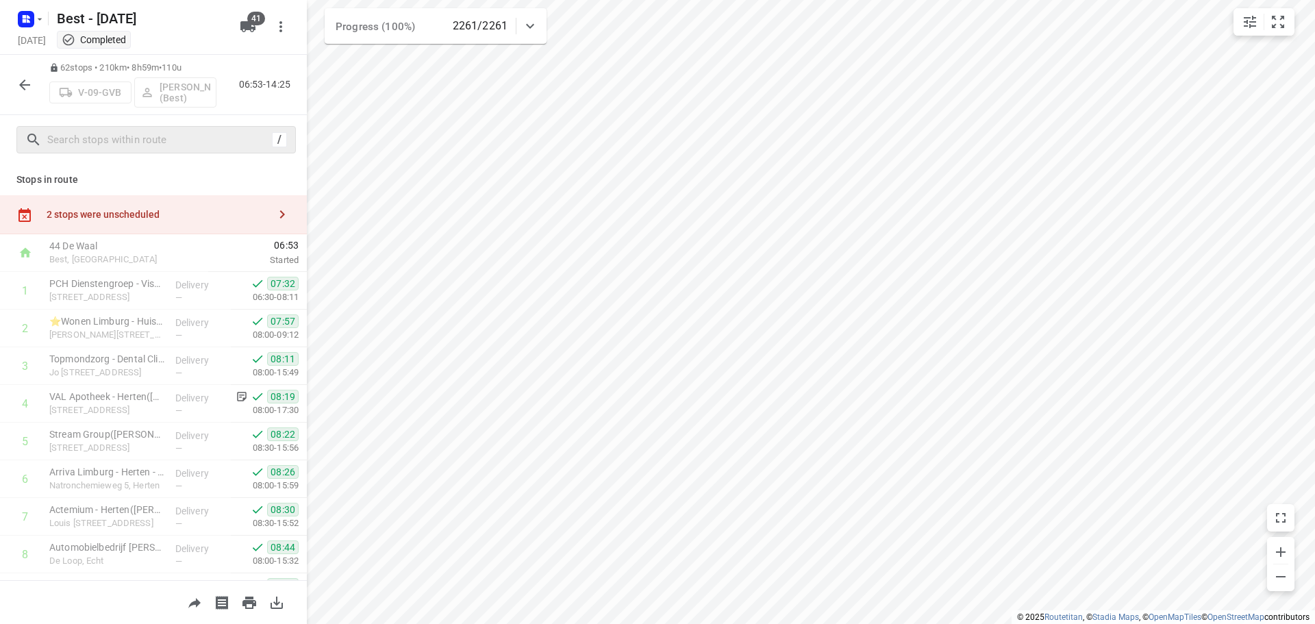
click at [19, 93] on button "button" at bounding box center [24, 84] width 27 height 27
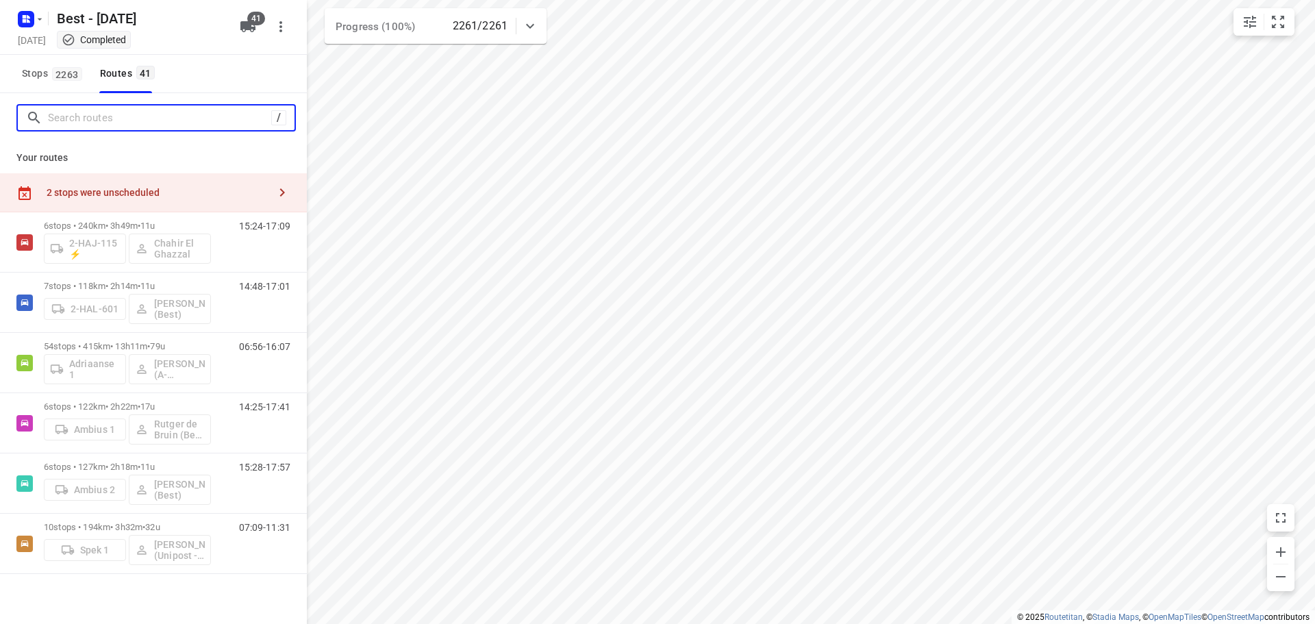
drag, startPoint x: 19, startPoint y: 93, endPoint x: 123, endPoint y: 110, distance: 104.8
click at [123, 110] on input "Search routes" at bounding box center [159, 117] width 223 height 21
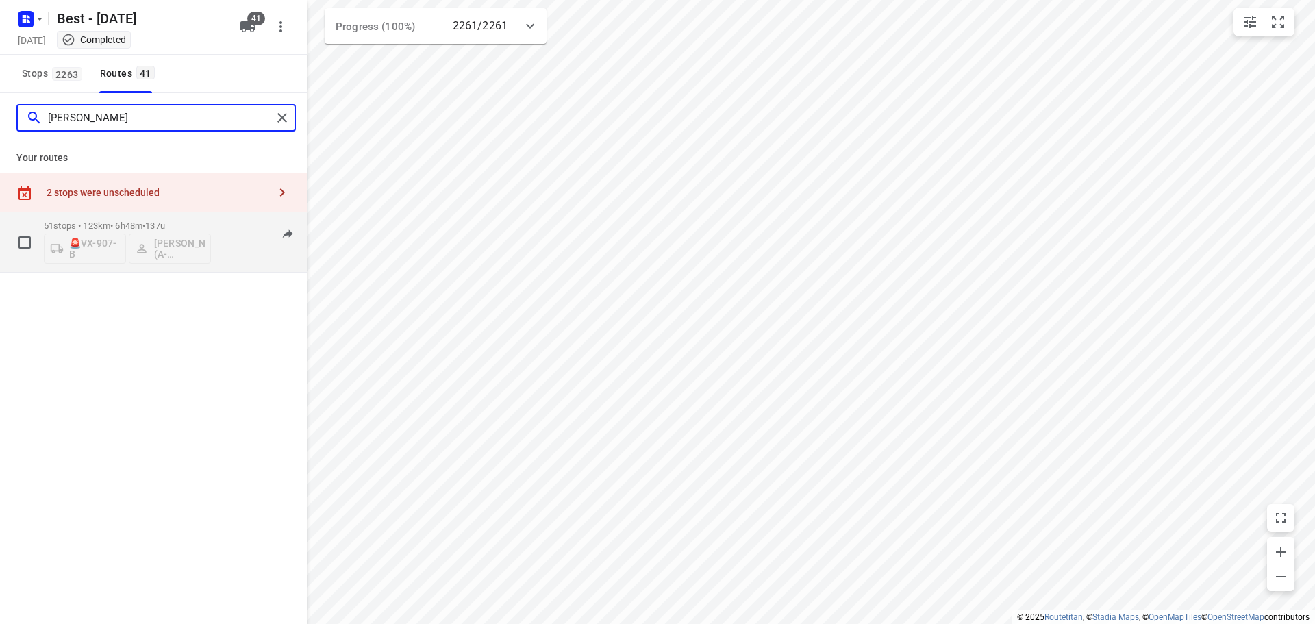
type input "jamal"
click at [135, 227] on p "51 stops • 123km • 6h48m • 137u" at bounding box center [127, 225] width 167 height 10
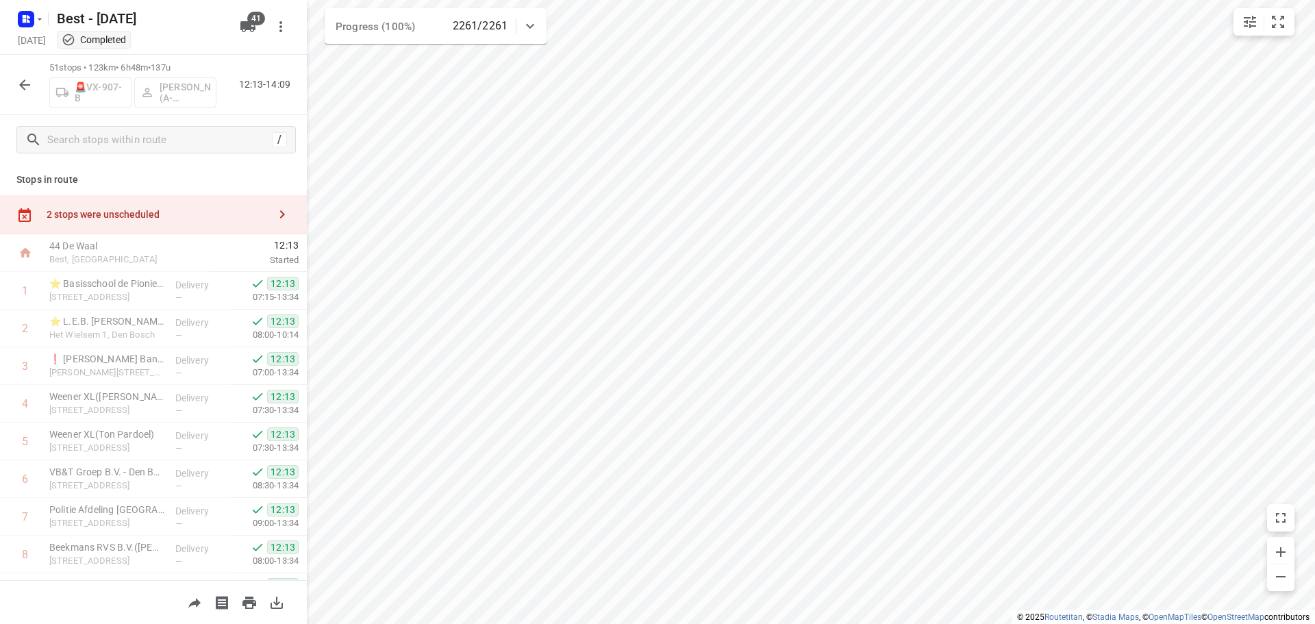
click at [305, 382] on div "i © 2025 Routetitan , © Stadia Maps , © OpenMapTiles © OpenStreetMap contributo…" at bounding box center [657, 312] width 1315 height 624
click at [16, 90] on button "button" at bounding box center [24, 84] width 27 height 27
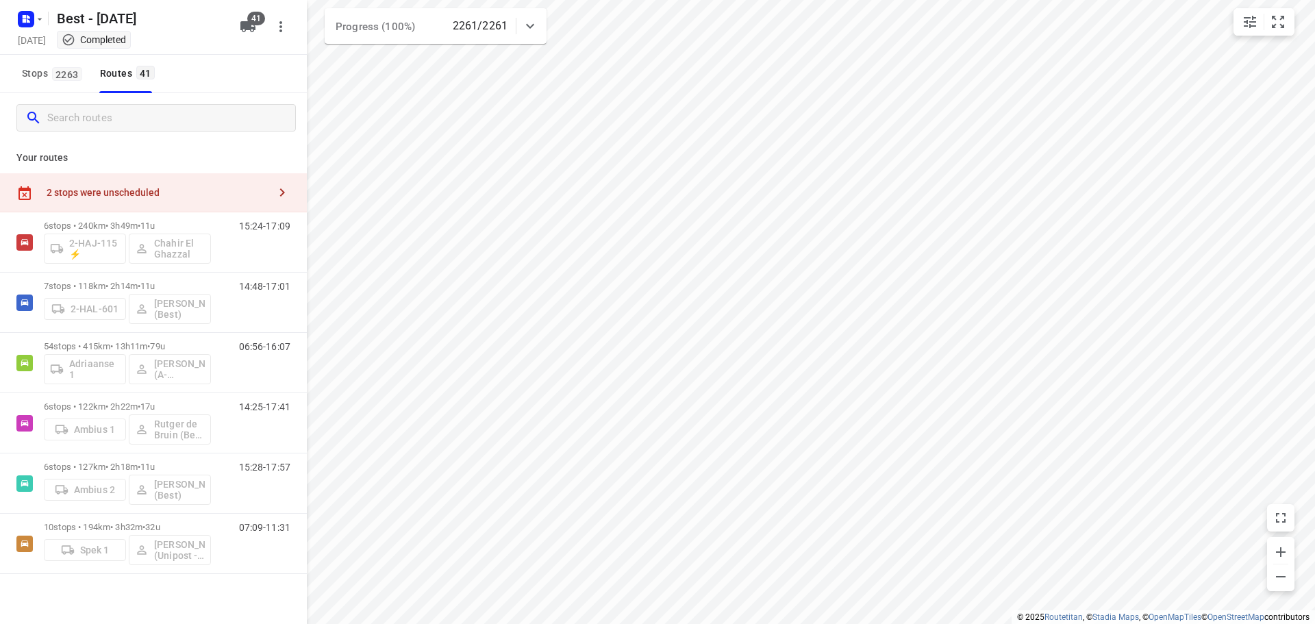
click at [79, 126] on input "Search routes" at bounding box center [171, 117] width 248 height 21
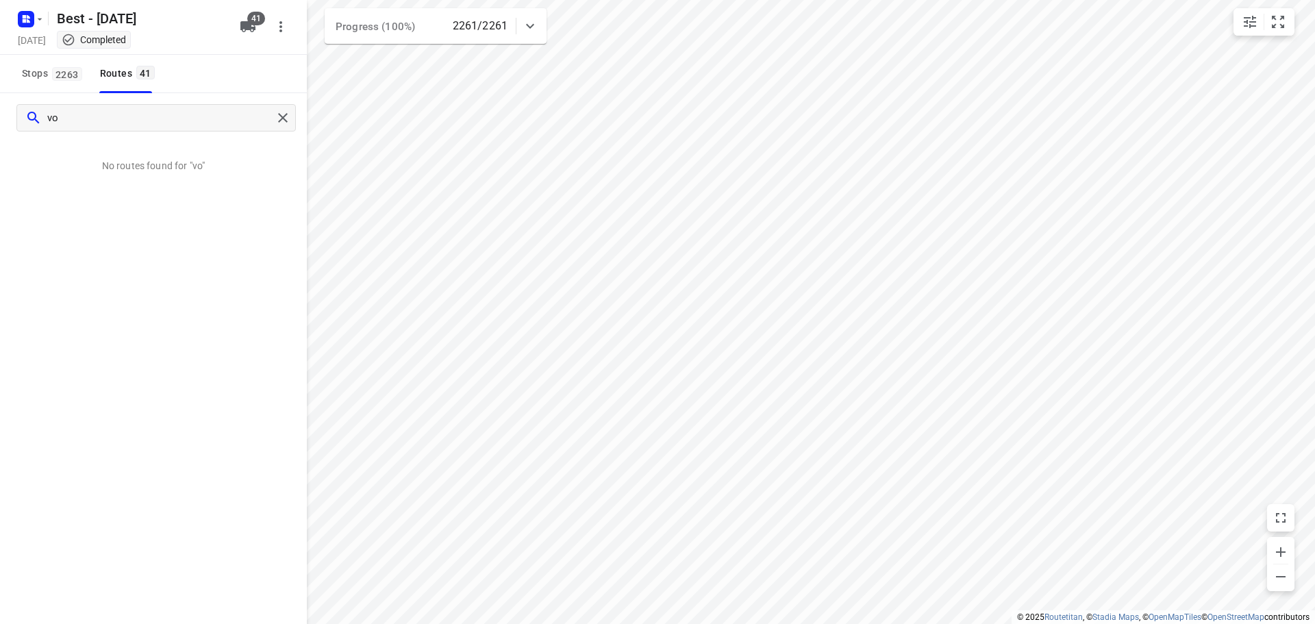
type input "v"
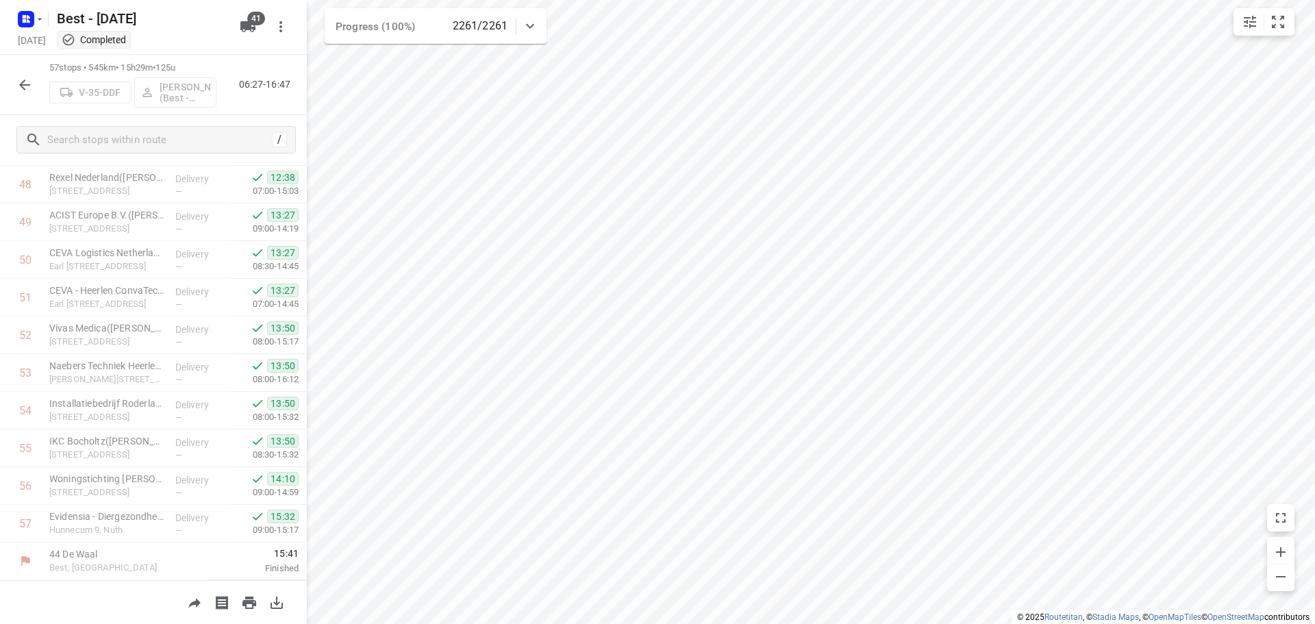
scroll to position [1876, 0]
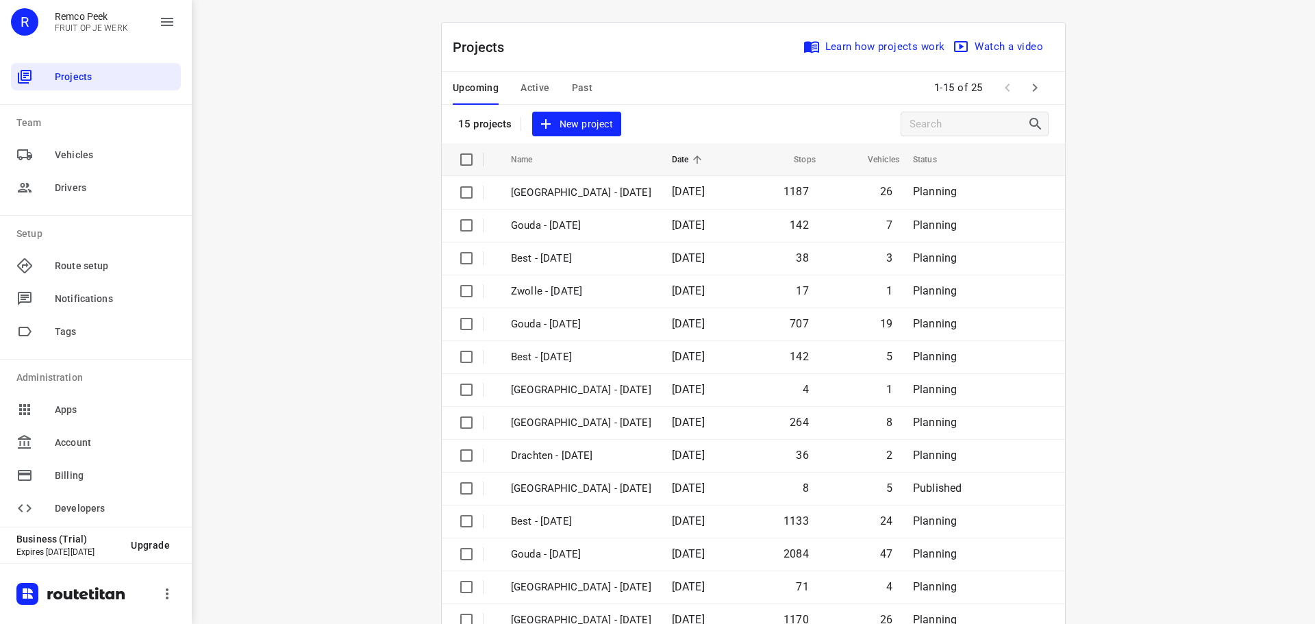
click at [592, 88] on div "Upcoming Active Past" at bounding box center [534, 88] width 162 height 33
click at [579, 86] on span "Past" at bounding box center [582, 87] width 21 height 17
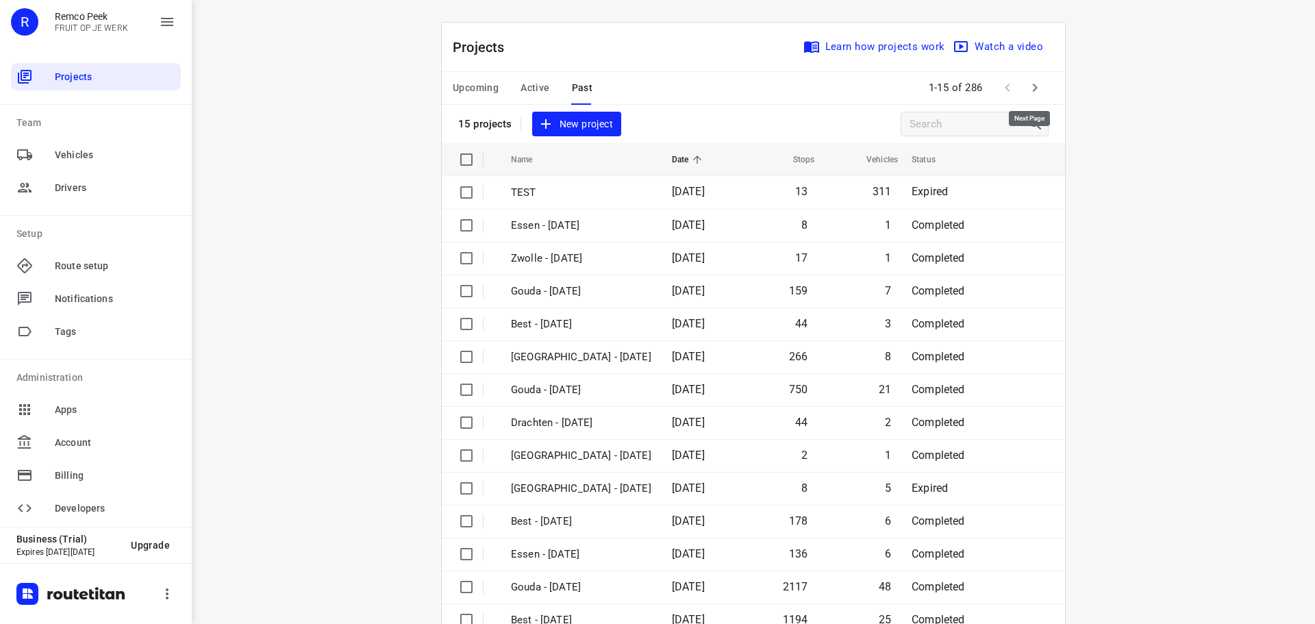
click at [1033, 94] on icon "button" at bounding box center [1034, 87] width 16 height 16
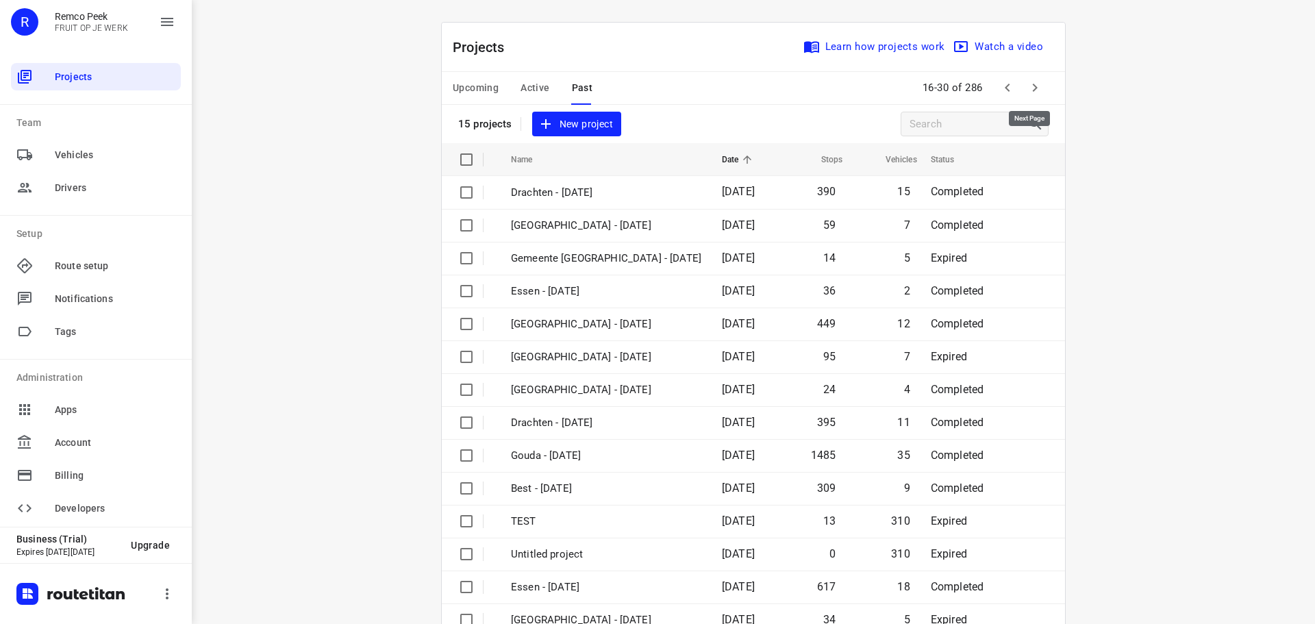
click at [1032, 90] on icon "button" at bounding box center [1034, 88] width 5 height 8
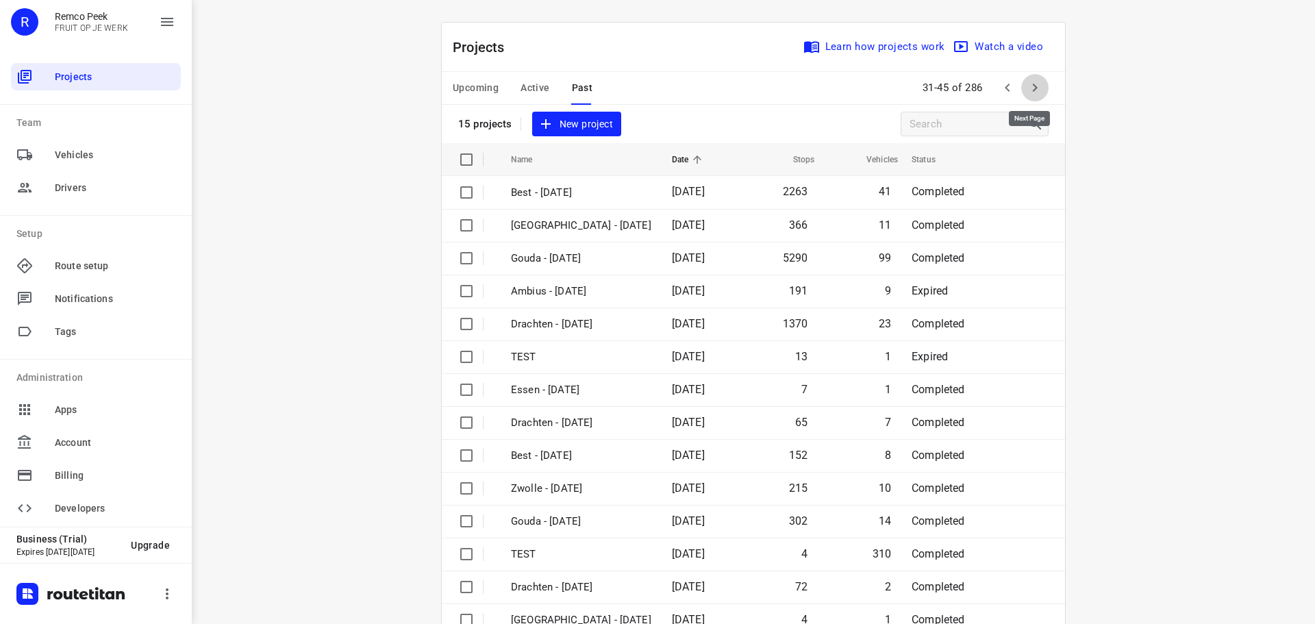
click at [1032, 90] on icon "button" at bounding box center [1034, 88] width 5 height 8
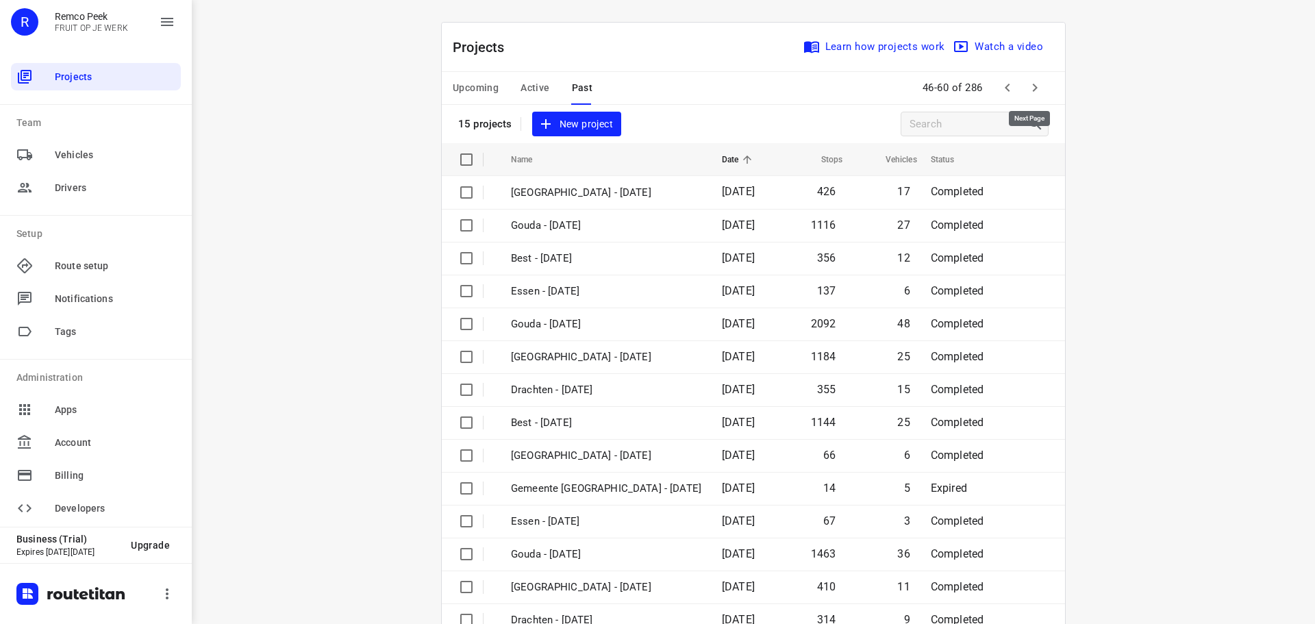
click at [1032, 90] on icon "button" at bounding box center [1034, 88] width 5 height 8
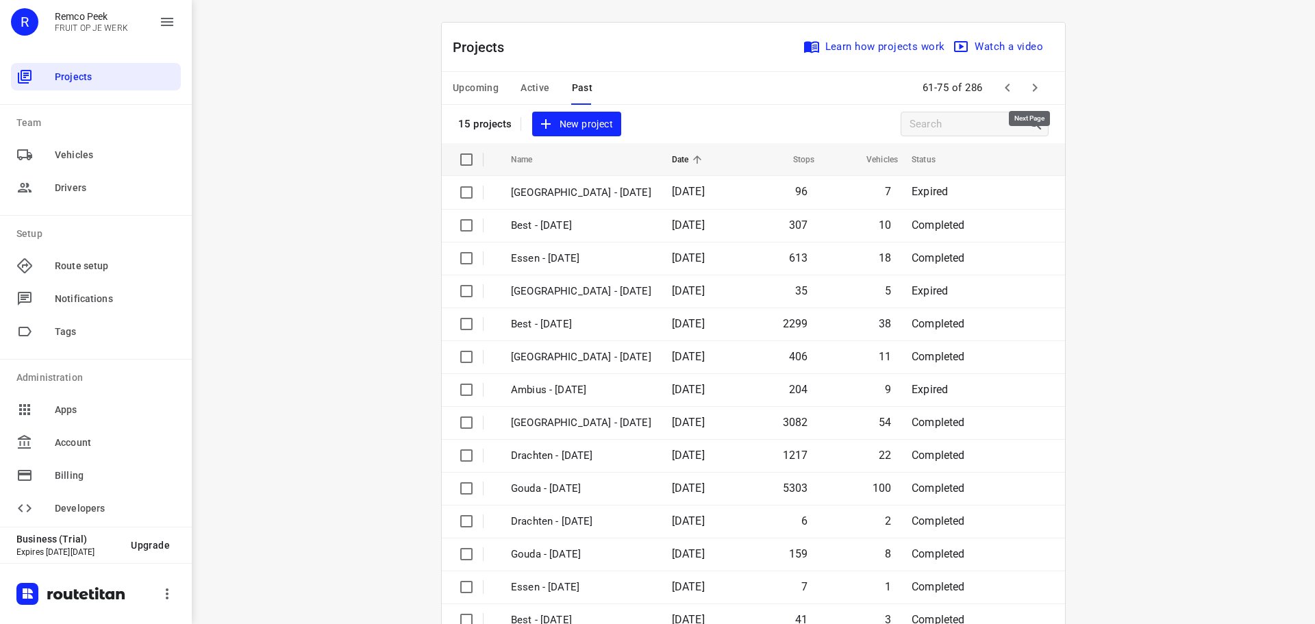
click at [1032, 90] on icon "button" at bounding box center [1034, 88] width 5 height 8
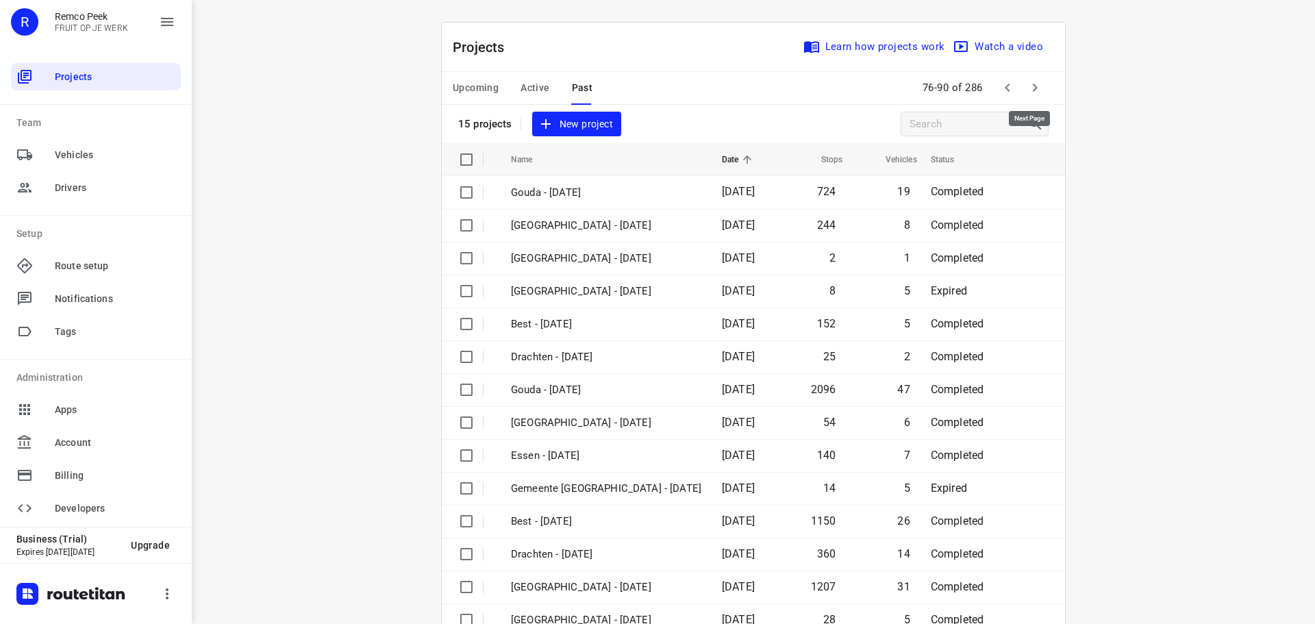
click at [1032, 90] on icon "button" at bounding box center [1034, 88] width 5 height 8
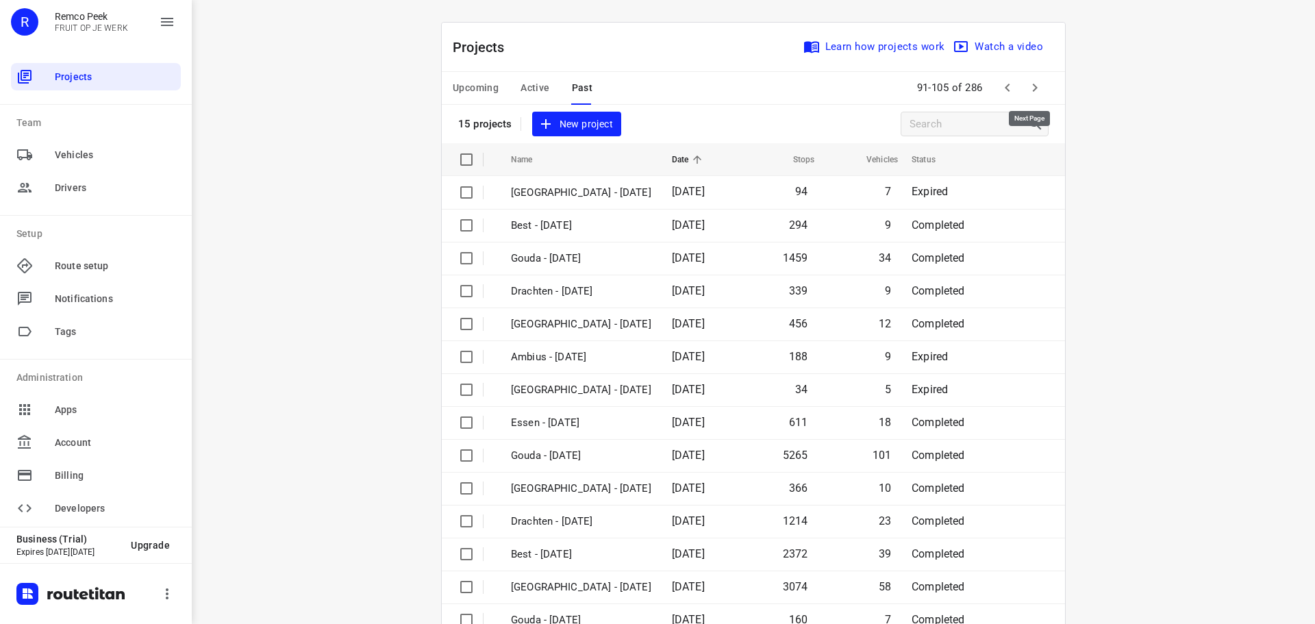
click at [1032, 90] on icon "button" at bounding box center [1034, 88] width 5 height 8
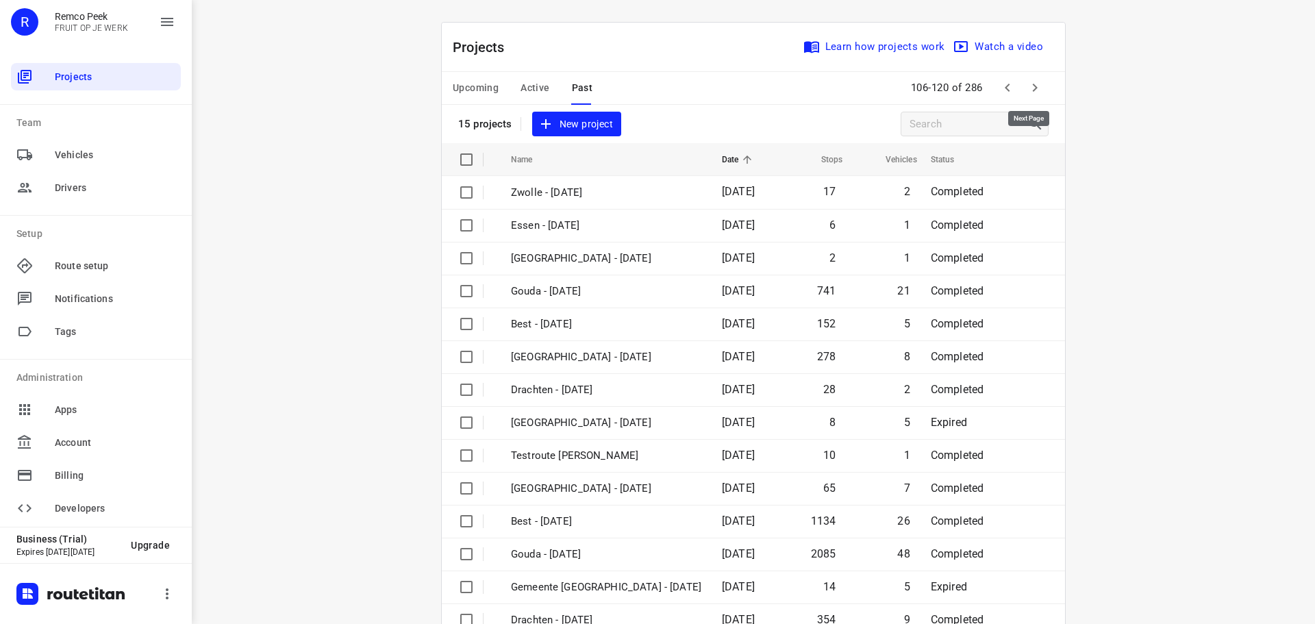
click at [1032, 90] on icon "button" at bounding box center [1034, 88] width 5 height 8
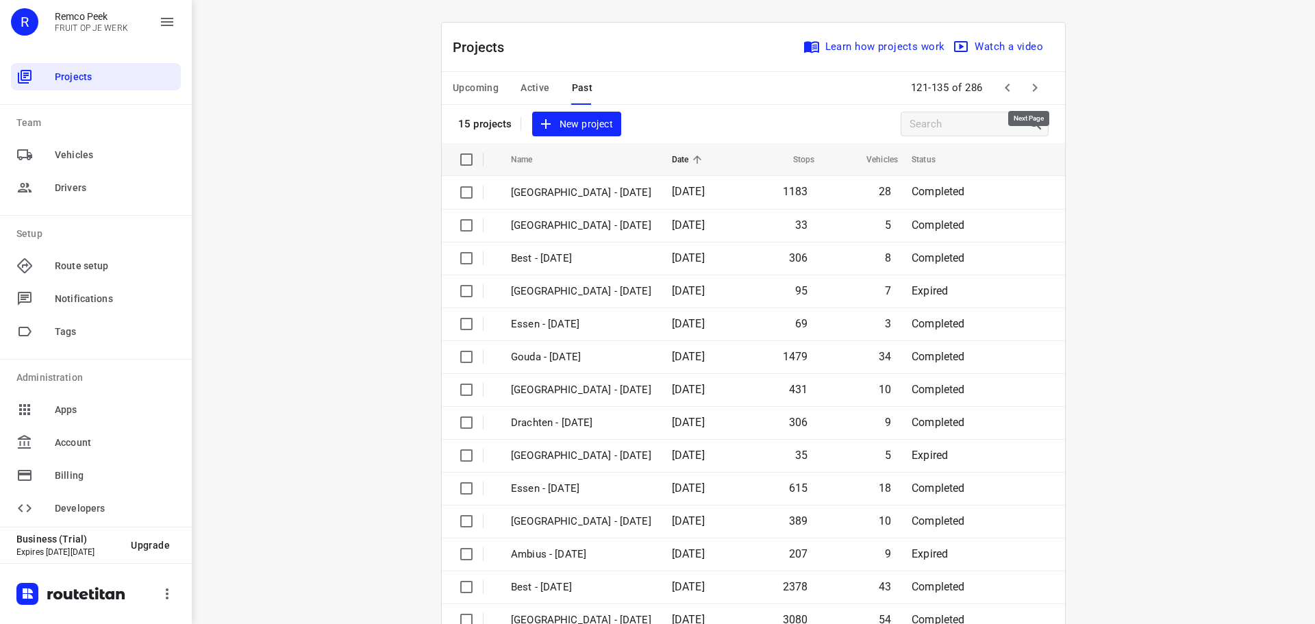
click at [1032, 90] on icon "button" at bounding box center [1034, 88] width 5 height 8
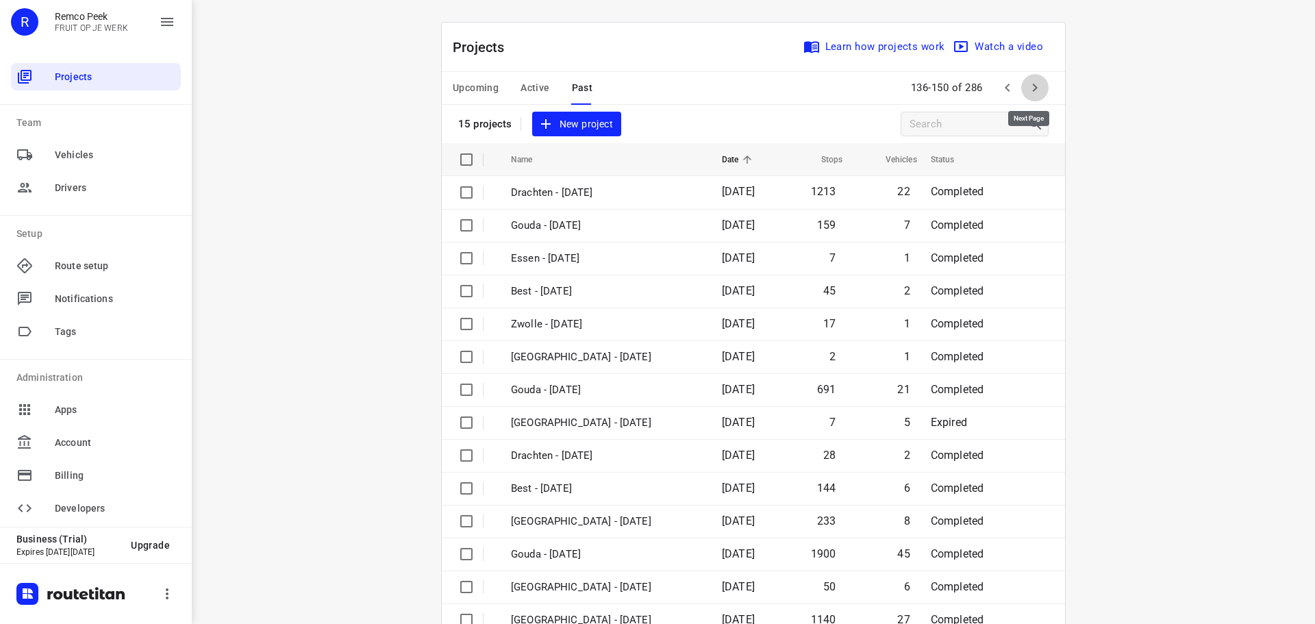
click at [1032, 90] on icon "button" at bounding box center [1034, 88] width 5 height 8
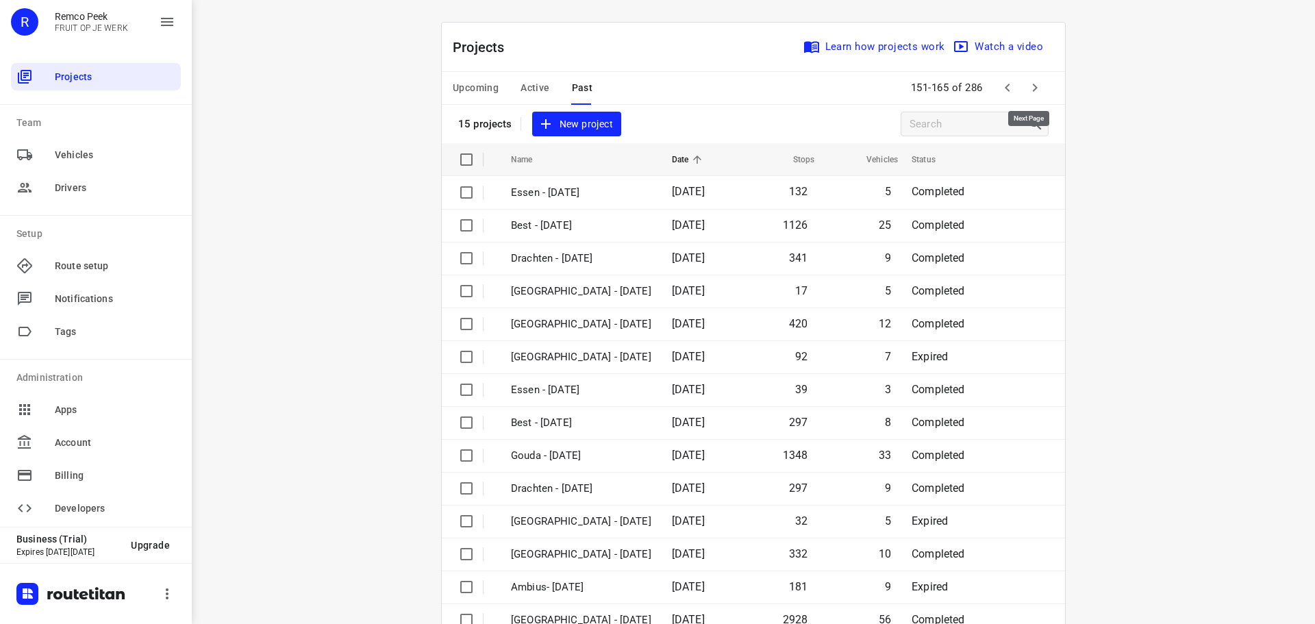
click at [1032, 90] on icon "button" at bounding box center [1034, 88] width 5 height 8
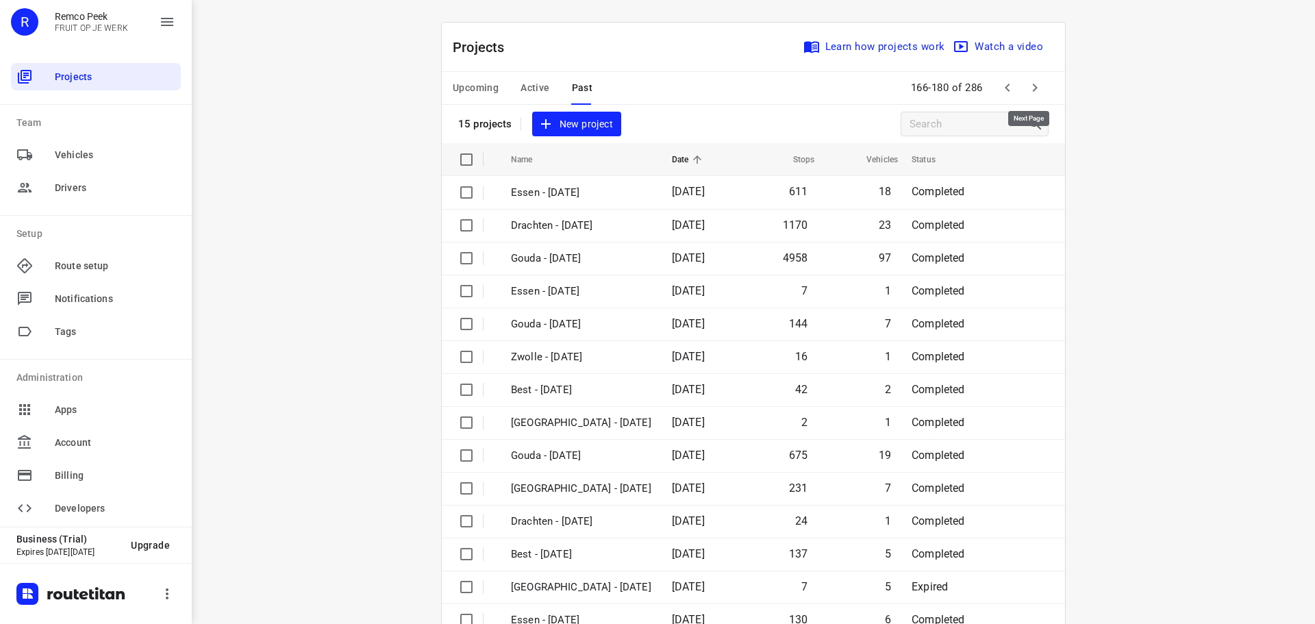
click at [1032, 90] on icon "button" at bounding box center [1034, 88] width 5 height 8
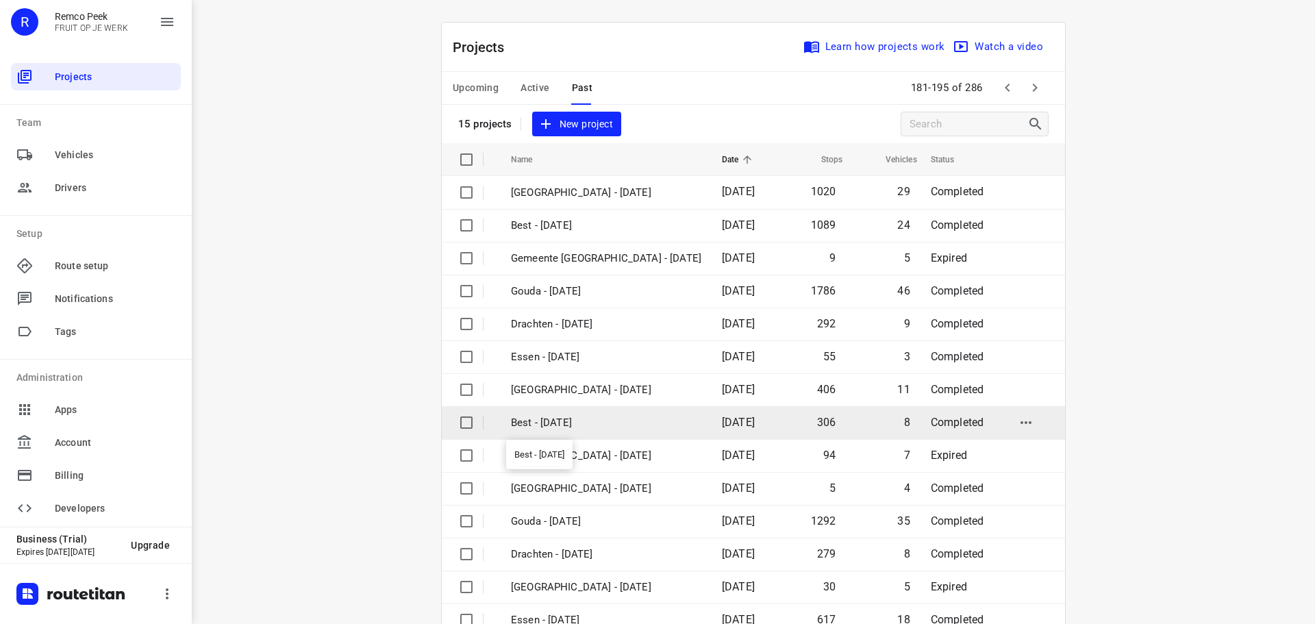
click at [637, 427] on p "Best - [DATE]" at bounding box center [606, 423] width 190 height 16
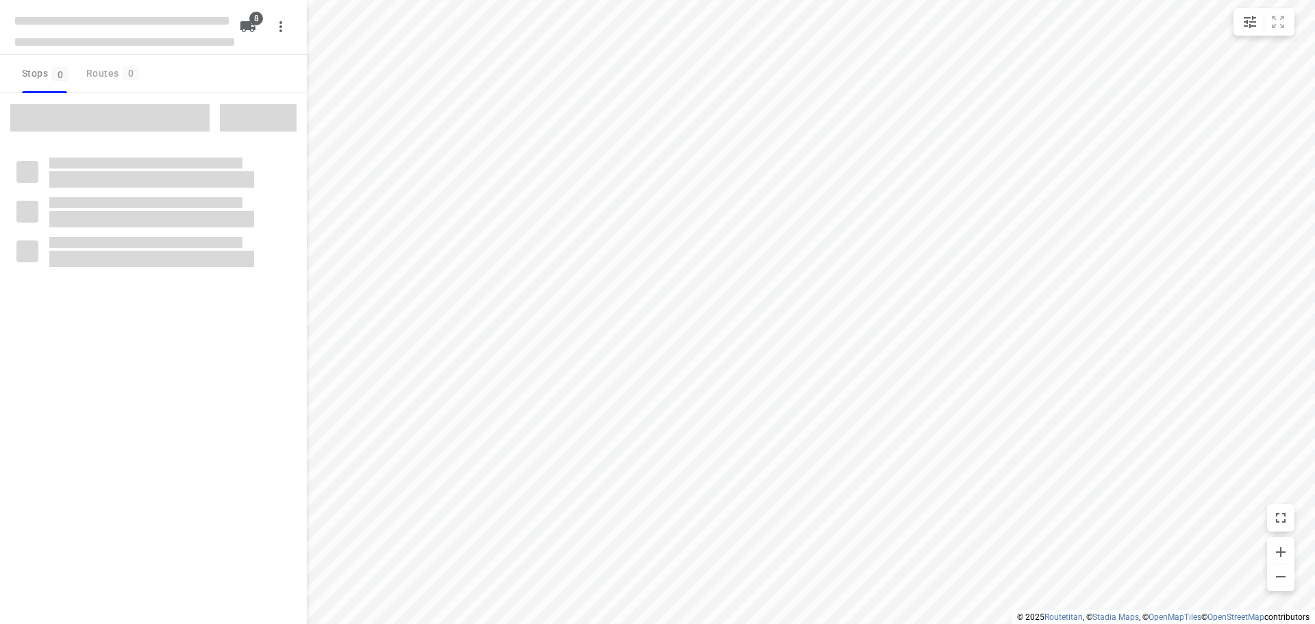
type input "distance"
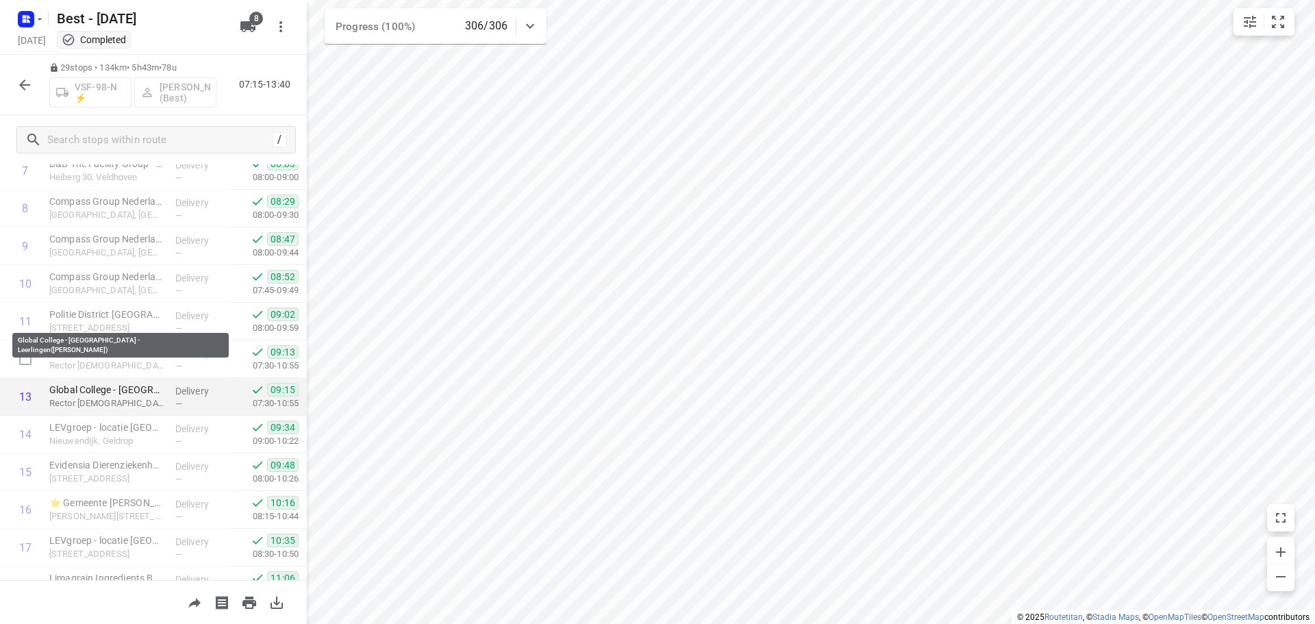
scroll to position [342, 0]
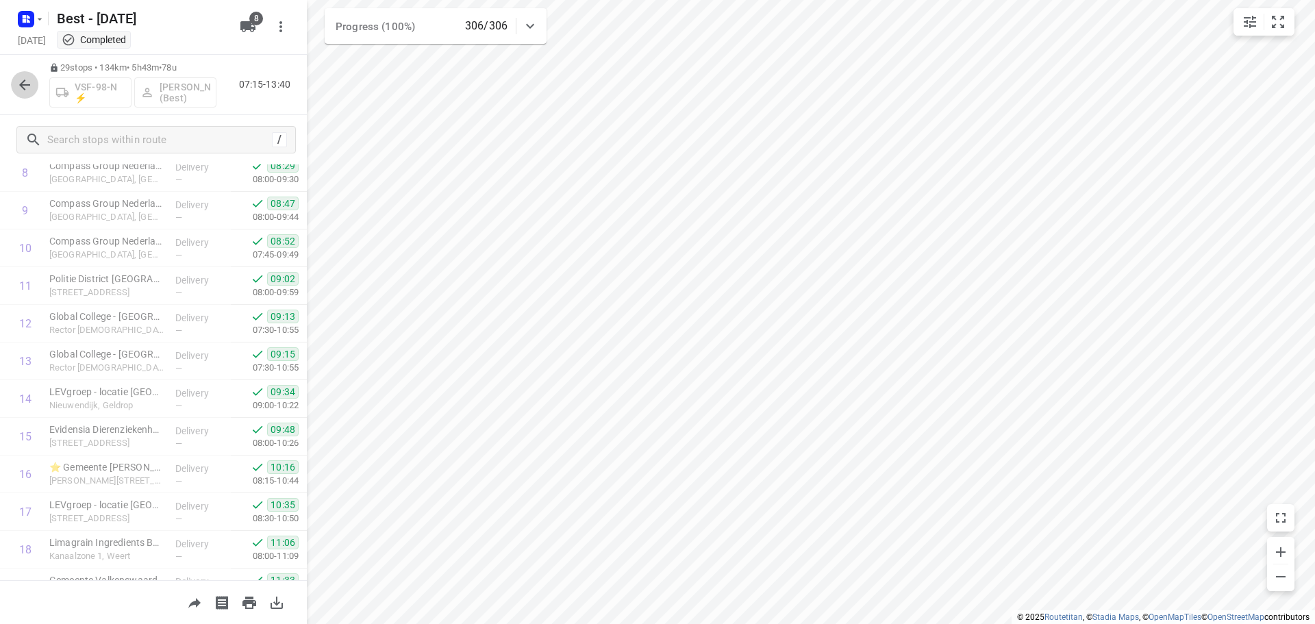
click at [21, 95] on button "button" at bounding box center [24, 84] width 27 height 27
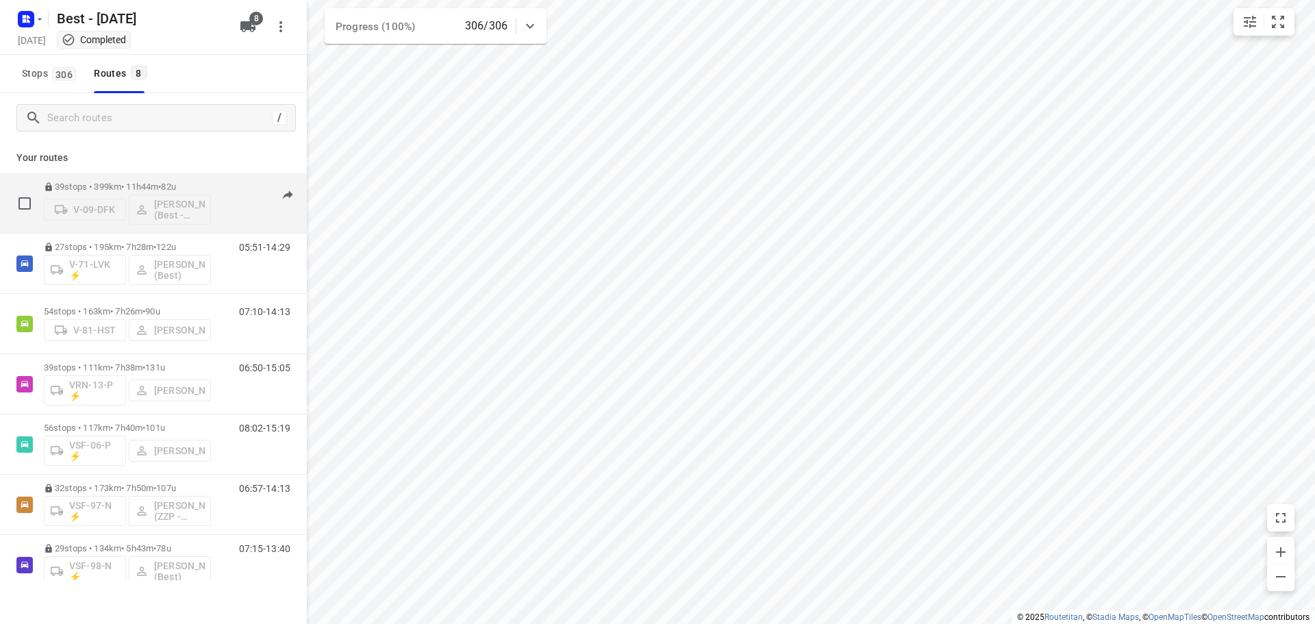
click at [101, 178] on div "39 stops • 399km • 11h44m • 82u V-09-DFK Maurice Vanderfeesten (Best - ZZP)" at bounding box center [127, 203] width 167 height 57
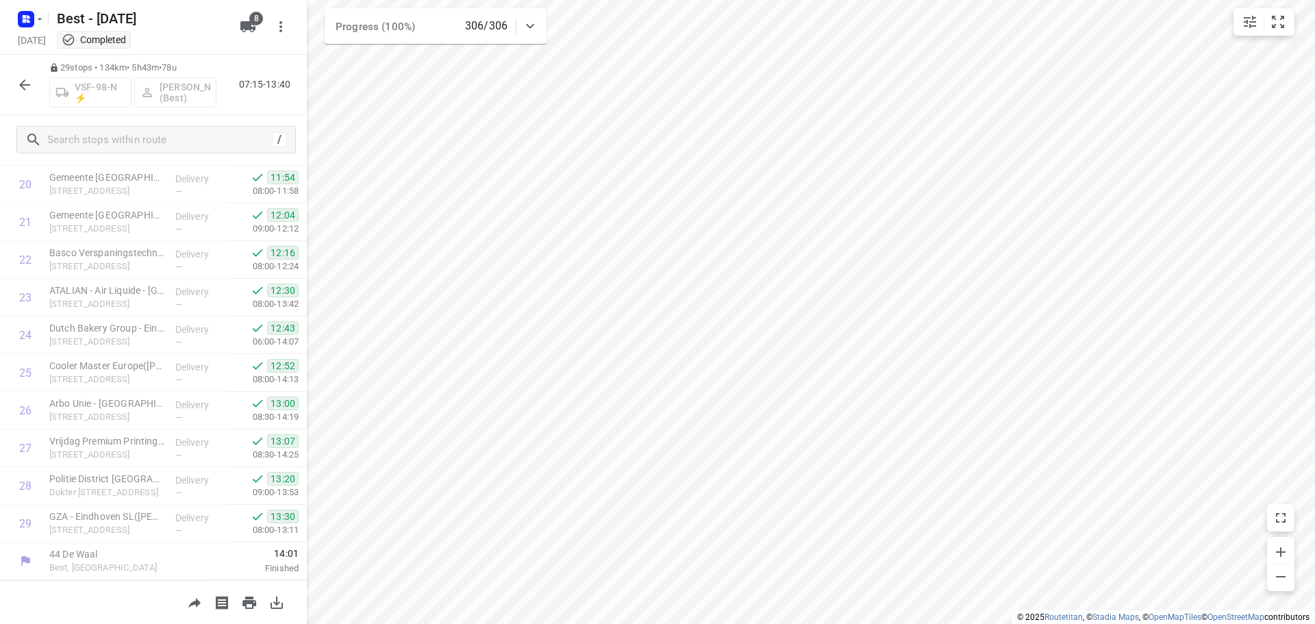
scroll to position [783, 0]
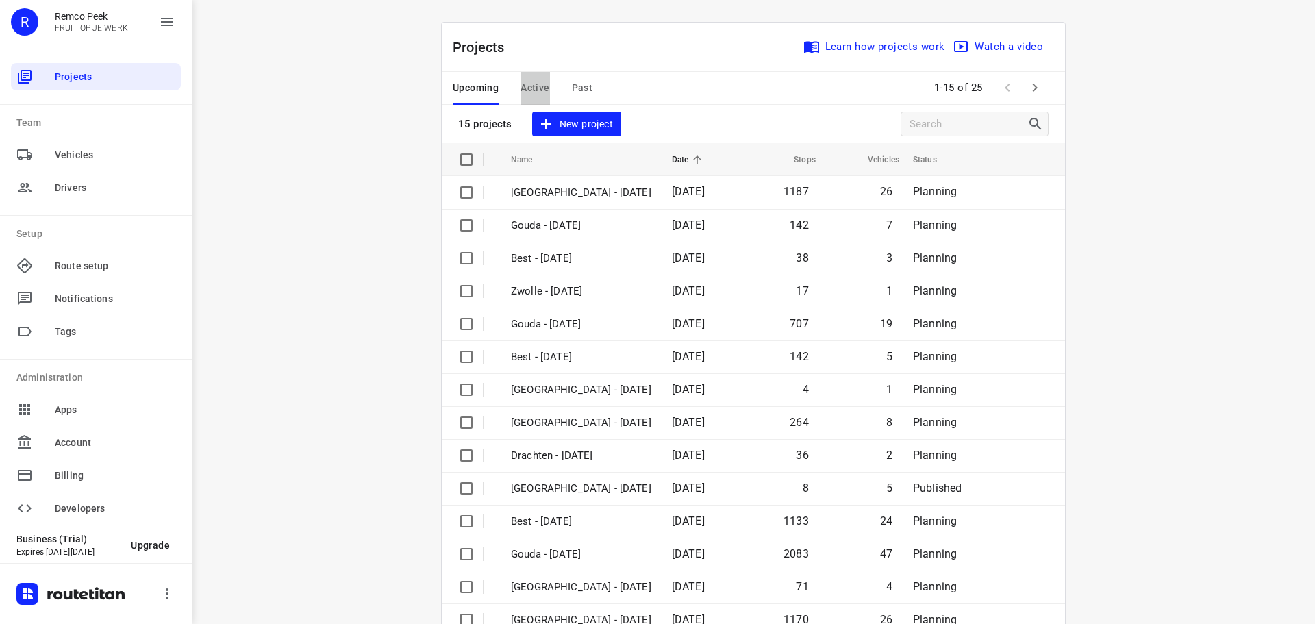
click at [521, 82] on span "Active" at bounding box center [534, 87] width 29 height 17
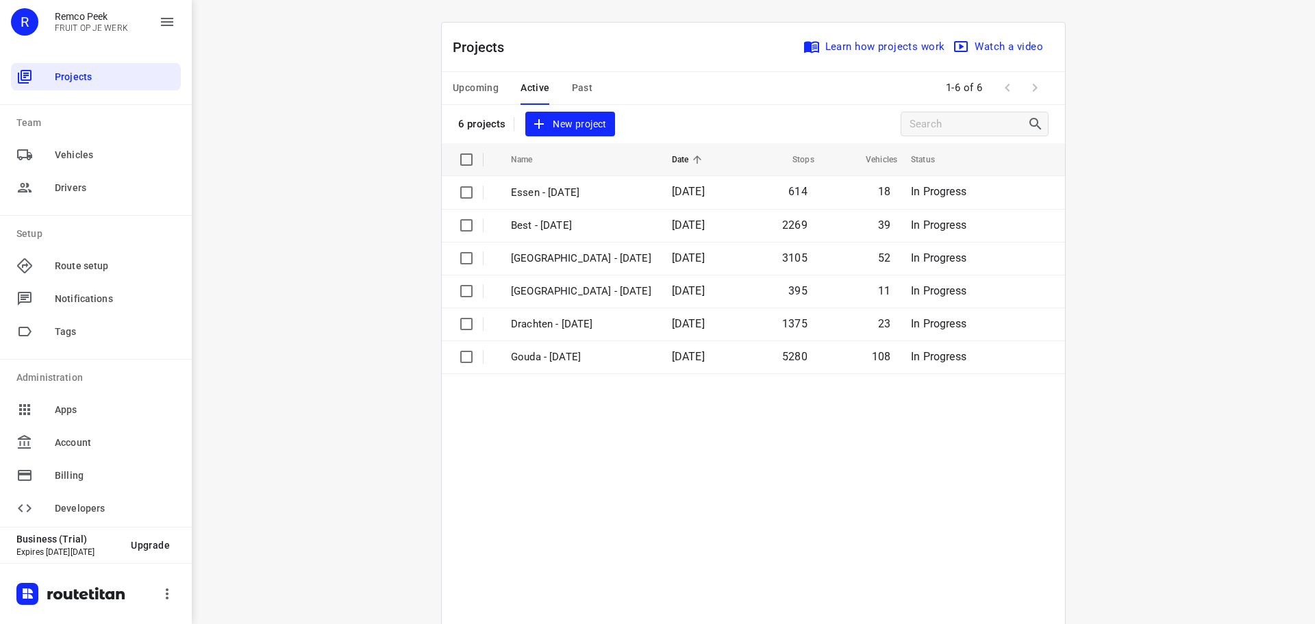
click at [471, 91] on span "Upcoming" at bounding box center [476, 87] width 46 height 17
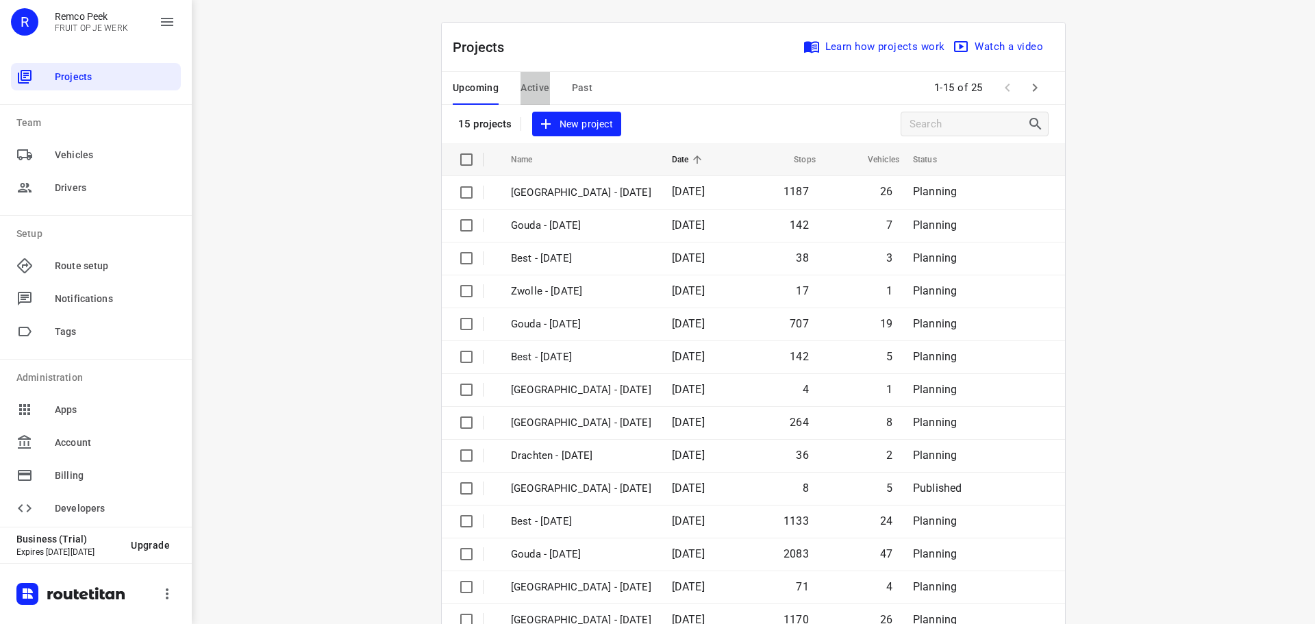
click at [529, 94] on span "Active" at bounding box center [534, 87] width 29 height 17
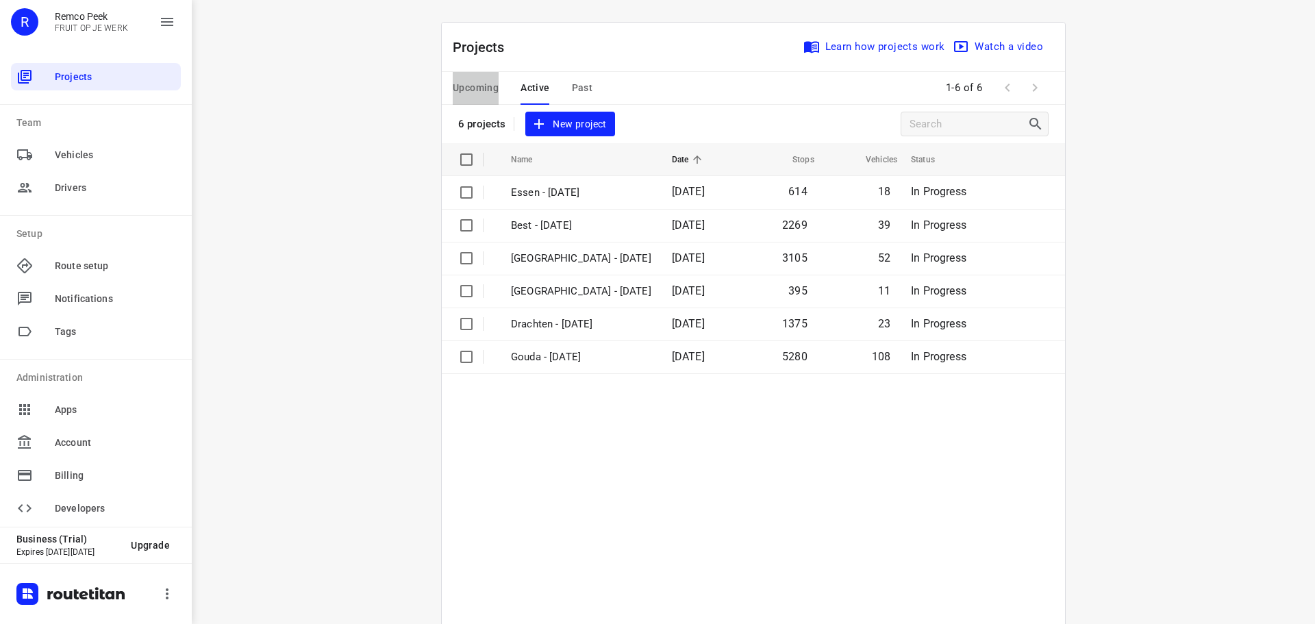
click at [483, 92] on span "Upcoming" at bounding box center [476, 87] width 46 height 17
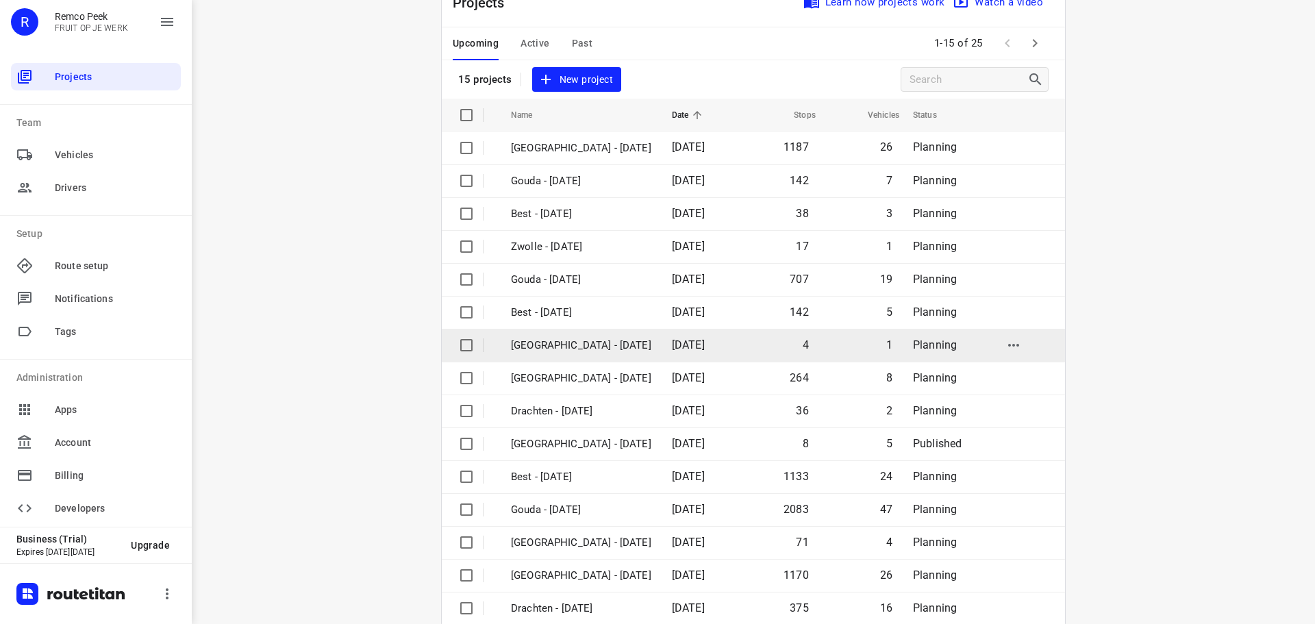
scroll to position [68, 0]
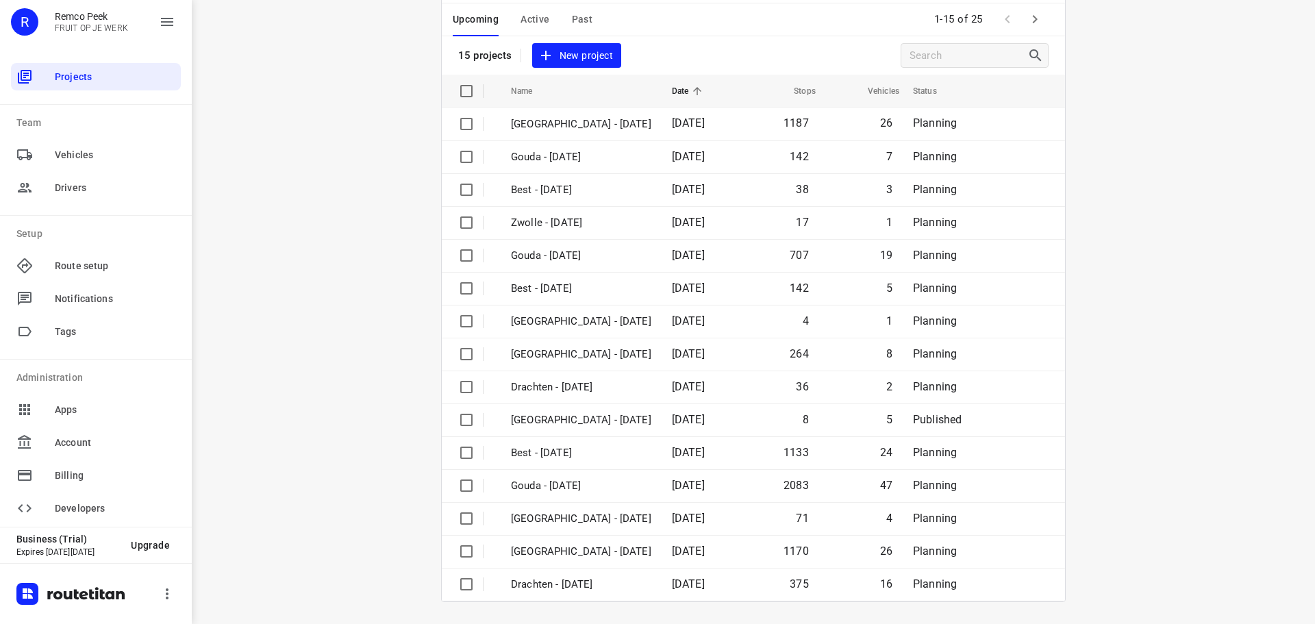
click at [1026, 24] on icon "button" at bounding box center [1034, 19] width 16 height 16
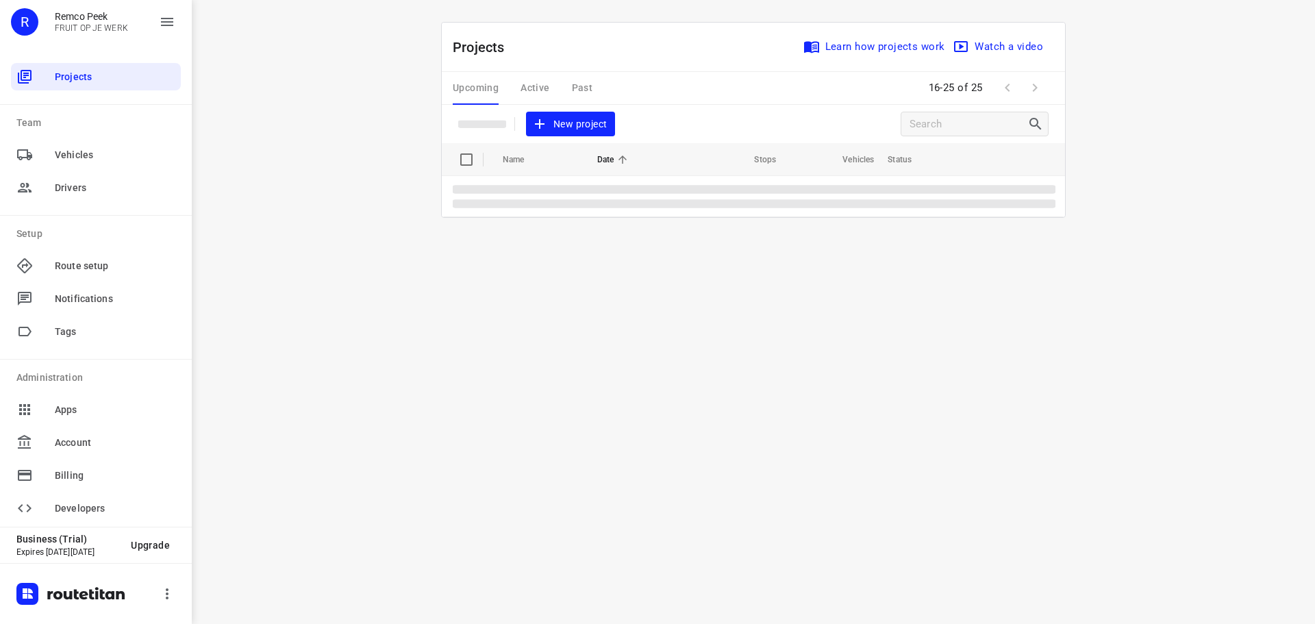
scroll to position [0, 0]
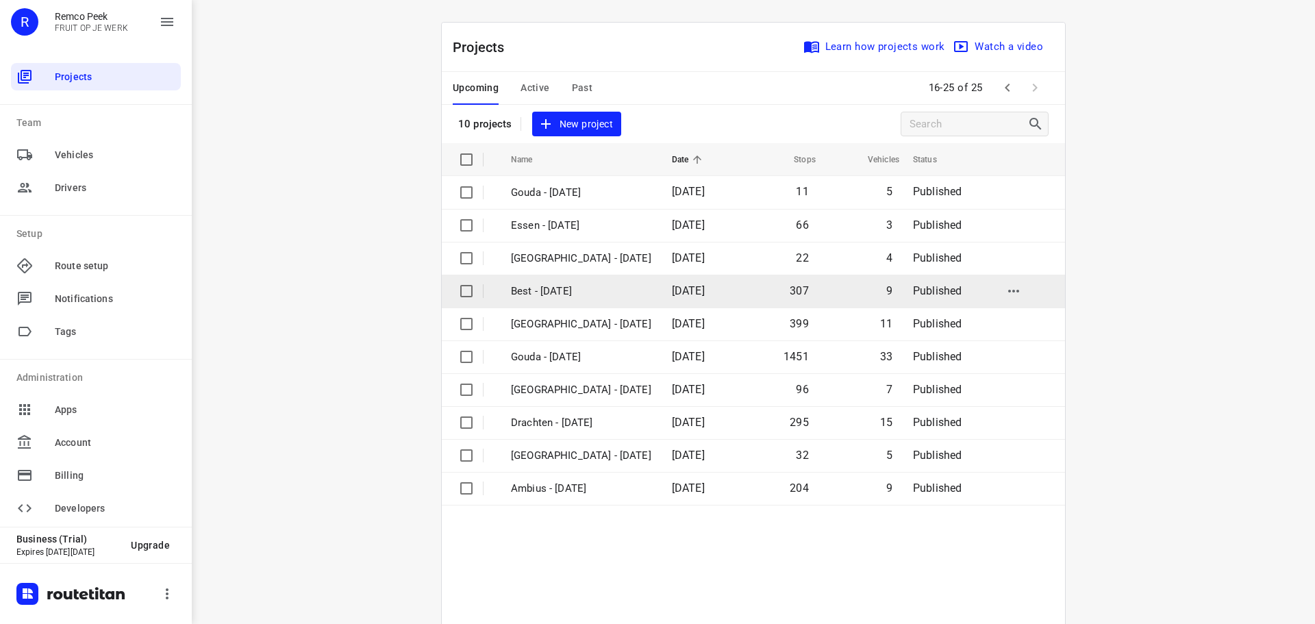
click at [610, 300] on td "Best - [DATE]" at bounding box center [579, 291] width 164 height 33
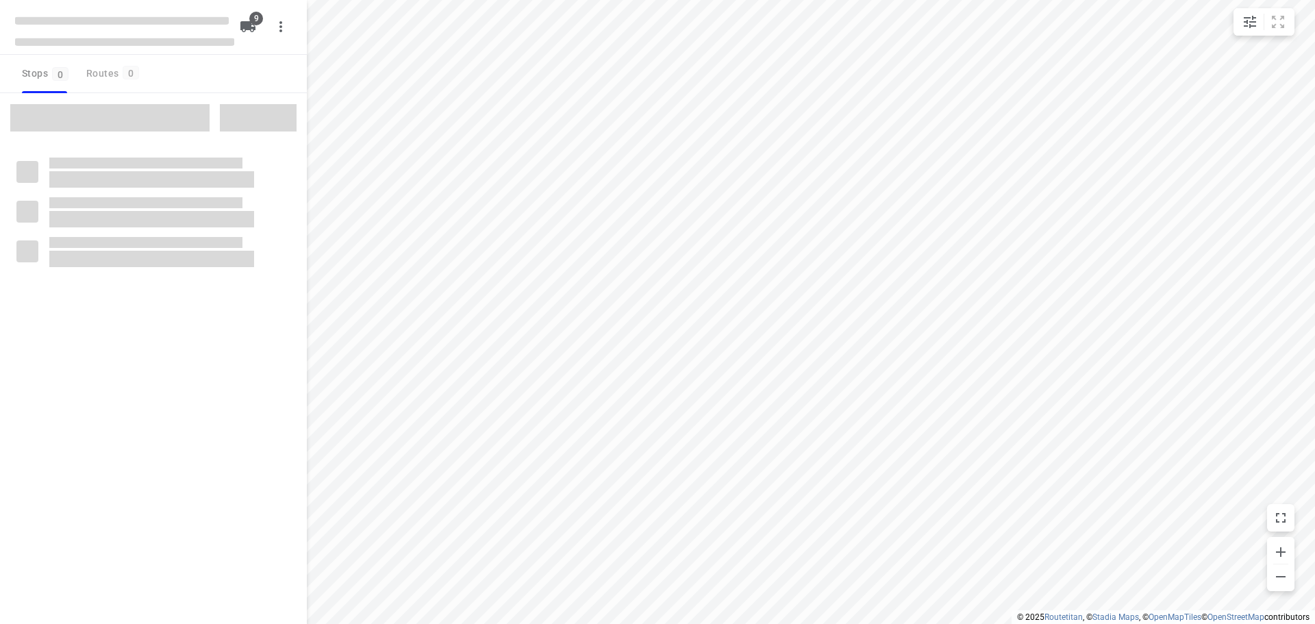
checkbox input "true"
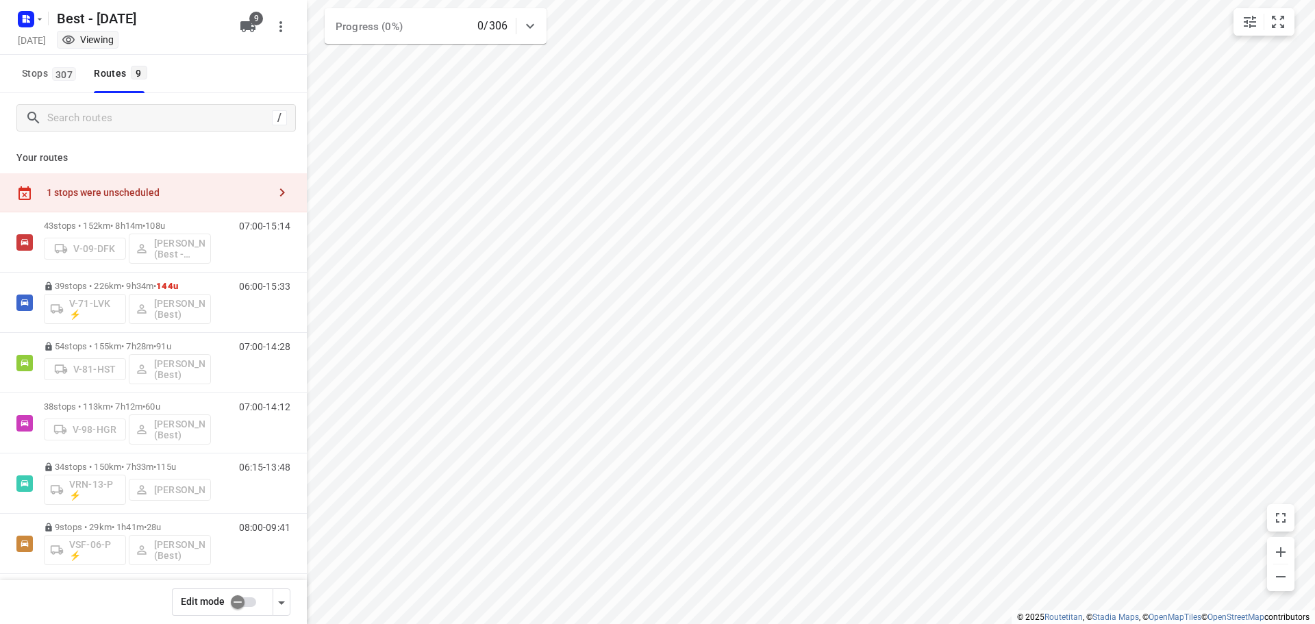
click at [194, 187] on div "1 stops were unscheduled" at bounding box center [158, 192] width 222 height 11
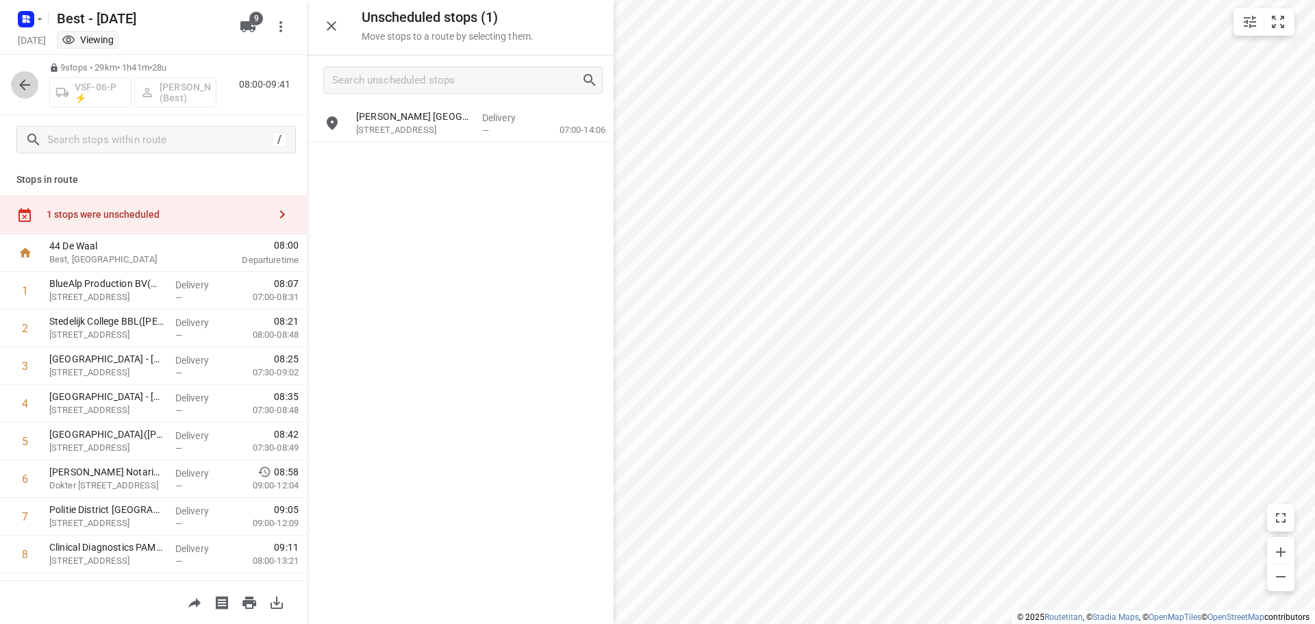
click at [31, 83] on icon "button" at bounding box center [24, 85] width 16 height 16
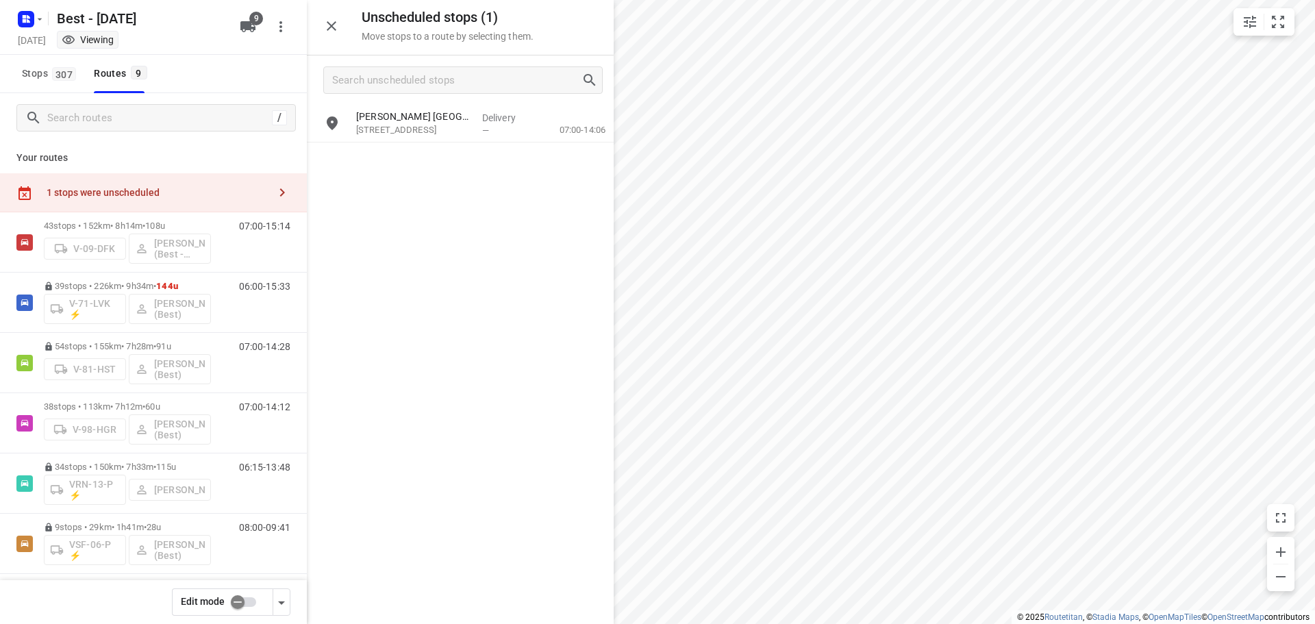
click at [235, 599] on input "checkbox" at bounding box center [238, 602] width 78 height 26
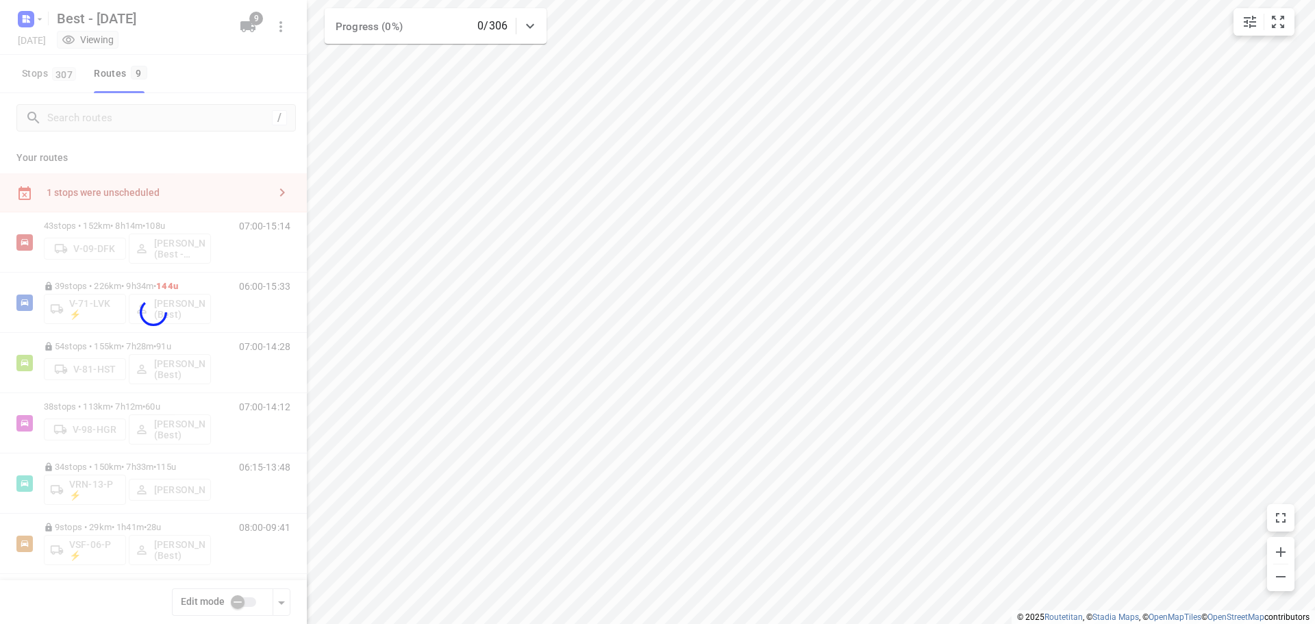
checkbox input "true"
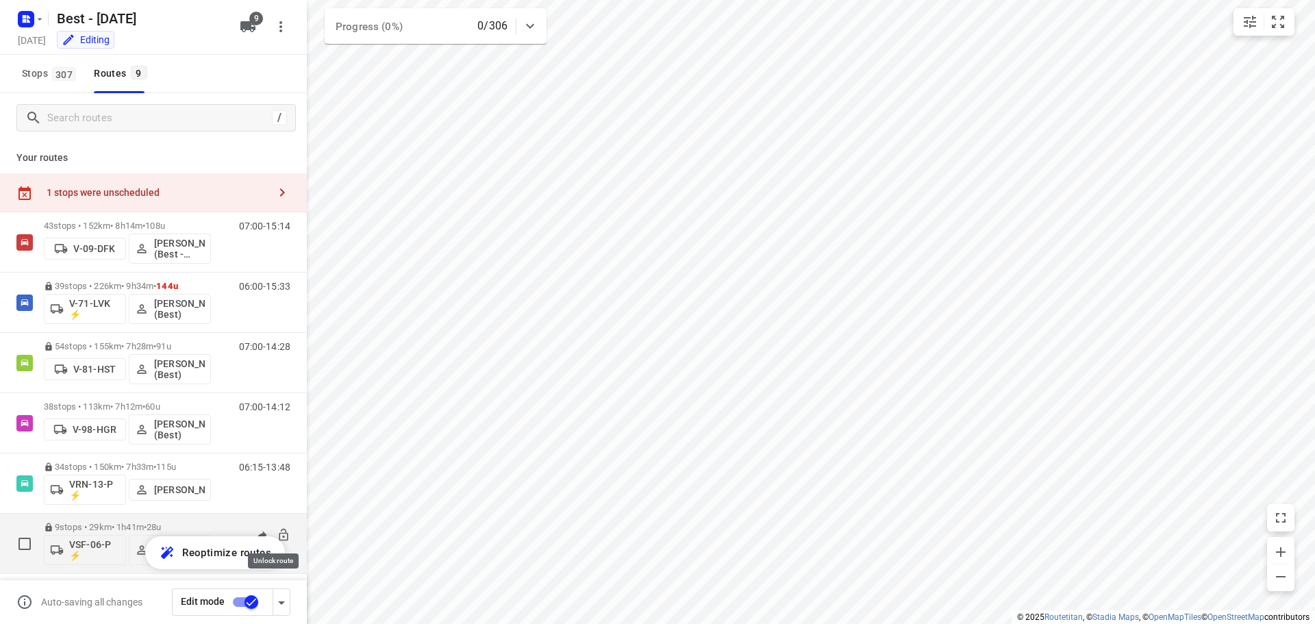
click at [277, 534] on icon at bounding box center [284, 535] width 14 height 14
click at [188, 530] on p "9 stops • 29km • 1h41m • 28u" at bounding box center [127, 527] width 167 height 10
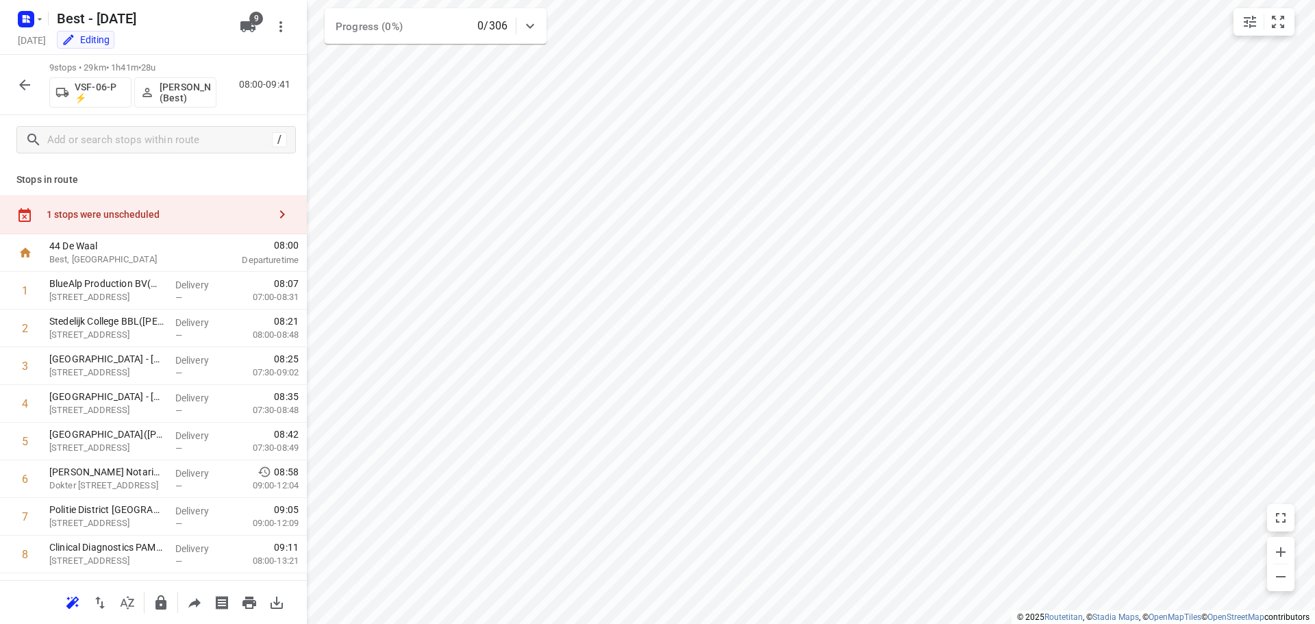
click at [242, 224] on div "1 stops were unscheduled" at bounding box center [153, 214] width 307 height 39
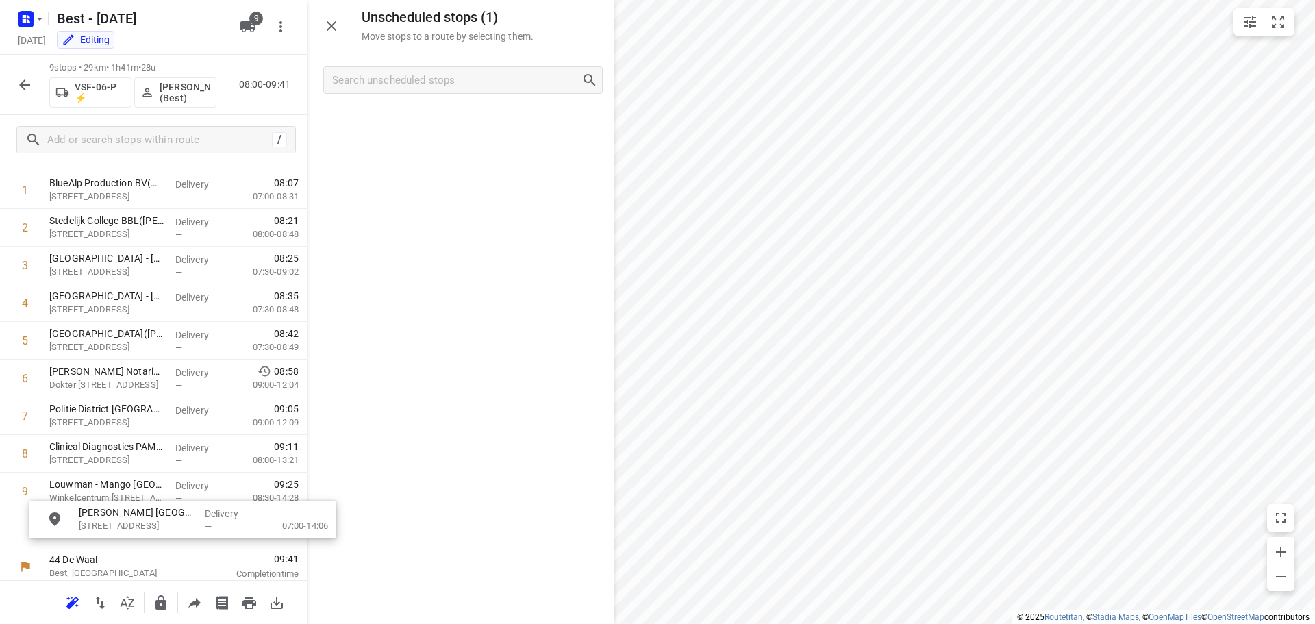
scroll to position [114, 0]
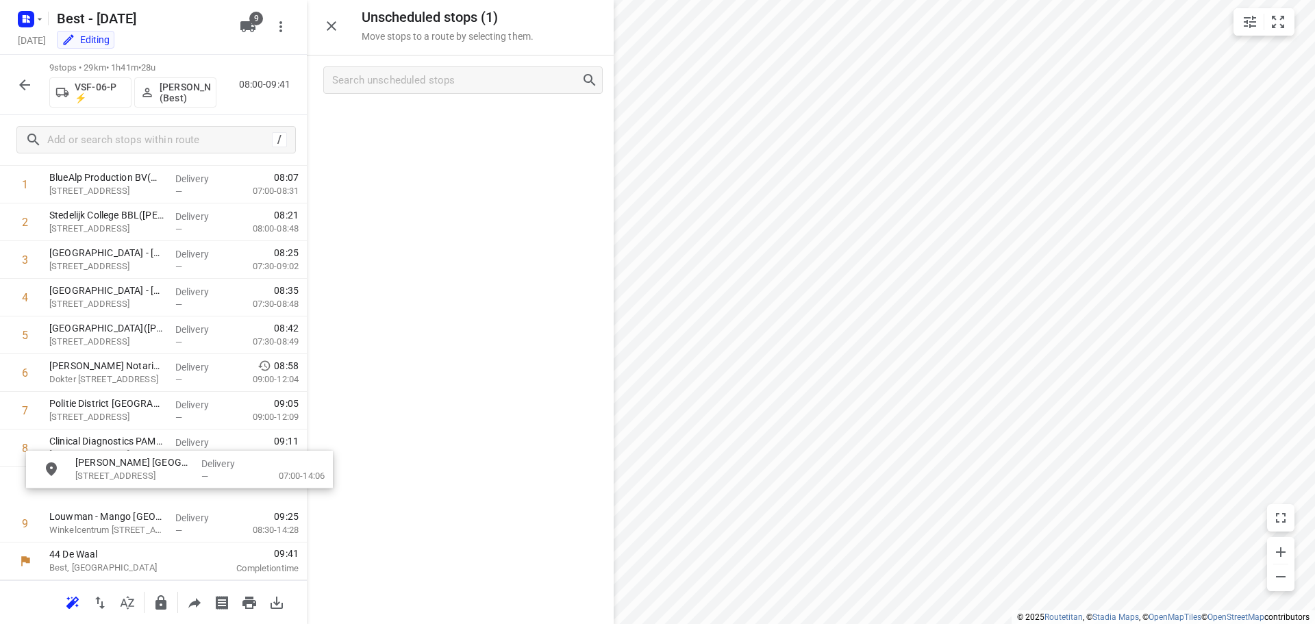
drag, startPoint x: 448, startPoint y: 167, endPoint x: 176, endPoint y: 470, distance: 407.7
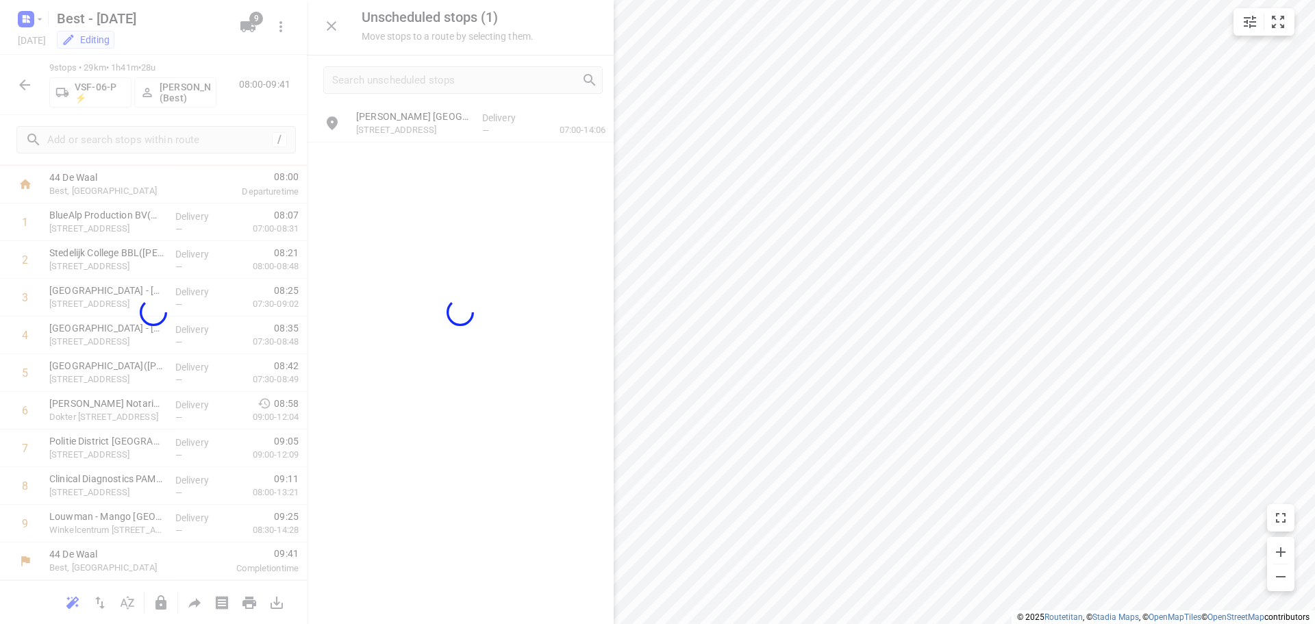
scroll to position [67, 0]
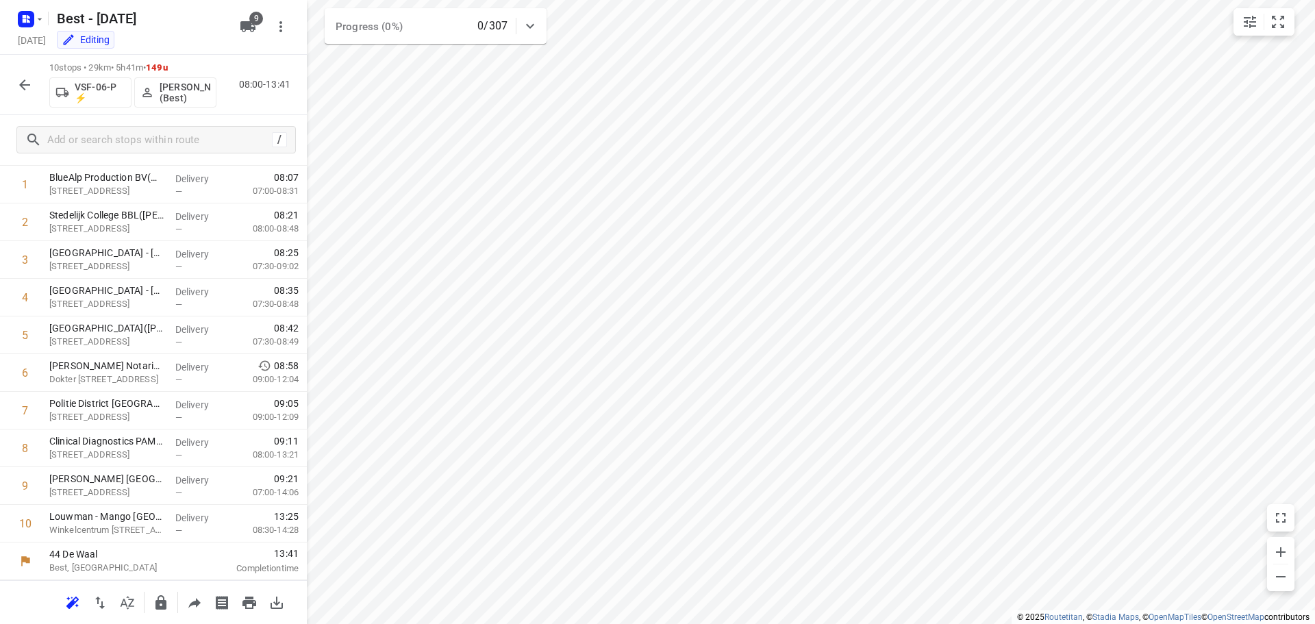
click at [18, 92] on icon "button" at bounding box center [24, 85] width 16 height 16
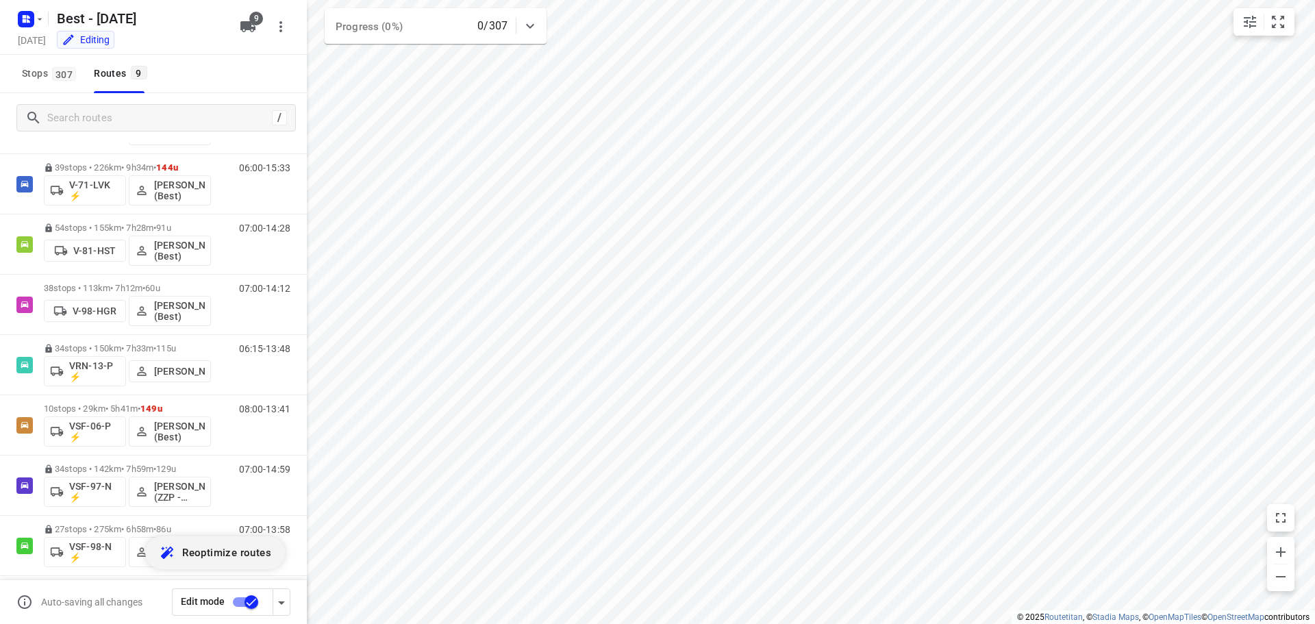
scroll to position [149, 0]
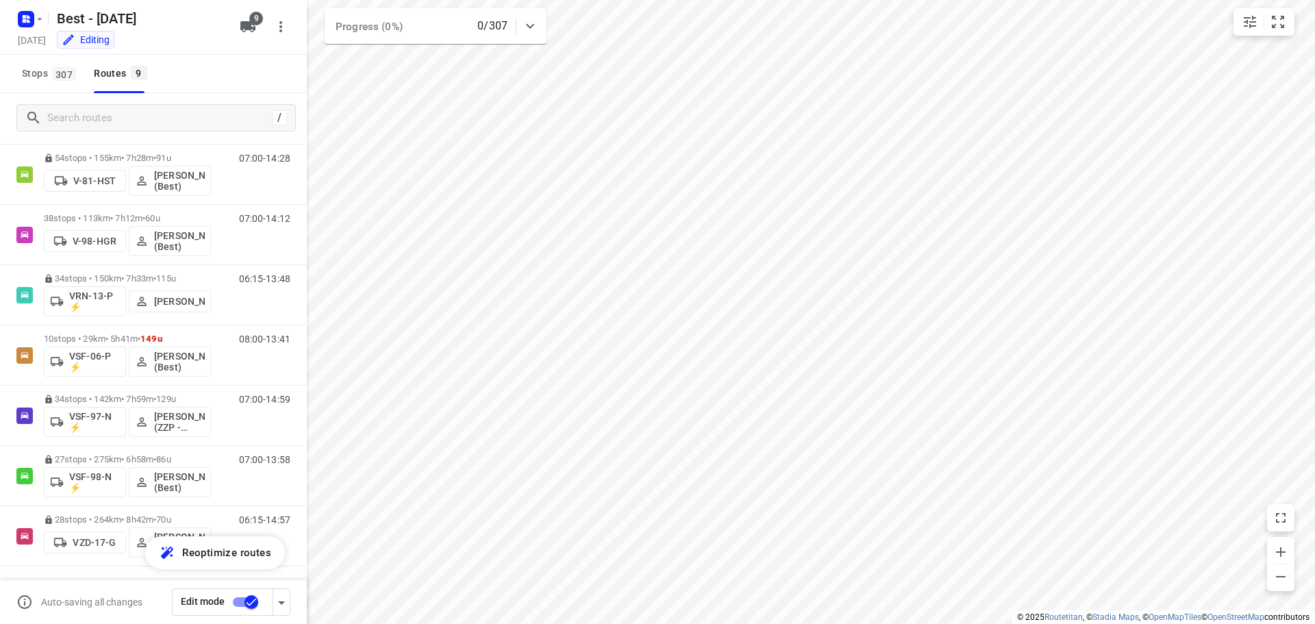
click at [243, 602] on input "checkbox" at bounding box center [251, 602] width 78 height 26
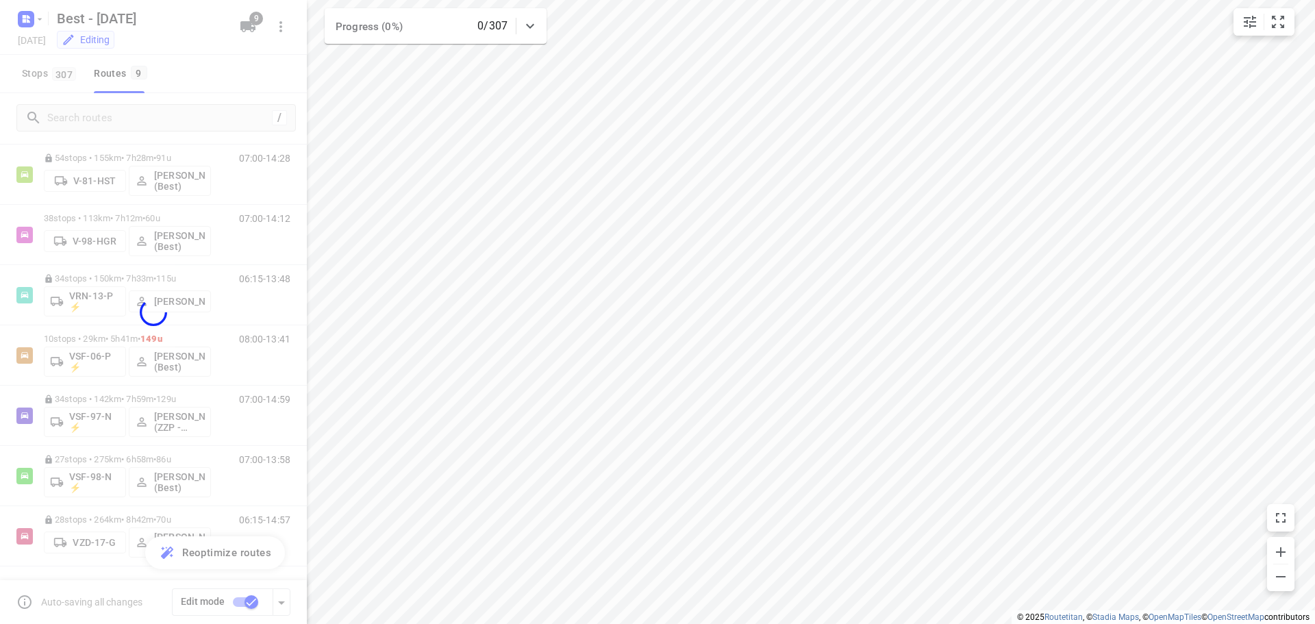
checkbox input "false"
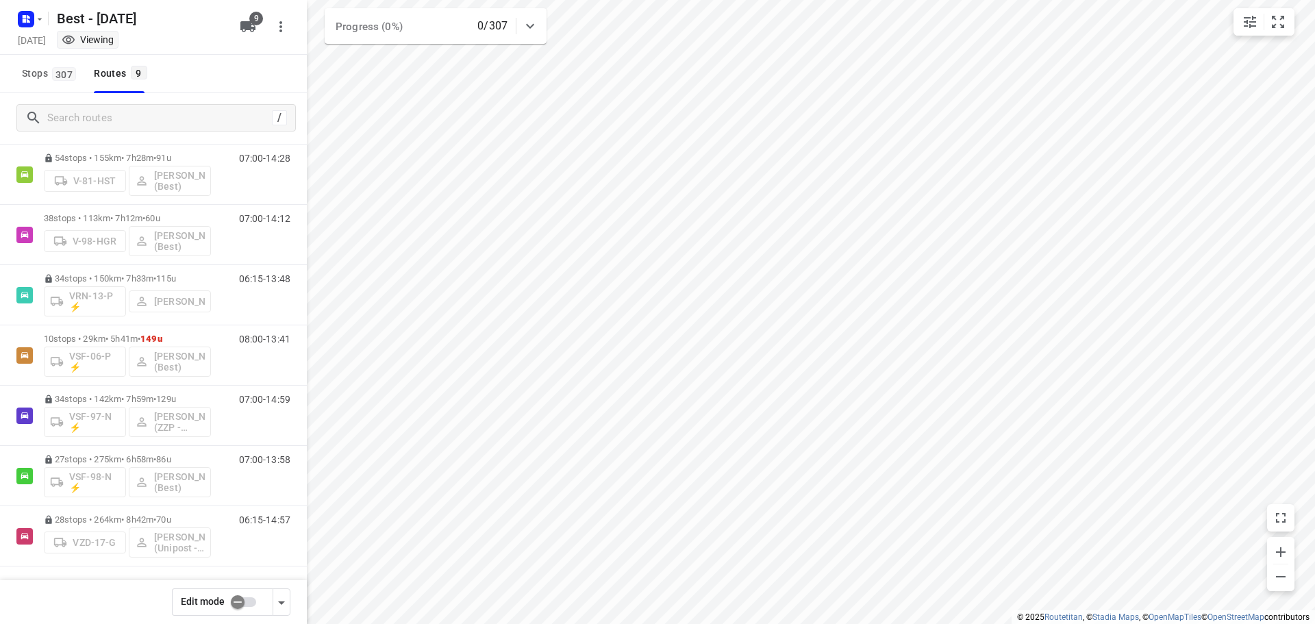
click at [19, 17] on rect "button" at bounding box center [26, 19] width 16 height 16
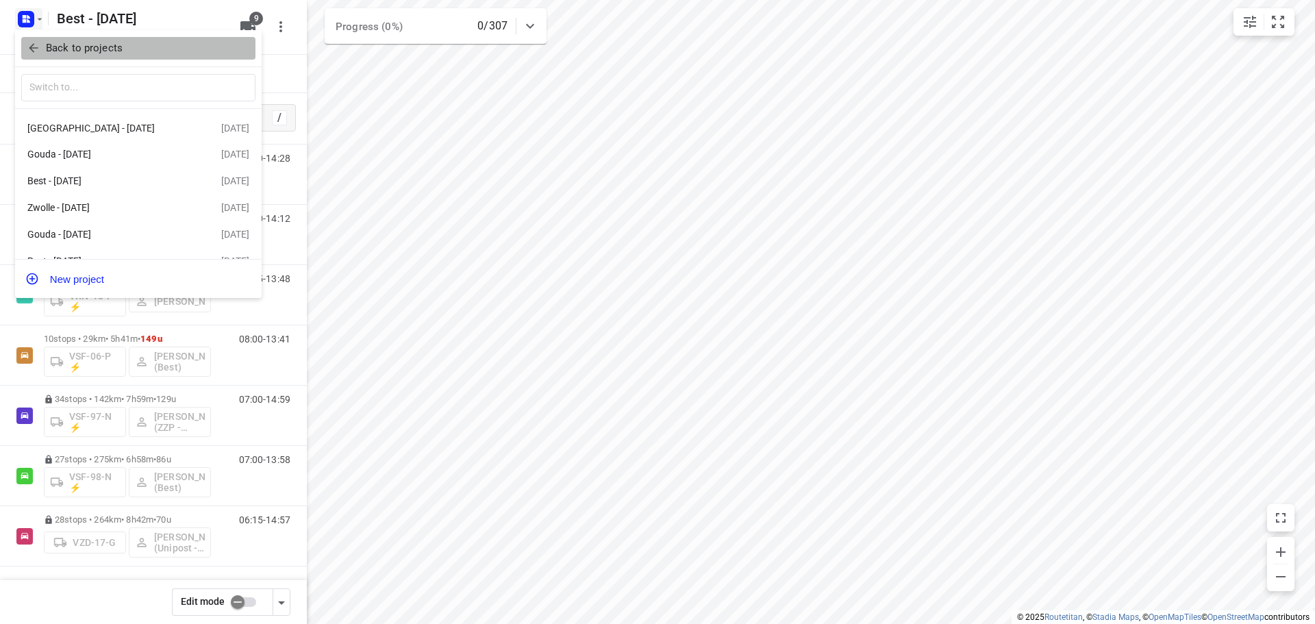
click at [98, 48] on p "Back to projects" at bounding box center [84, 48] width 77 height 16
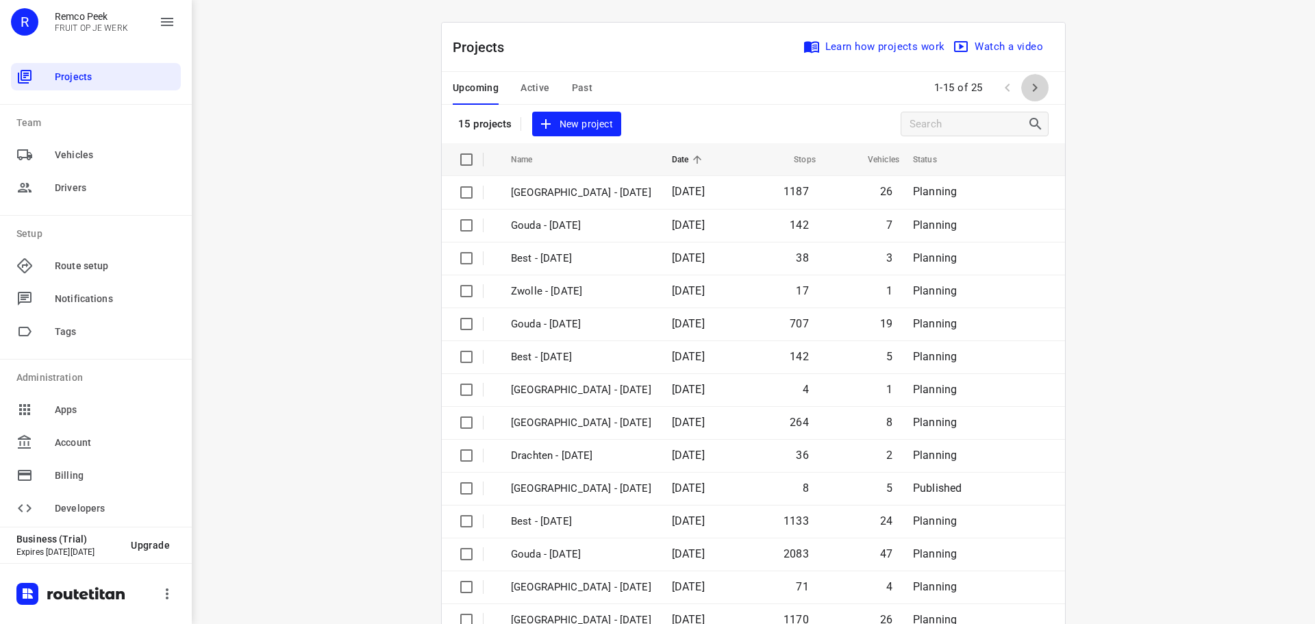
click at [1021, 88] on button "button" at bounding box center [1034, 87] width 27 height 27
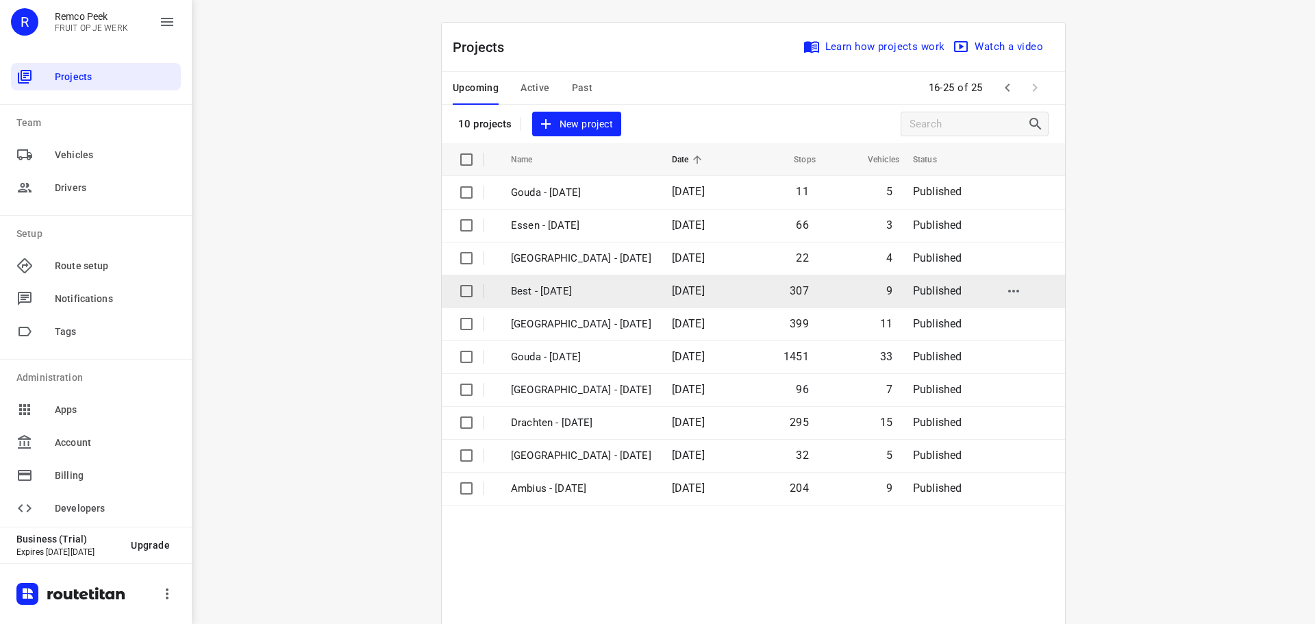
click at [544, 289] on p "Best - [DATE]" at bounding box center [581, 291] width 140 height 16
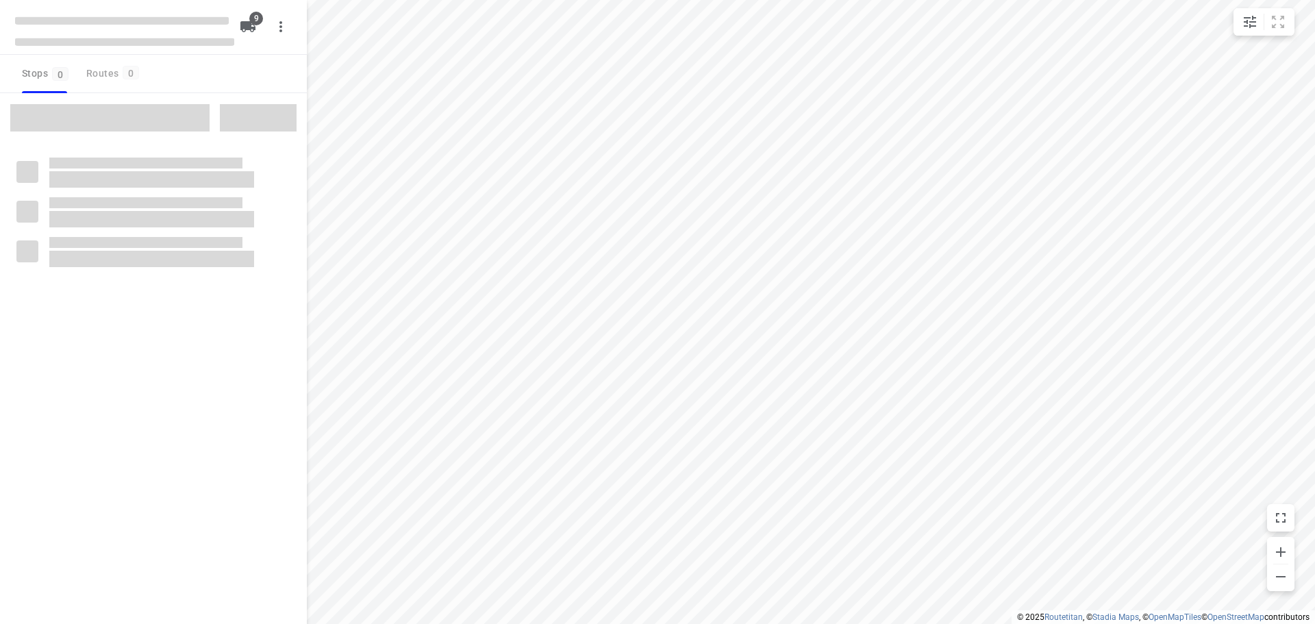
checkbox input "true"
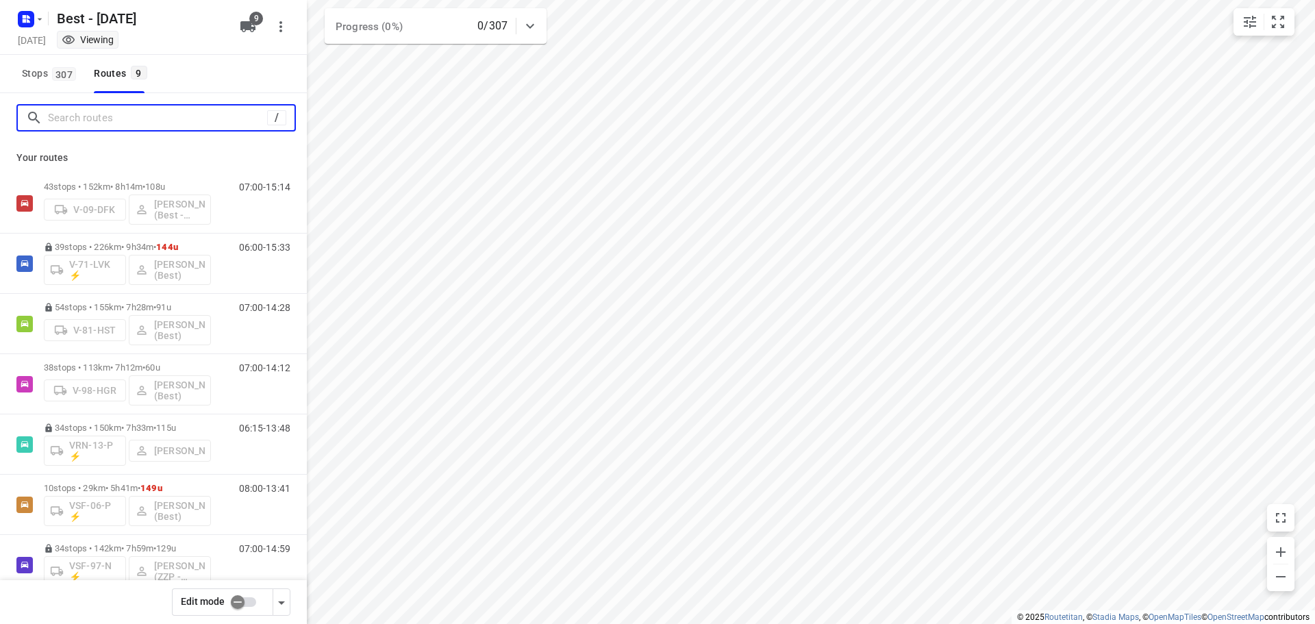
click at [88, 120] on input "Search routes" at bounding box center [157, 117] width 219 height 21
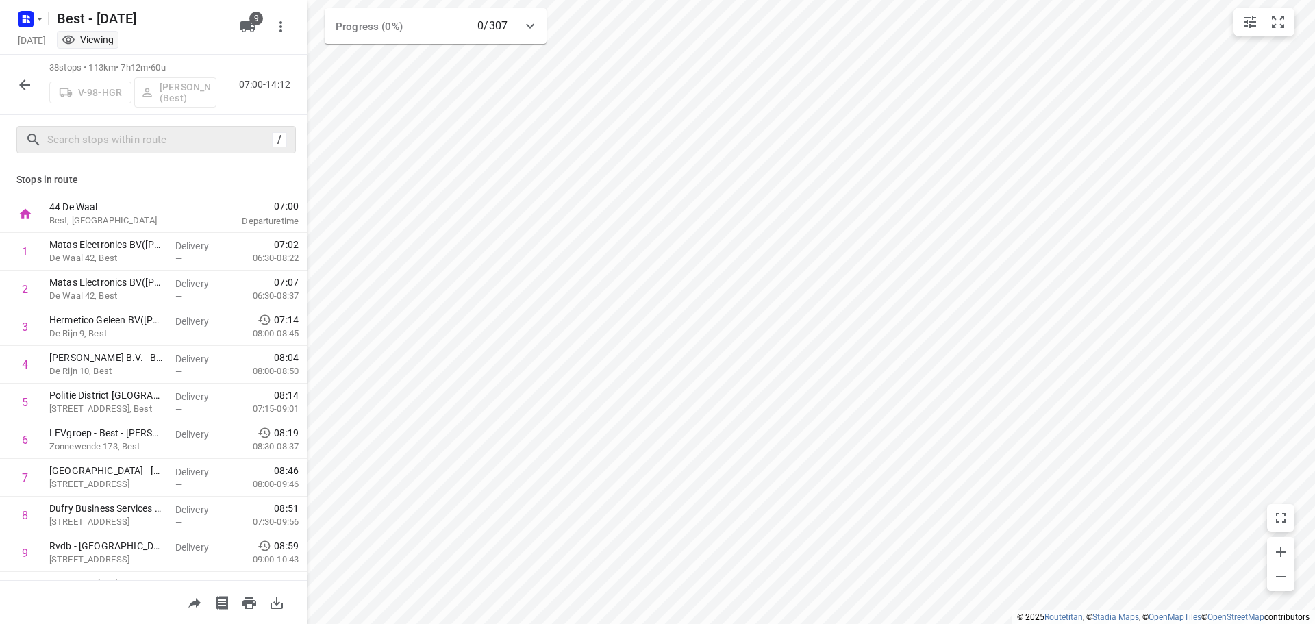
click at [159, 128] on div "/" at bounding box center [155, 139] width 279 height 27
click at [158, 143] on input "text" at bounding box center [159, 139] width 223 height 21
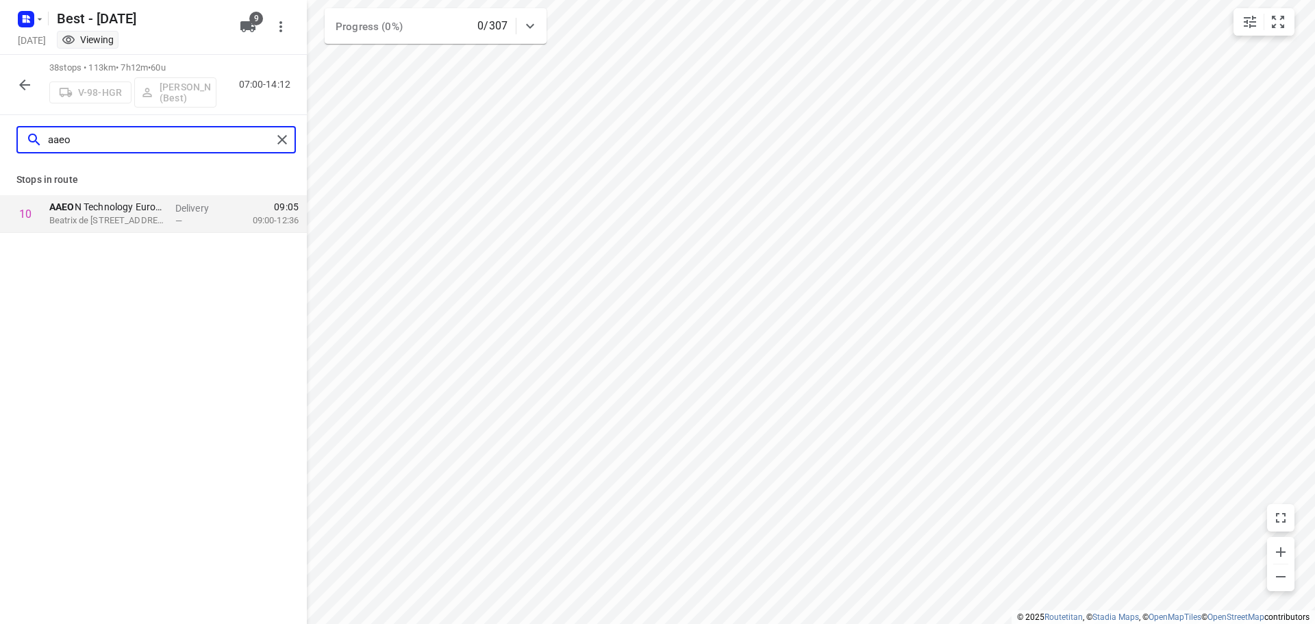
type input "aaeo"
click at [292, 133] on div at bounding box center [284, 139] width 25 height 21
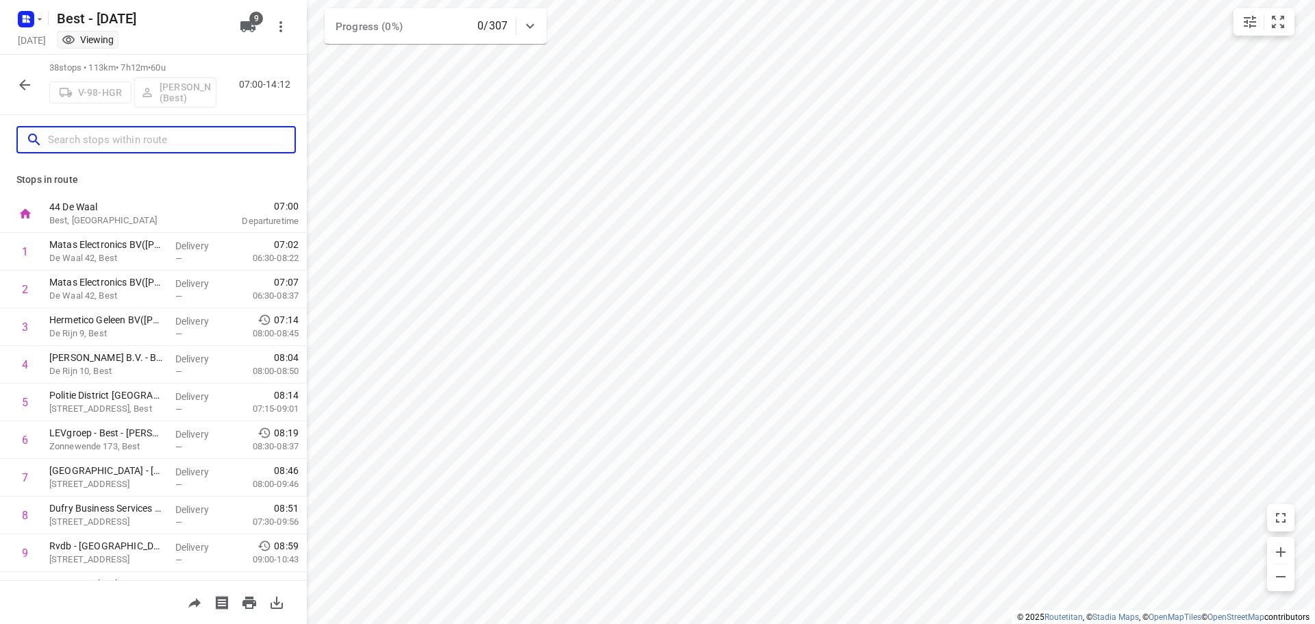
click at [194, 140] on input "text" at bounding box center [171, 139] width 246 height 21
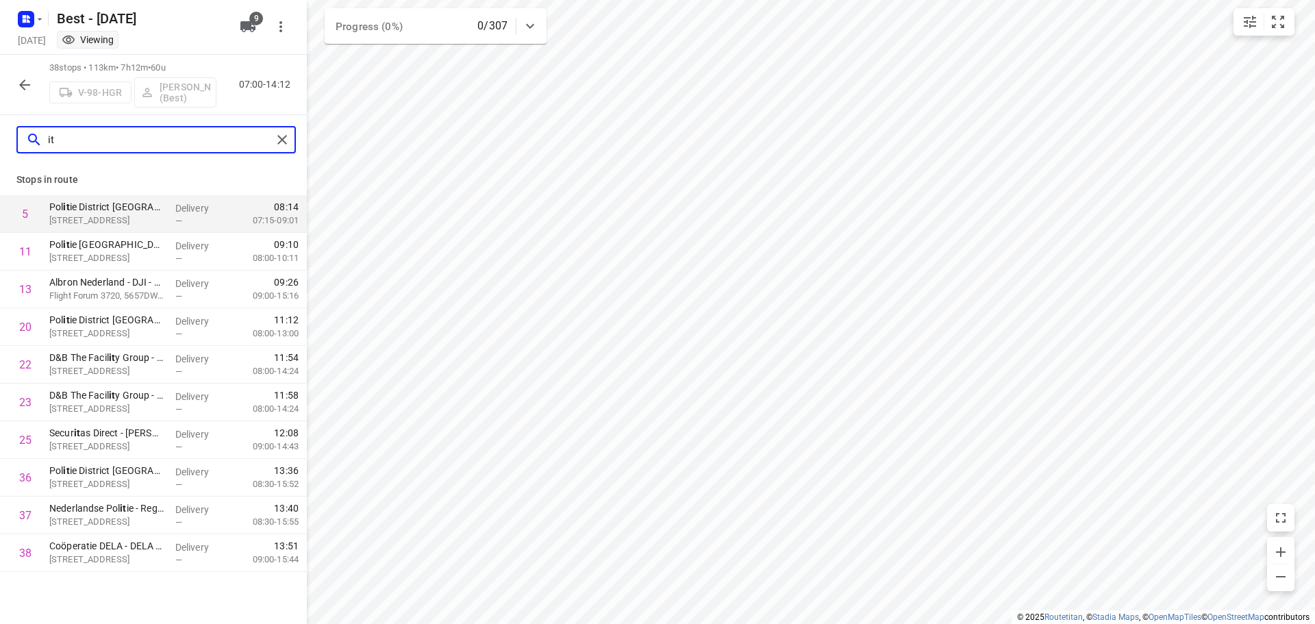
type input "i"
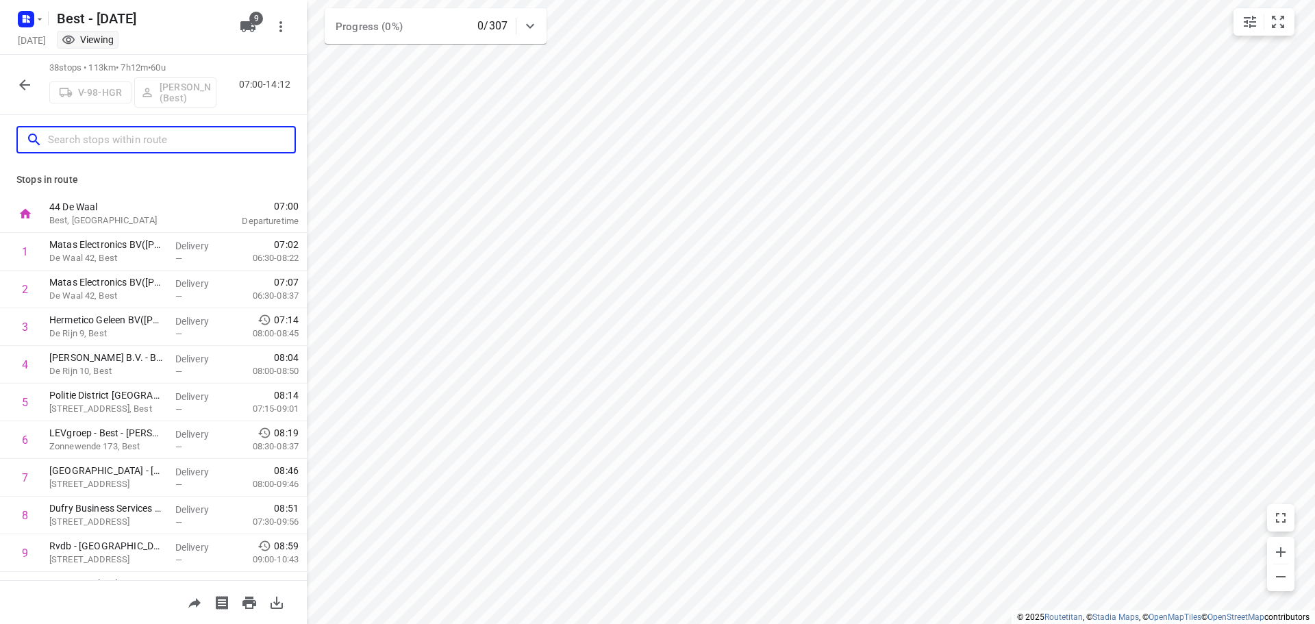
click at [196, 140] on input "text" at bounding box center [171, 139] width 246 height 21
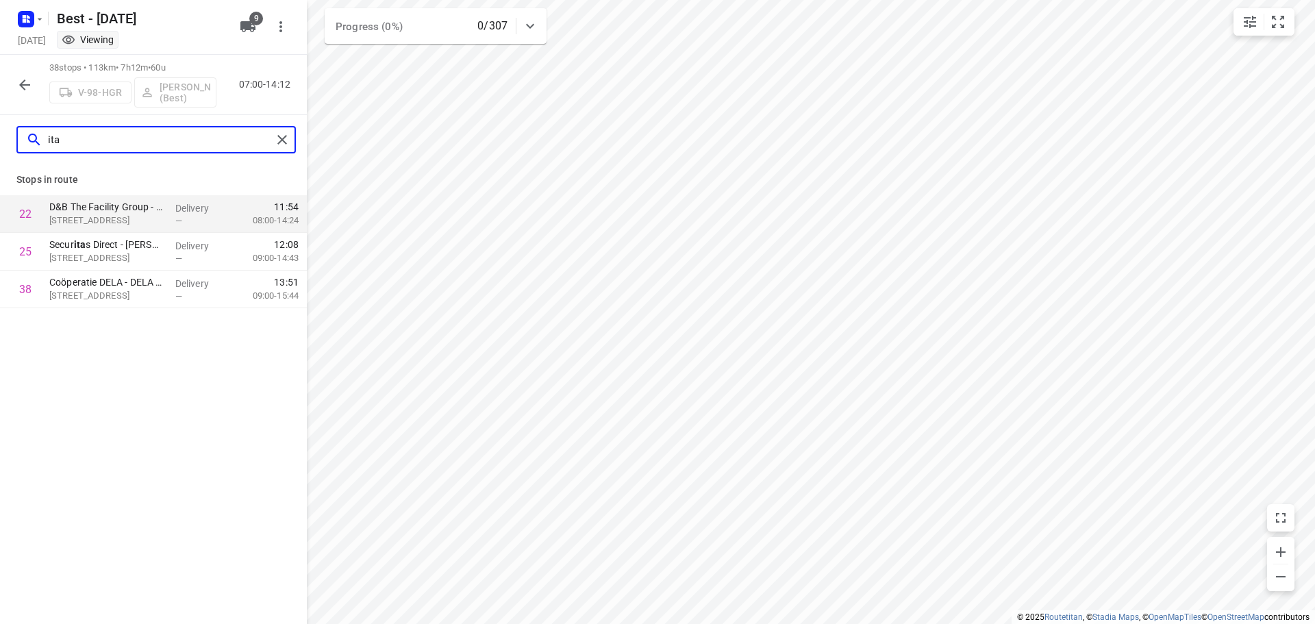
type input "ita"
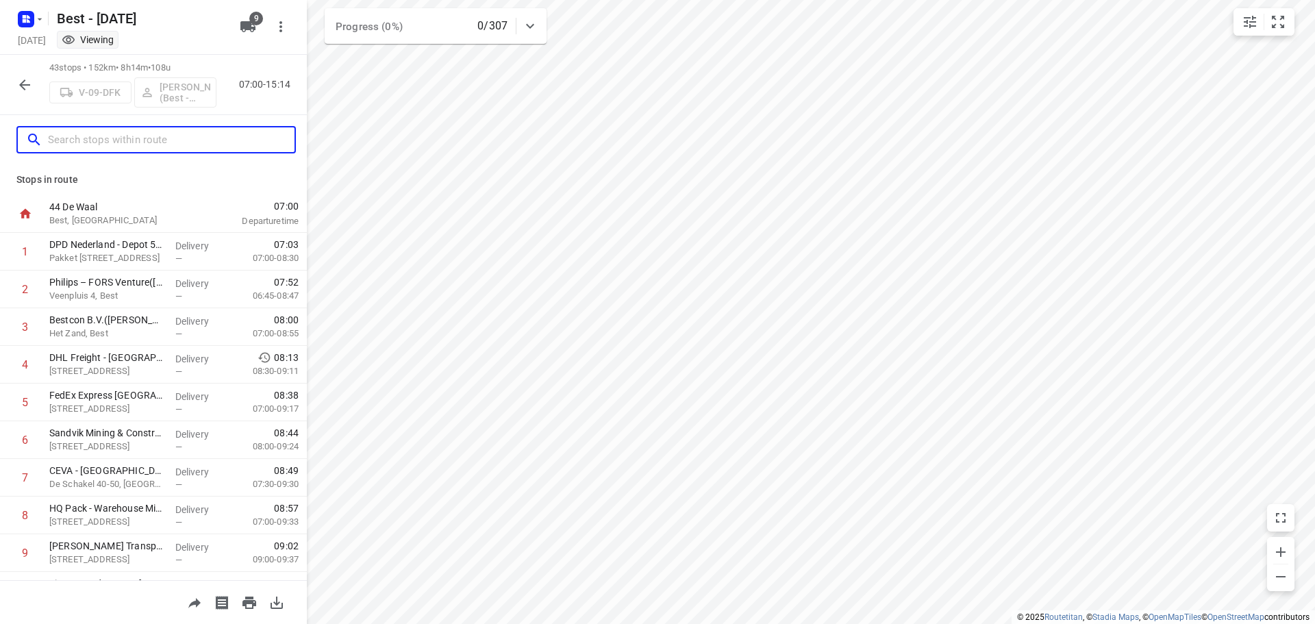
click at [130, 141] on input "text" at bounding box center [171, 139] width 246 height 21
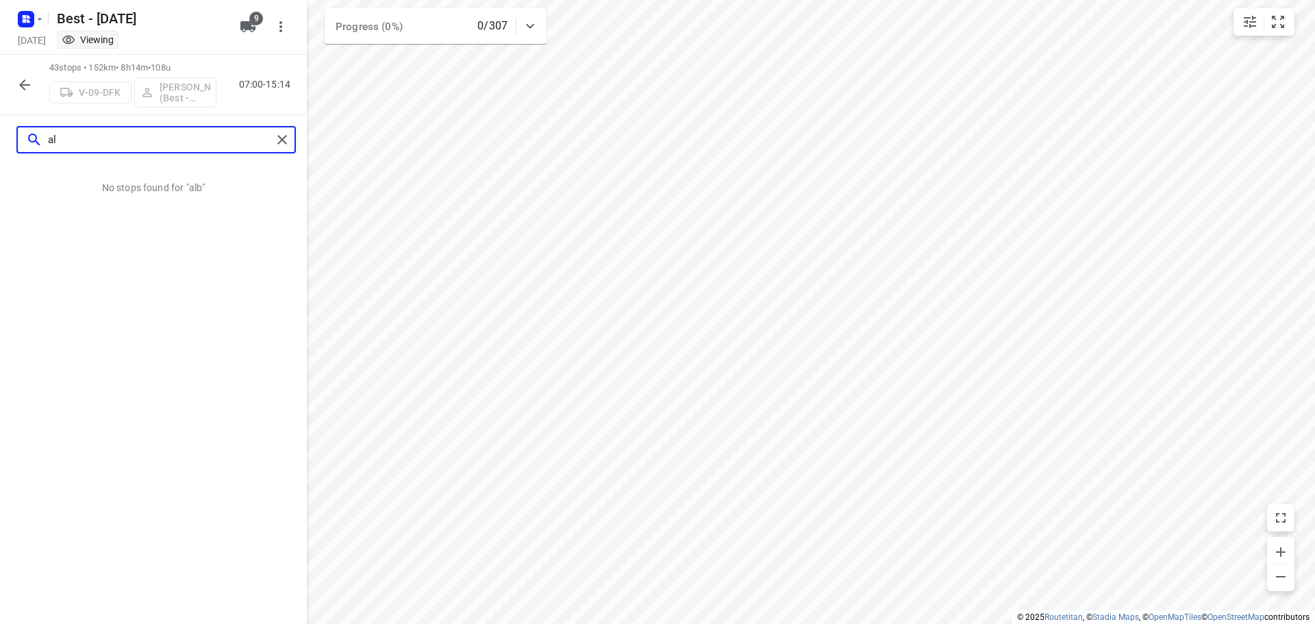
type input "a"
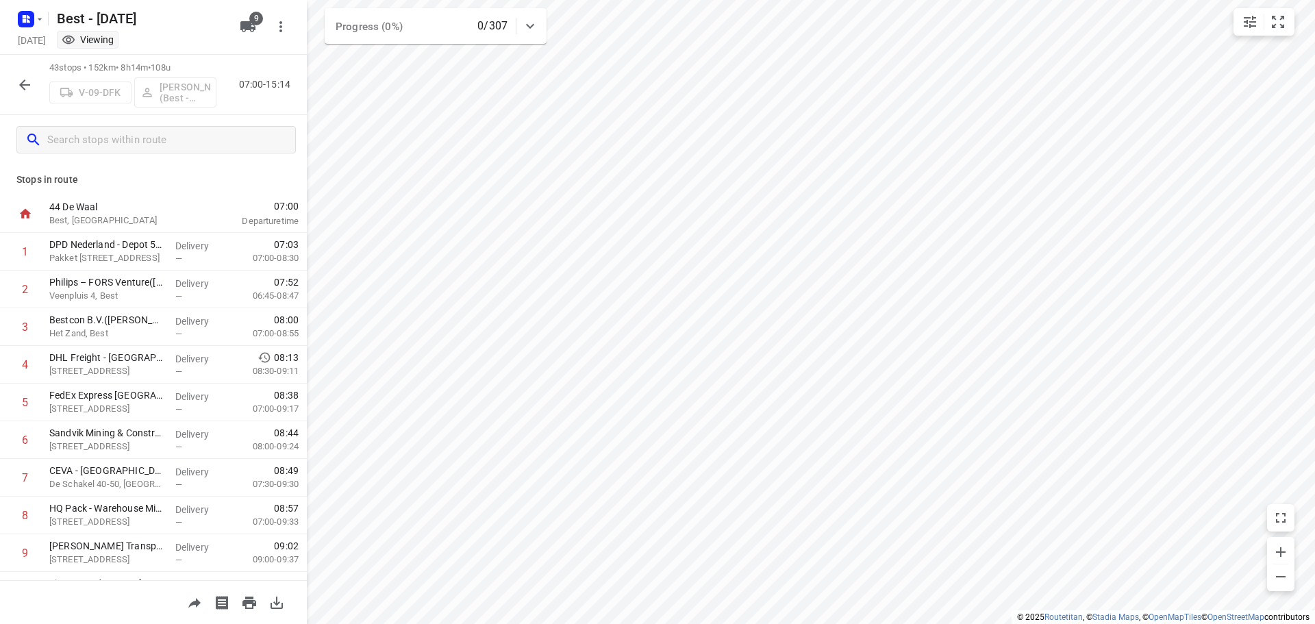
click at [18, 79] on icon "button" at bounding box center [24, 85] width 16 height 16
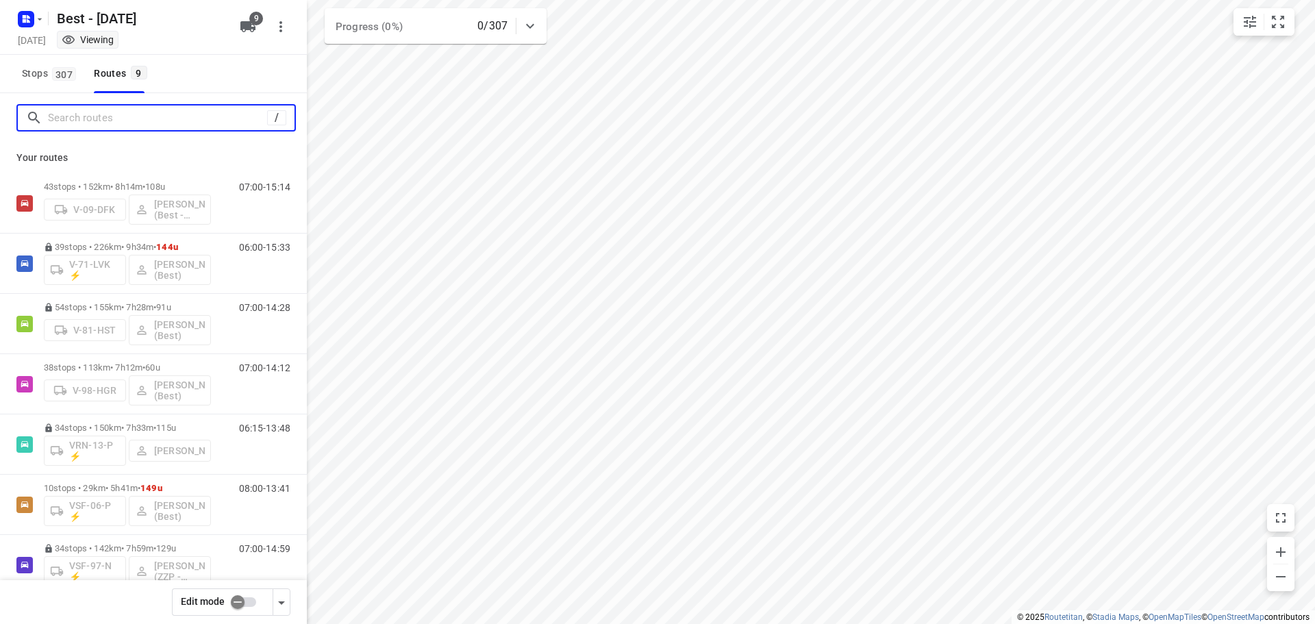
click at [76, 114] on input "Search routes" at bounding box center [157, 117] width 219 height 21
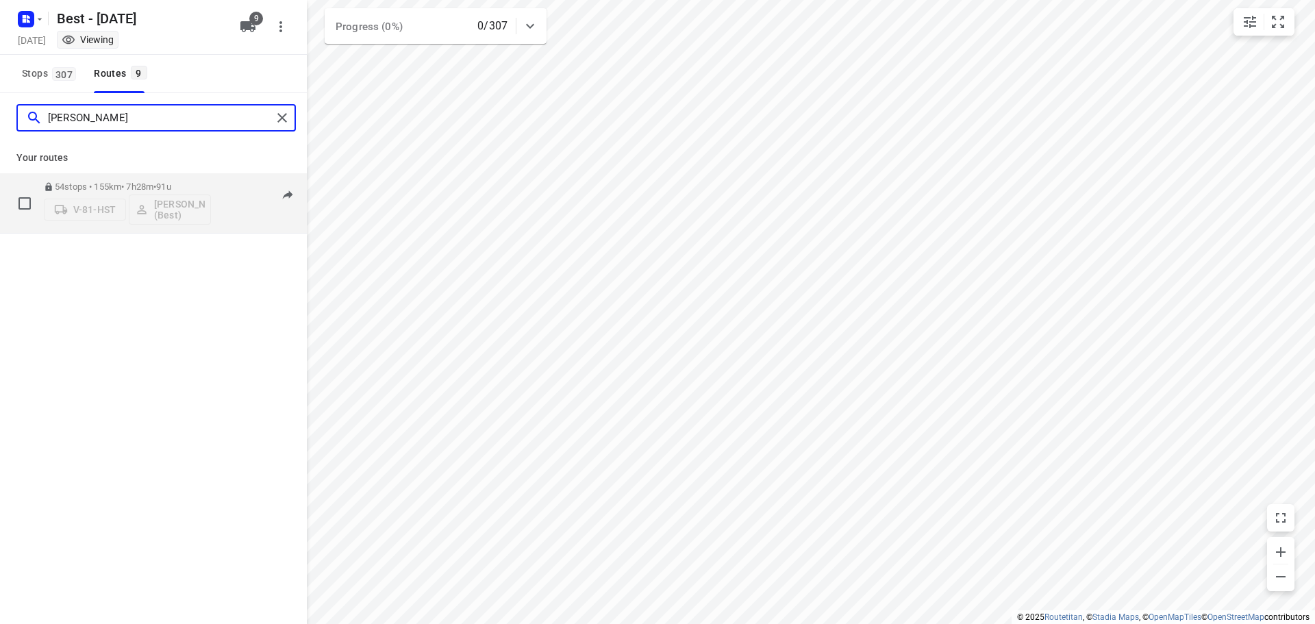
type input "[PERSON_NAME]"
click at [107, 188] on p "54 stops • 155km • 7h28m • 91u" at bounding box center [127, 186] width 167 height 10
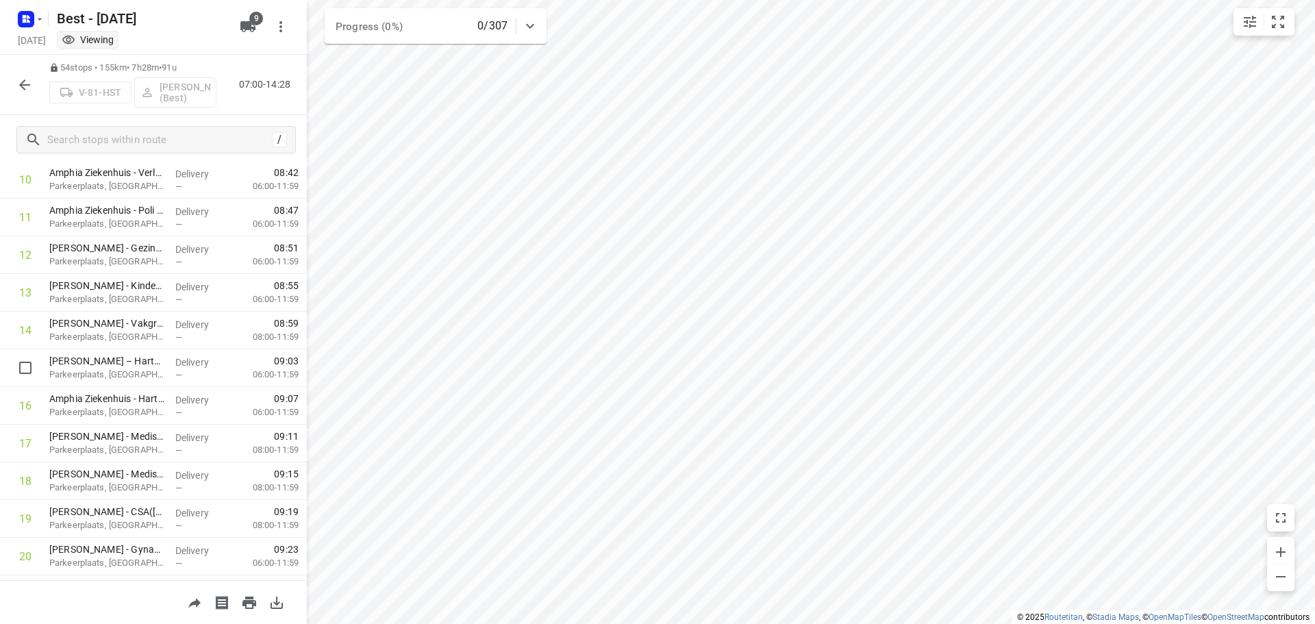
scroll to position [548, 0]
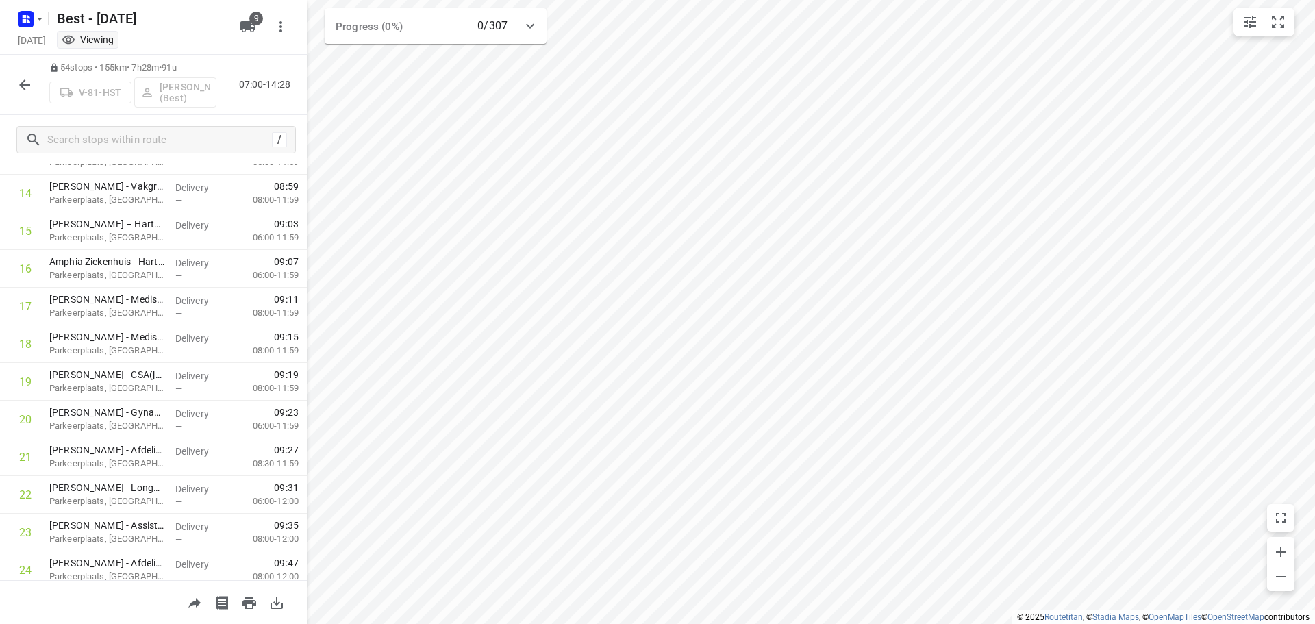
click at [25, 88] on icon "button" at bounding box center [24, 85] width 16 height 16
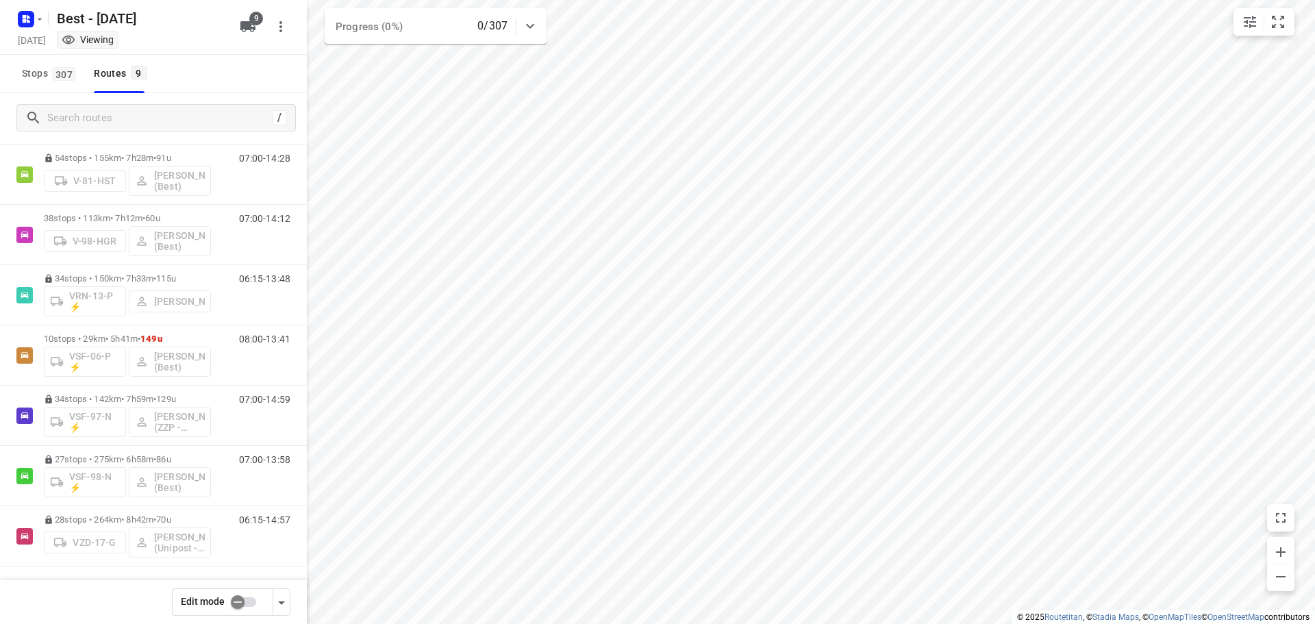
scroll to position [0, 0]
